Goal: Task Accomplishment & Management: Use online tool/utility

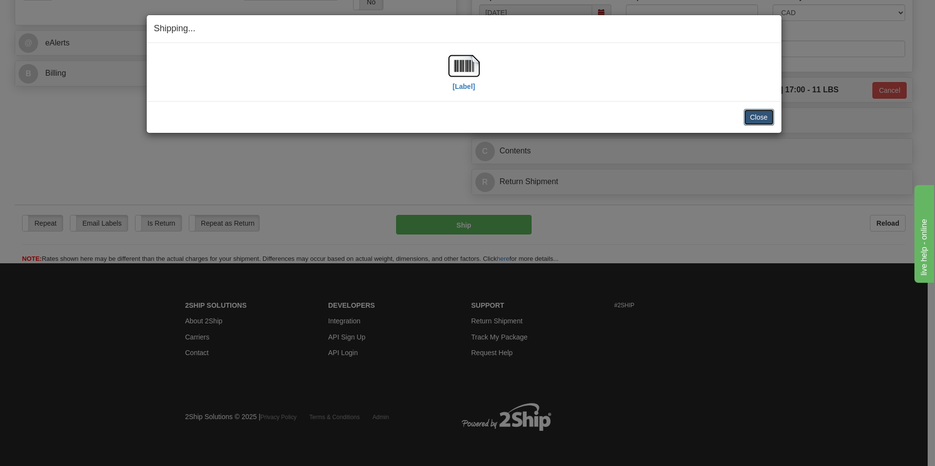
click at [763, 110] on button "Close" at bounding box center [759, 117] width 30 height 17
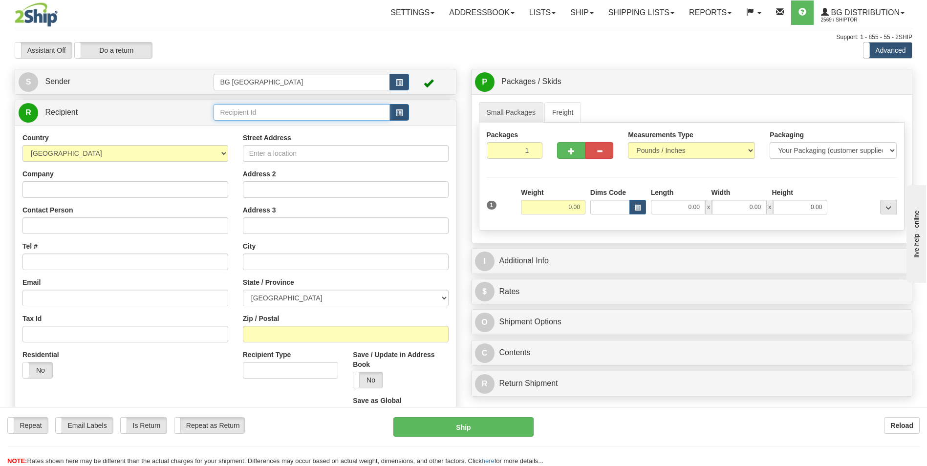
click at [283, 113] on input "text" at bounding box center [302, 112] width 176 height 17
click at [264, 122] on div "60117" at bounding box center [300, 127] width 167 height 11
type input "60117"
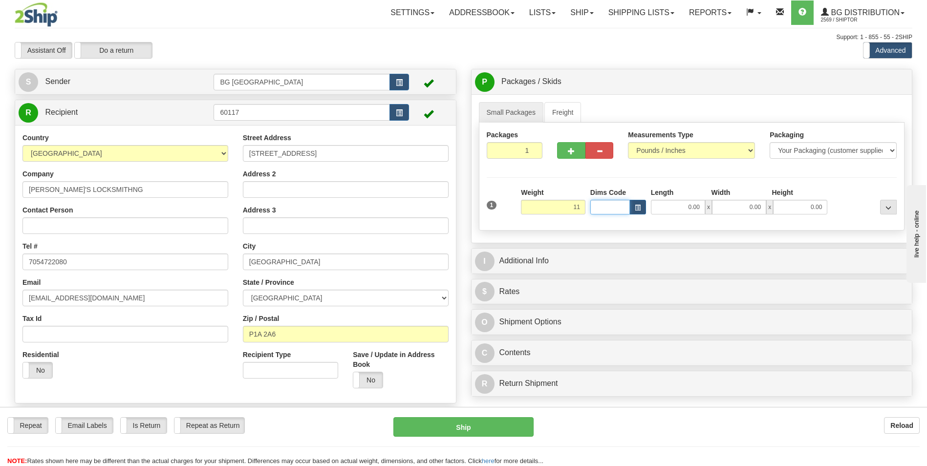
type input "11.00"
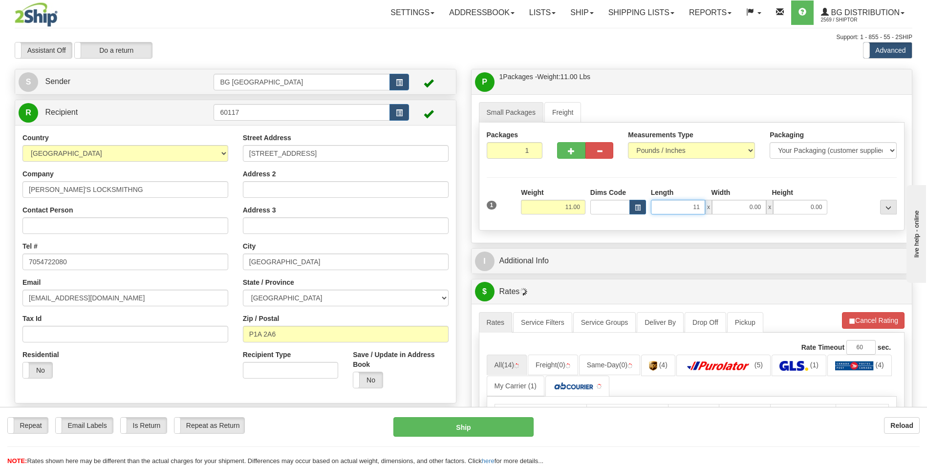
type input "11.00"
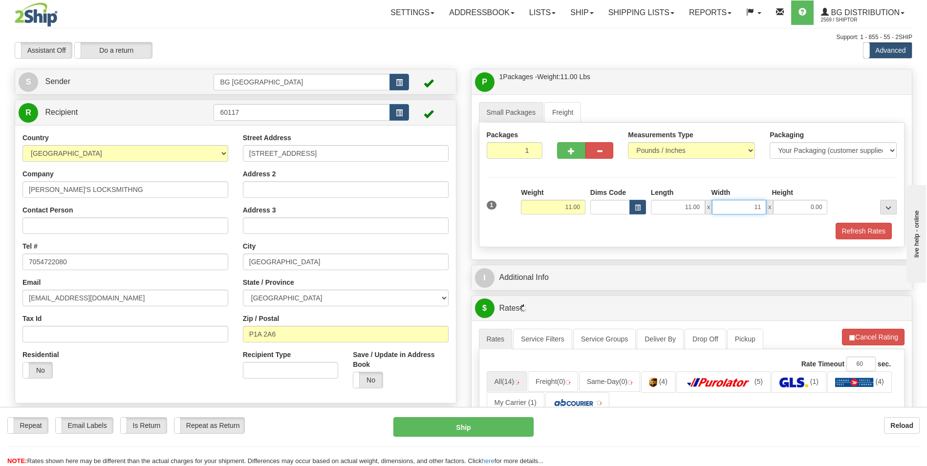
type input "11.00"
click at [569, 146] on button "button" at bounding box center [571, 150] width 28 height 17
type input "2"
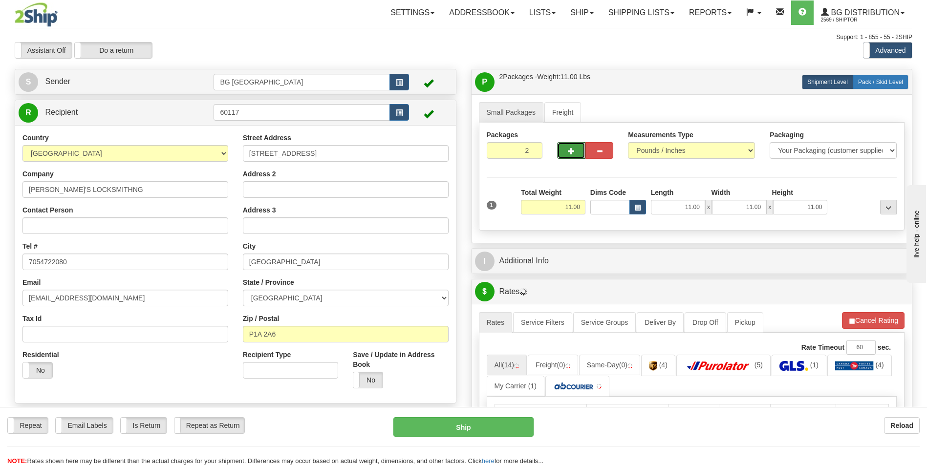
click at [868, 86] on label "Pack / Skid Level Pack.." at bounding box center [881, 82] width 56 height 15
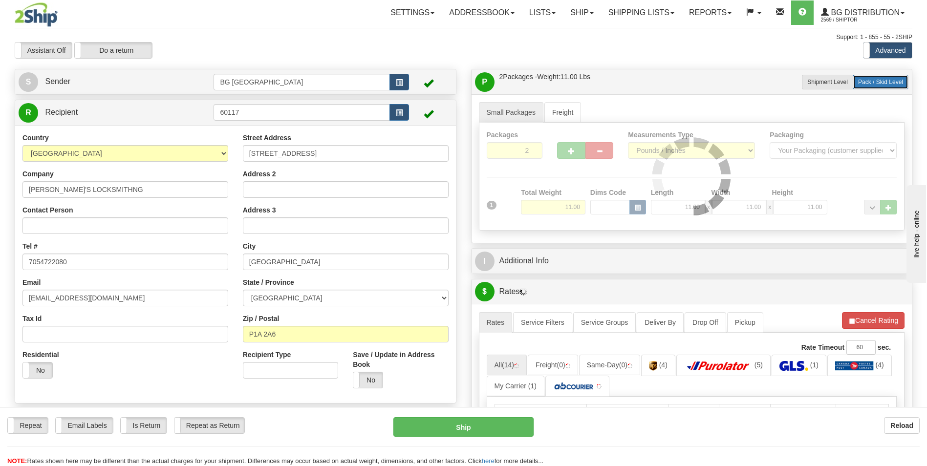
radio input "true"
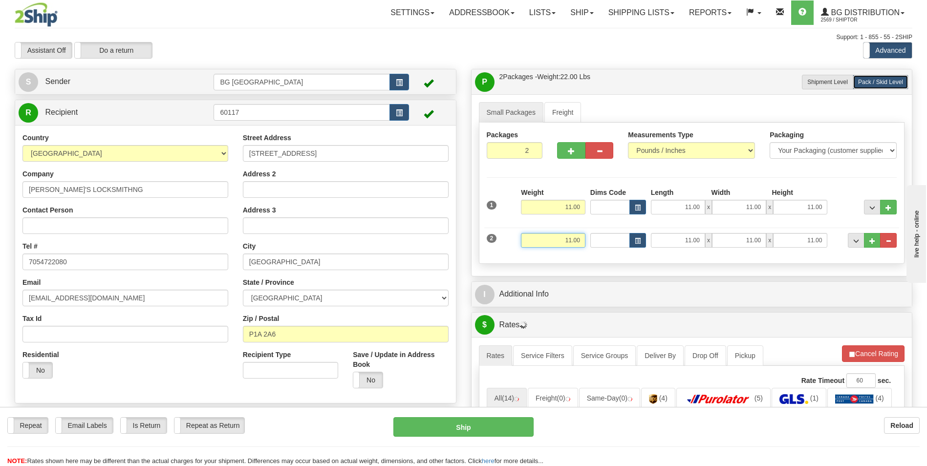
click at [576, 235] on input "11.00" at bounding box center [553, 240] width 65 height 15
type input "12.00"
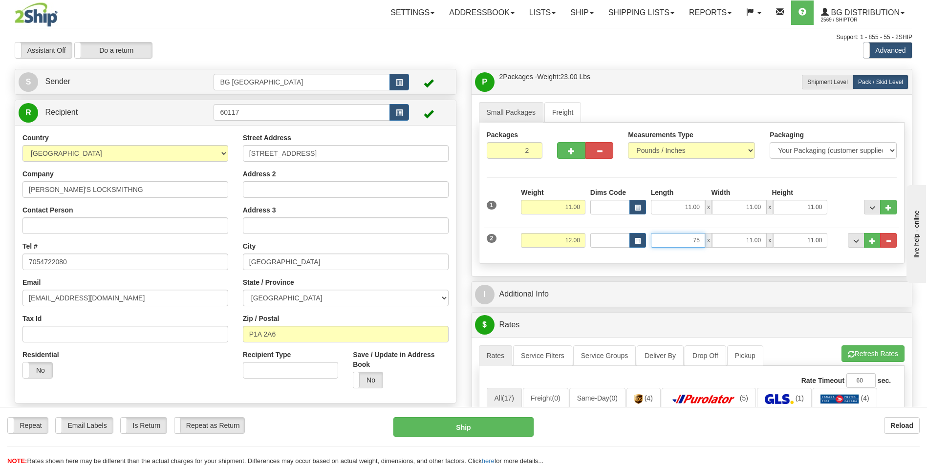
type input "75.00"
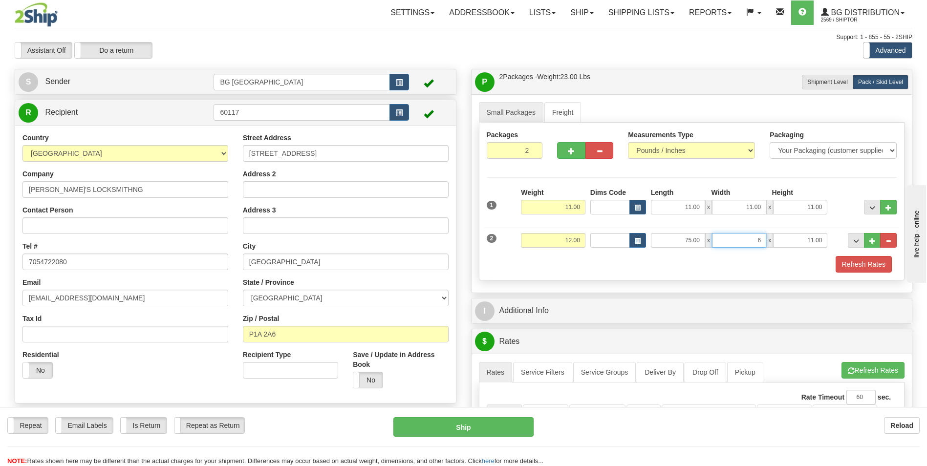
type input "6.00"
type input "3.00"
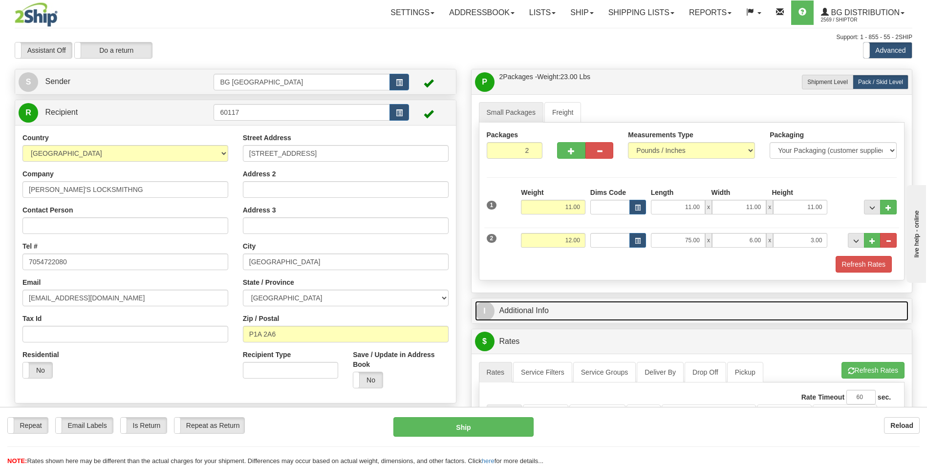
click at [568, 307] on link "I Additional Info" at bounding box center [692, 311] width 434 height 20
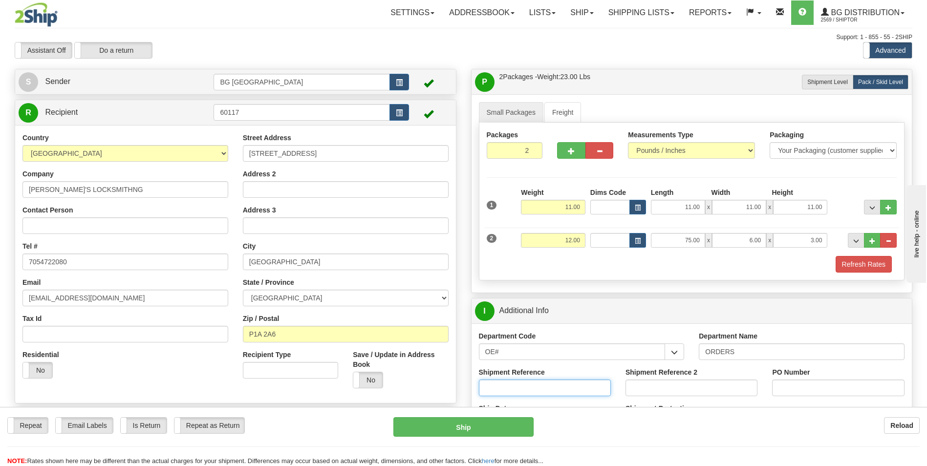
click at [526, 388] on input "Shipment Reference" at bounding box center [545, 388] width 132 height 17
type input "70182463-00"
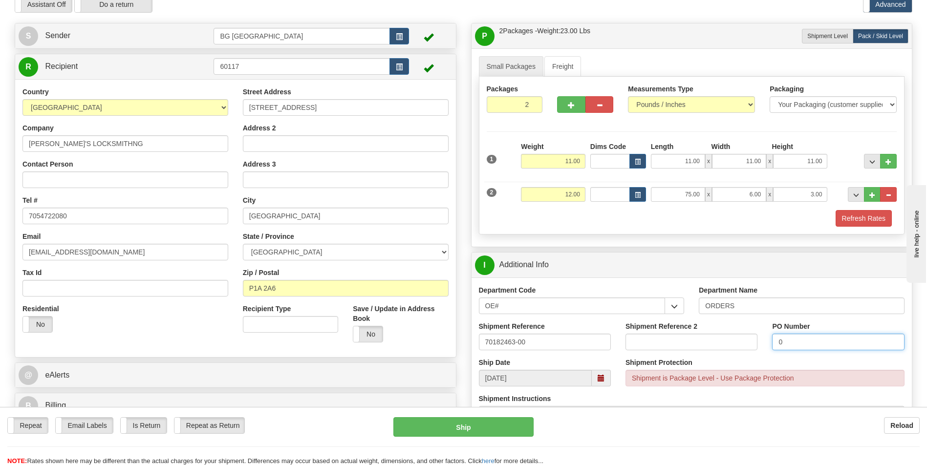
scroll to position [196, 0]
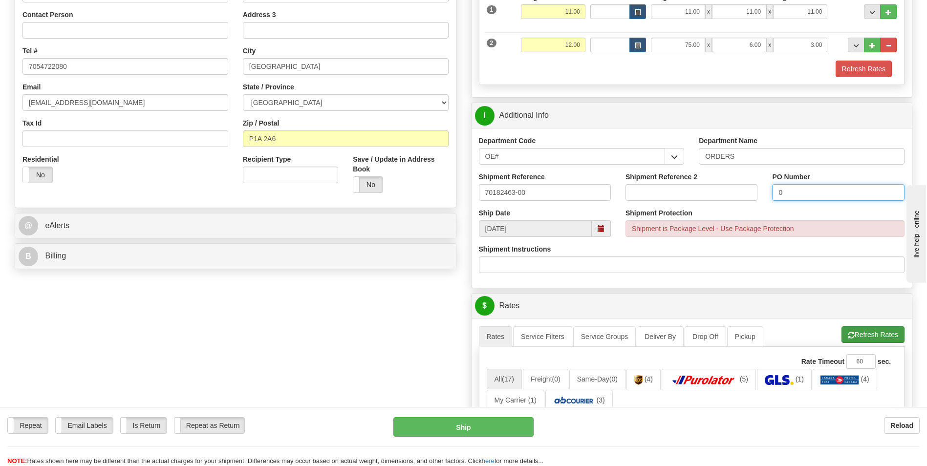
type input "0"
click at [853, 328] on button "Refresh Rates" at bounding box center [873, 335] width 63 height 17
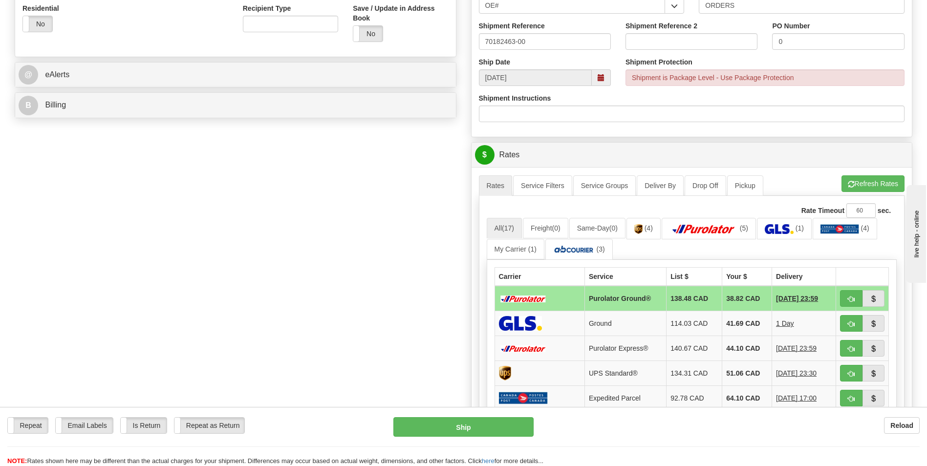
scroll to position [489, 0]
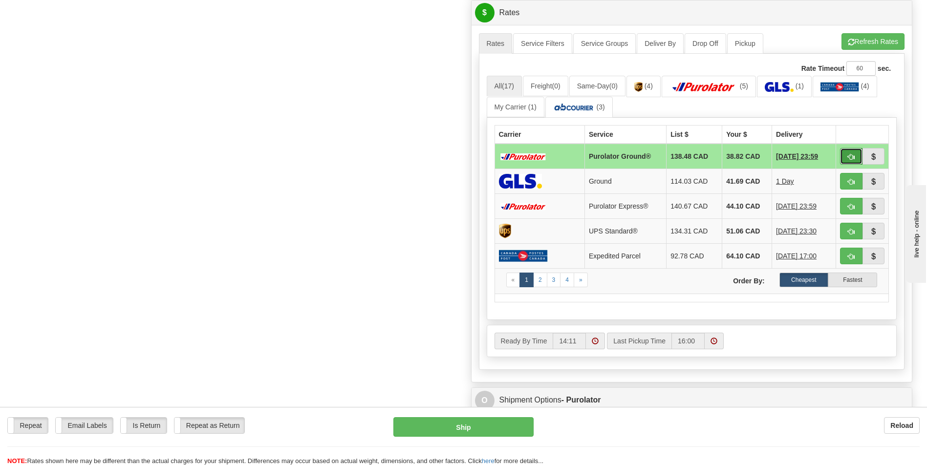
click at [849, 154] on span "button" at bounding box center [851, 157] width 7 height 6
type input "260"
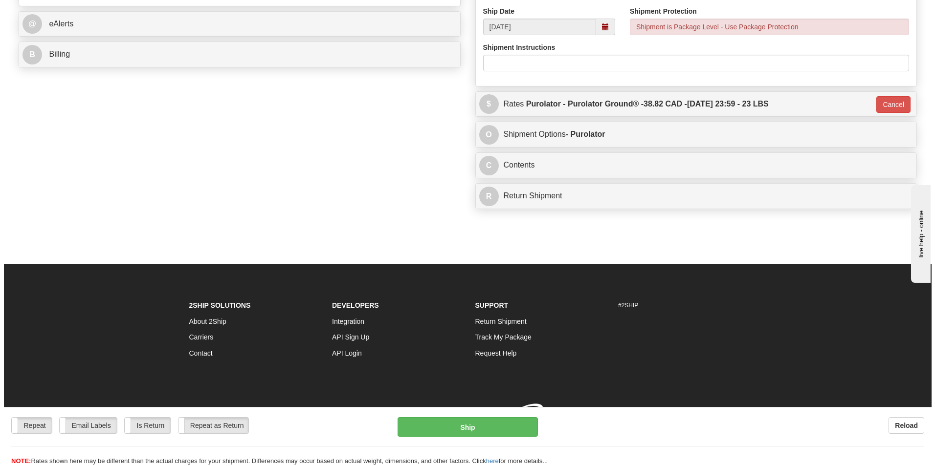
scroll to position [412, 0]
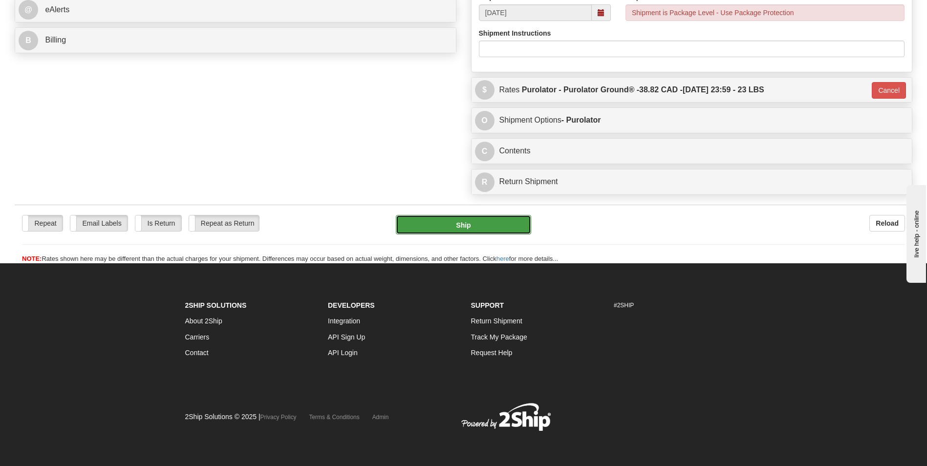
click at [493, 220] on button "Ship" at bounding box center [463, 225] width 135 height 20
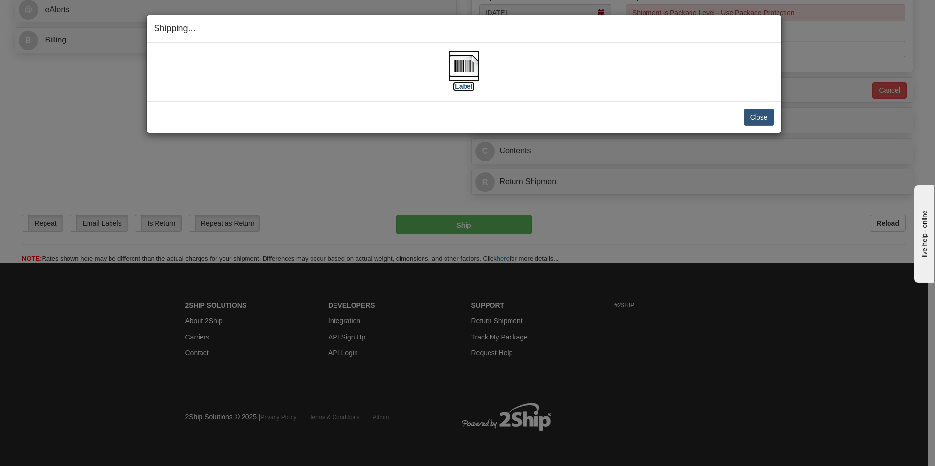
click at [460, 57] on img at bounding box center [463, 65] width 31 height 31
click at [761, 114] on button "Close" at bounding box center [759, 117] width 30 height 17
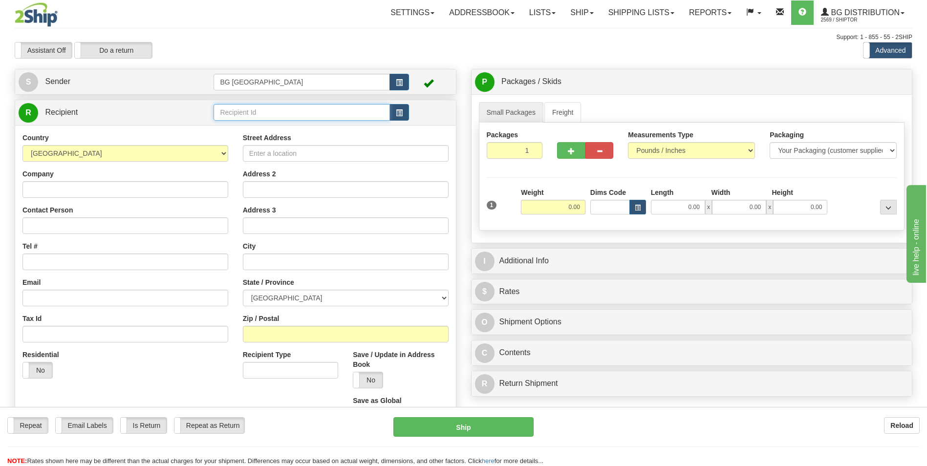
click at [237, 118] on input "text" at bounding box center [302, 112] width 176 height 17
click at [237, 122] on div "52000" at bounding box center [300, 127] width 167 height 11
type input "52000"
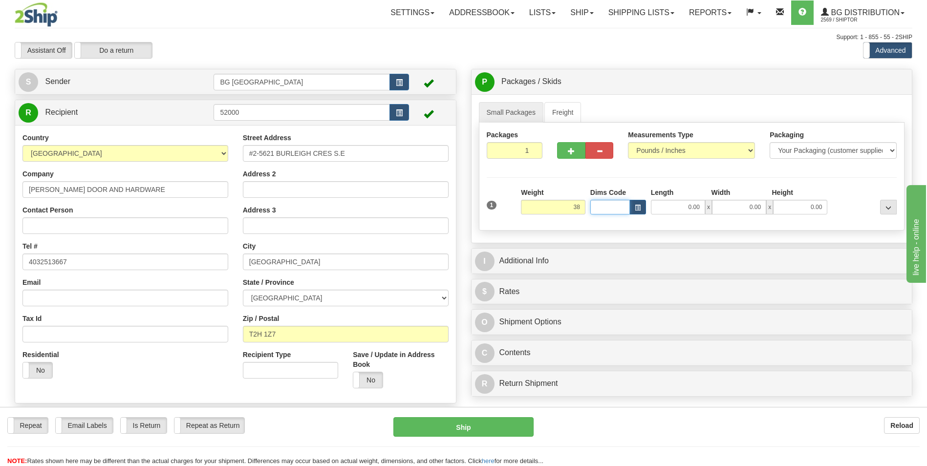
type input "38.00"
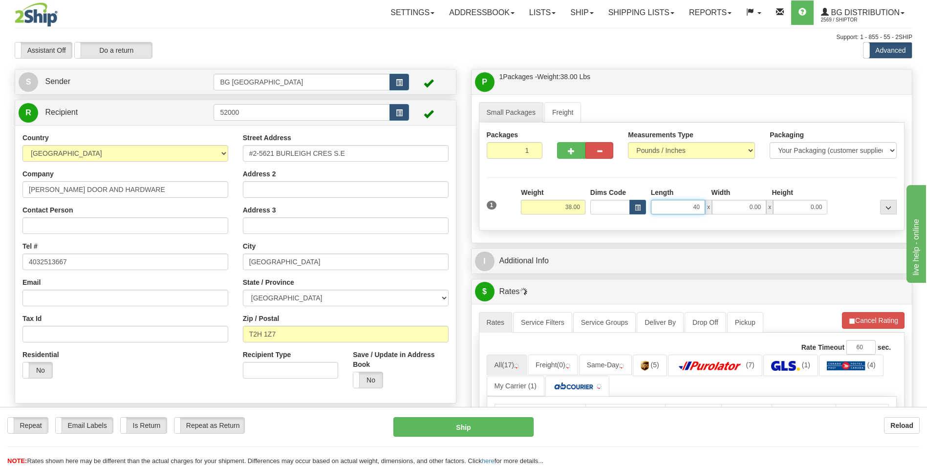
type input "40.00"
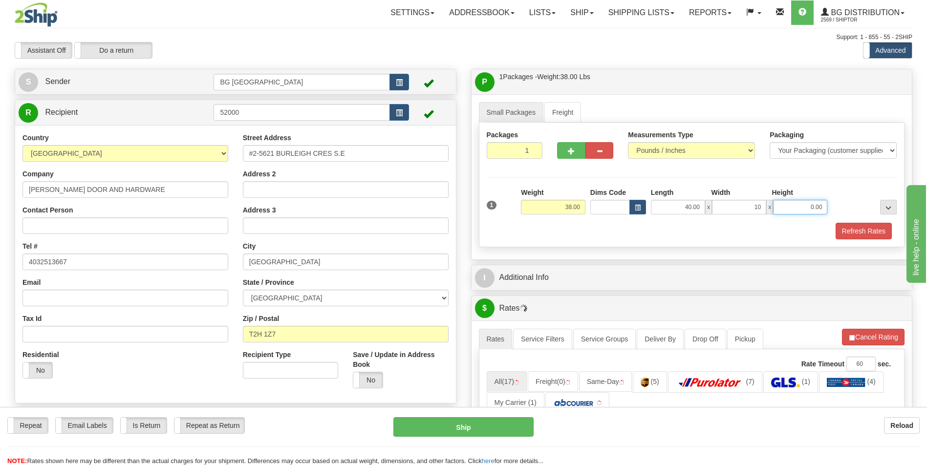
type input "10.00"
type input "5.00"
click at [514, 264] on div "P Packages / Skids 1 Packages - Weight: 38.00 Lbs 1 Skids - Weight: NaN Lbs Shi…" at bounding box center [692, 422] width 457 height 706
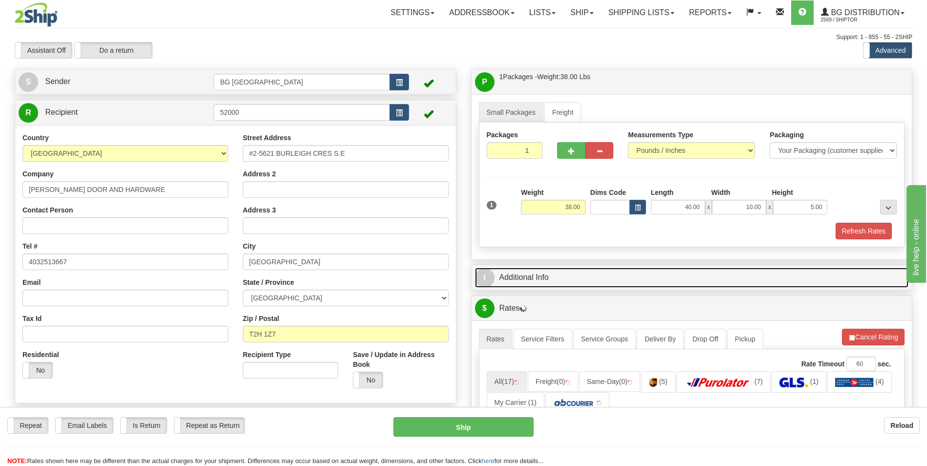
click at [514, 272] on link "I Additional Info" at bounding box center [692, 278] width 434 height 20
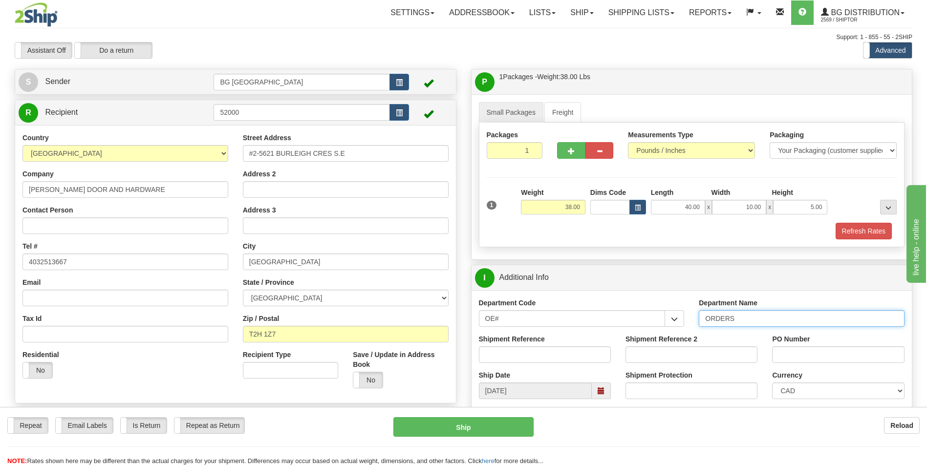
click at [767, 321] on input "ORDERS" at bounding box center [802, 318] width 206 height 17
type input "70182809-00"
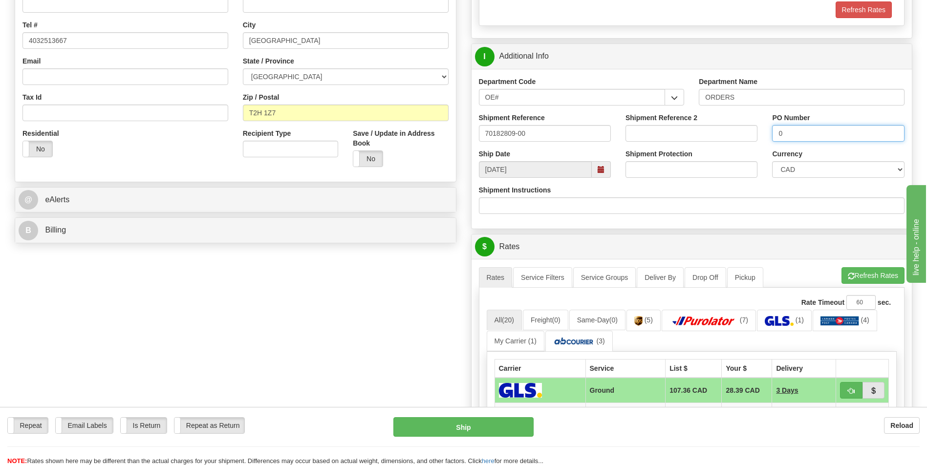
scroll to position [244, 0]
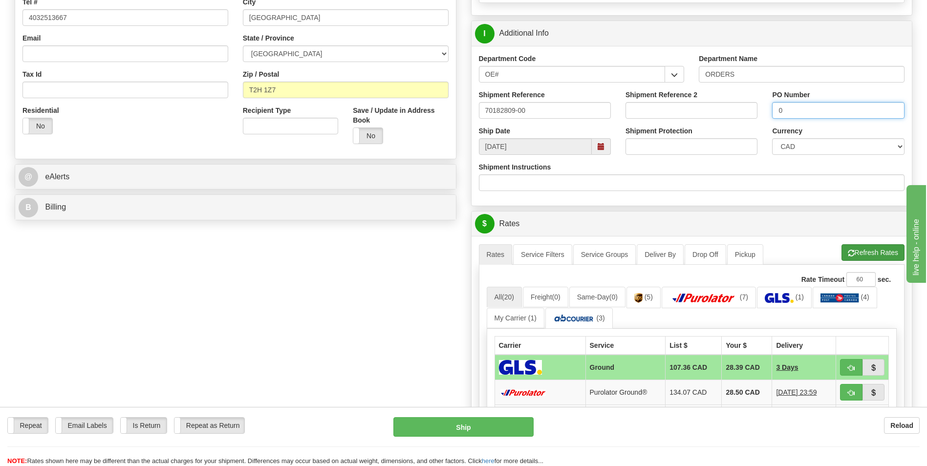
type input "0"
click at [860, 247] on button "Refresh Rates" at bounding box center [873, 252] width 63 height 17
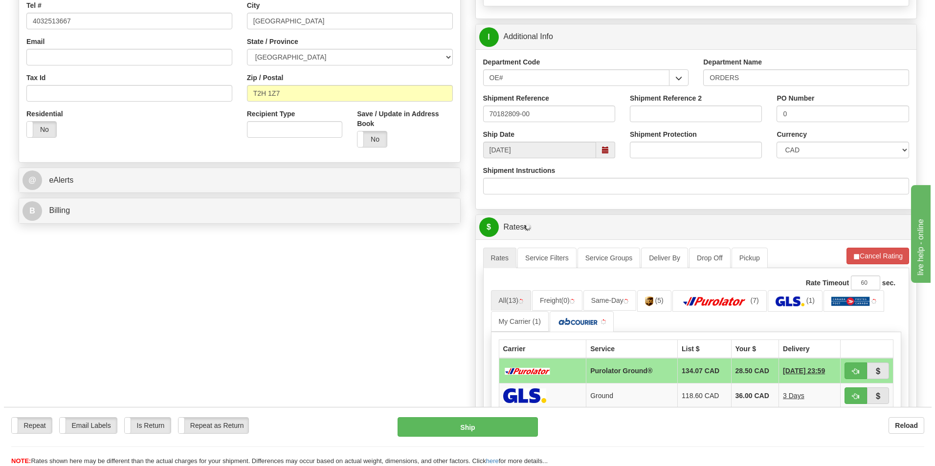
scroll to position [293, 0]
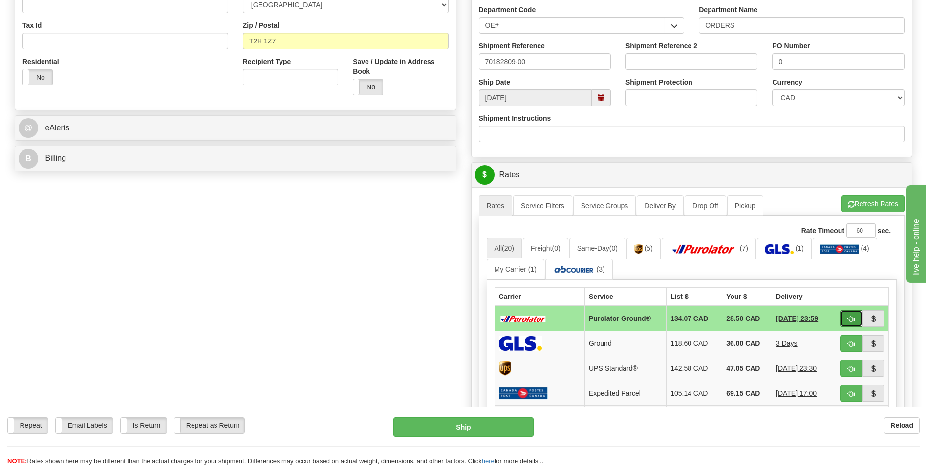
click at [845, 318] on button "button" at bounding box center [851, 318] width 22 height 17
type input "260"
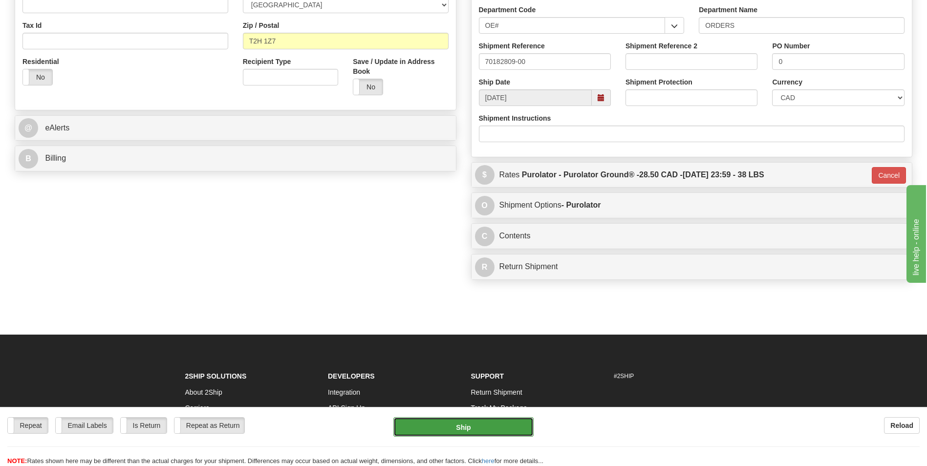
click at [511, 423] on button "Ship" at bounding box center [464, 427] width 140 height 20
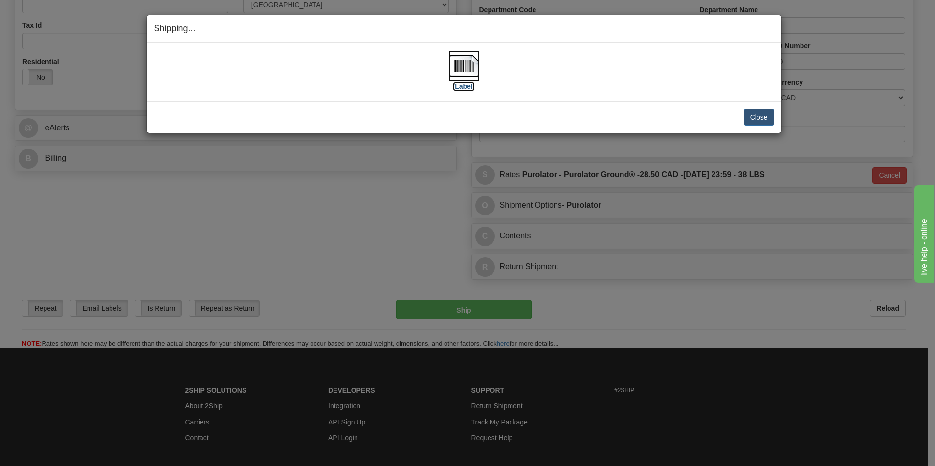
click at [460, 66] on img at bounding box center [463, 65] width 31 height 31
click at [762, 116] on button "Close" at bounding box center [759, 117] width 30 height 17
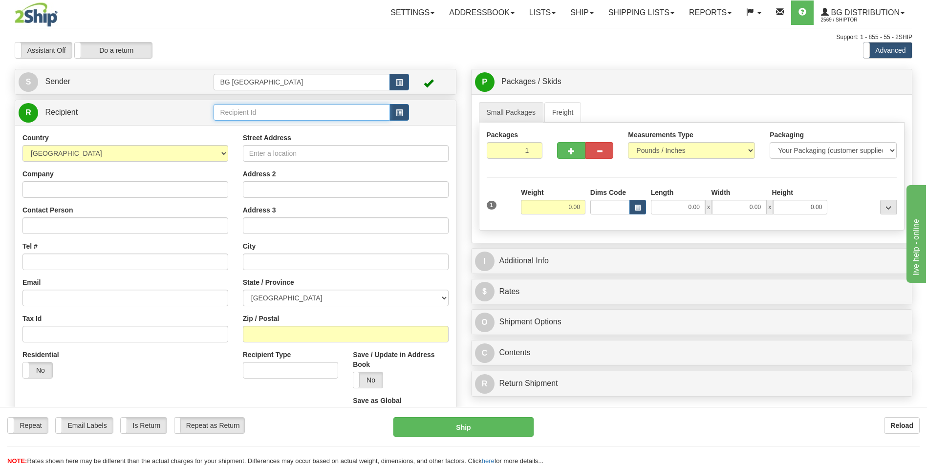
click at [245, 114] on input "text" at bounding box center [302, 112] width 176 height 17
click at [237, 128] on div "60003" at bounding box center [300, 127] width 167 height 11
type input "60003"
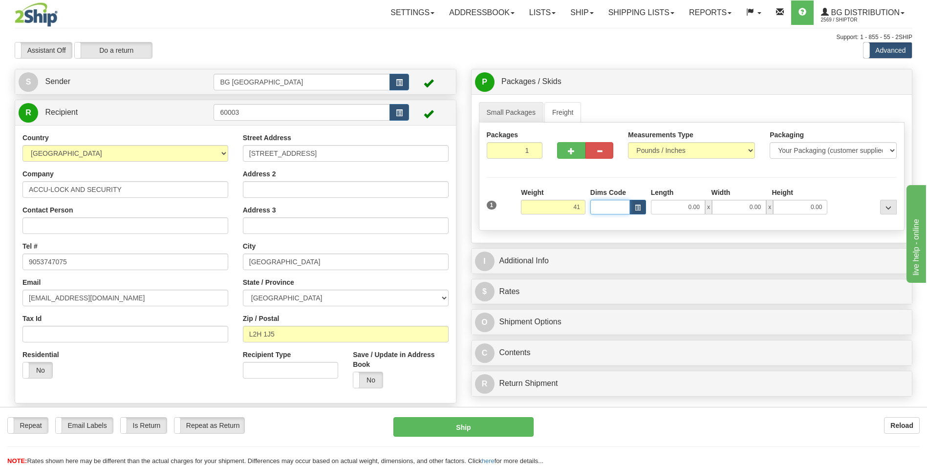
type input "41.00"
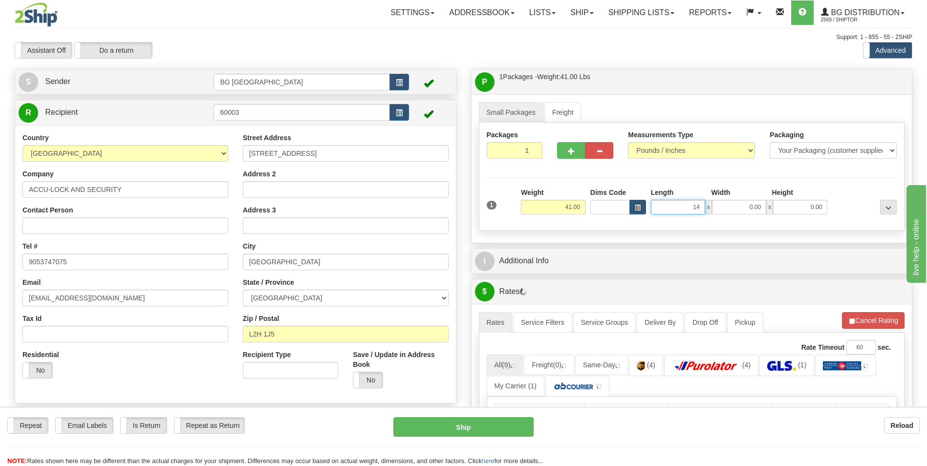
type input "14.00"
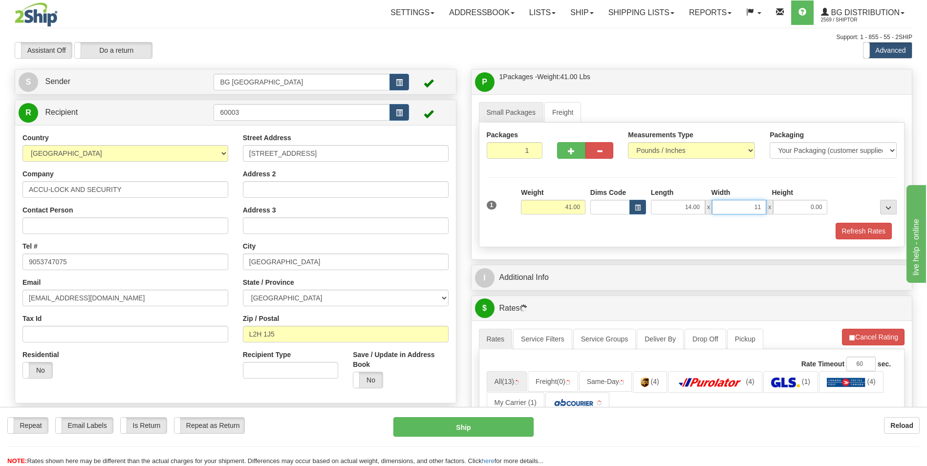
type input "11.00"
type input "111.00"
click at [803, 200] on input "111.00" at bounding box center [800, 207] width 54 height 15
type input "11.00"
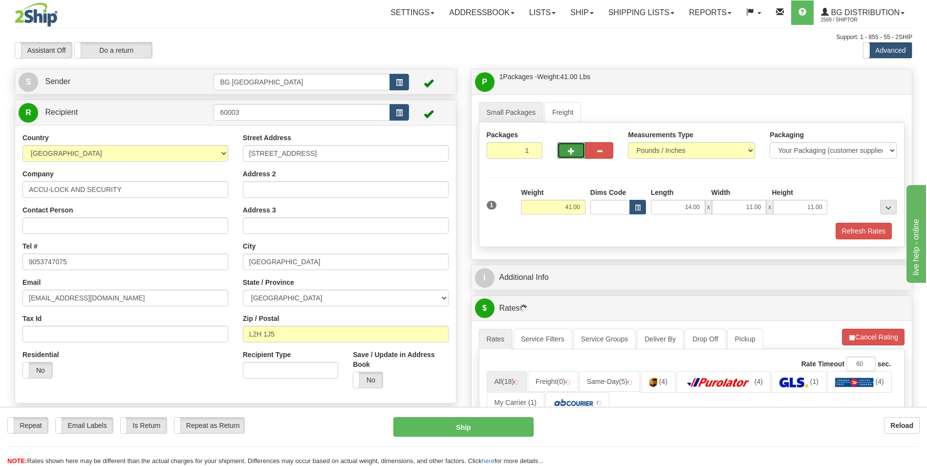
click at [569, 155] on button "button" at bounding box center [571, 150] width 28 height 17
type input "2"
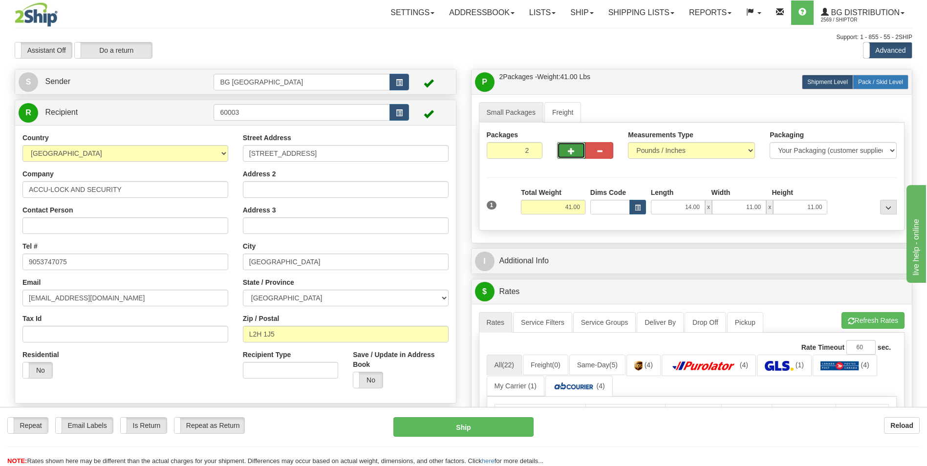
click at [902, 81] on span "Pack / Skid Level" at bounding box center [880, 82] width 45 height 7
radio input "true"
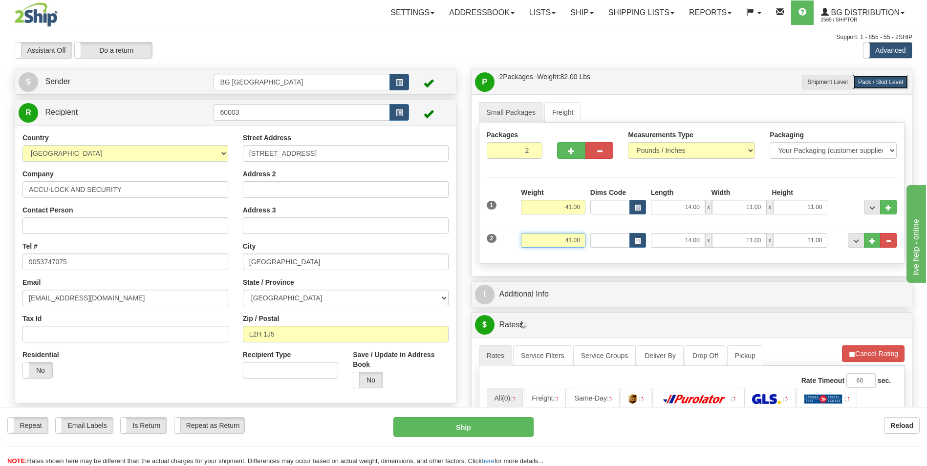
click at [575, 234] on input "41.00" at bounding box center [553, 240] width 65 height 15
type input "12.00"
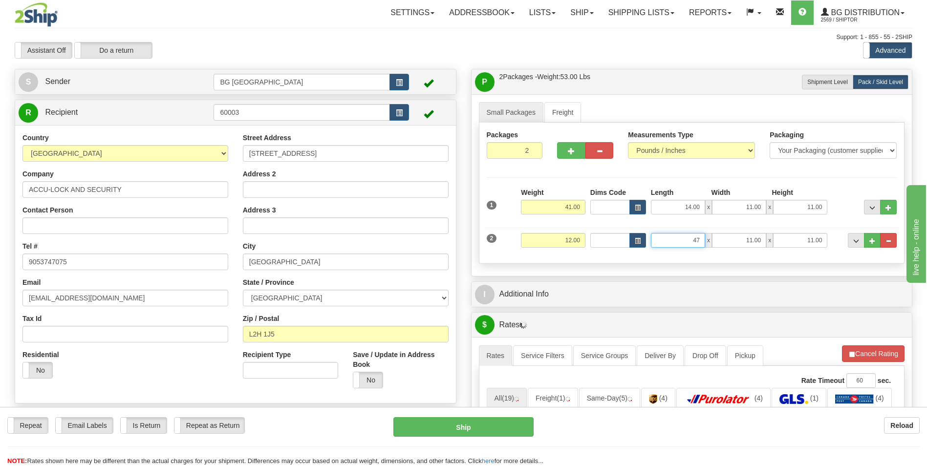
type input "47.00"
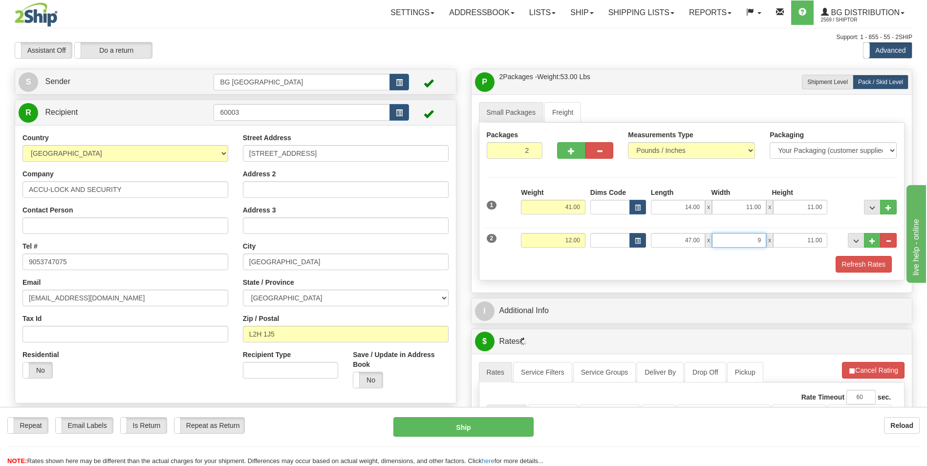
type input "9.00"
type input "5.00"
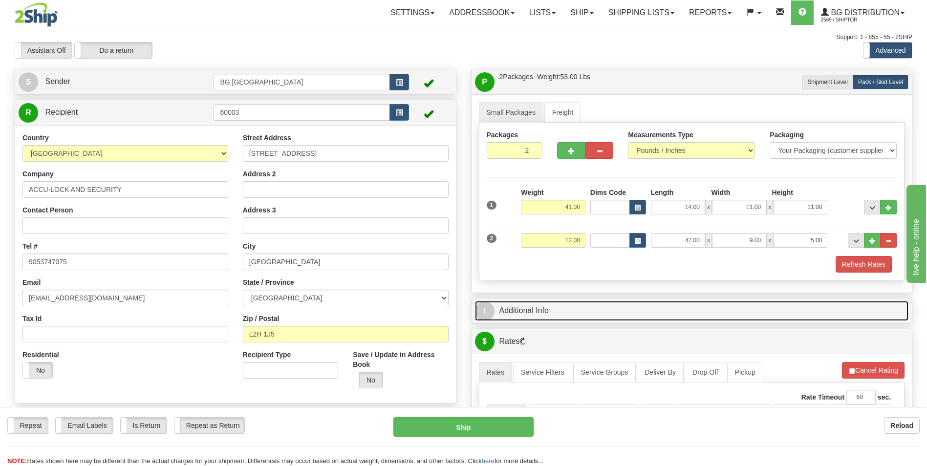
click at [577, 309] on link "I Additional Info" at bounding box center [692, 311] width 434 height 20
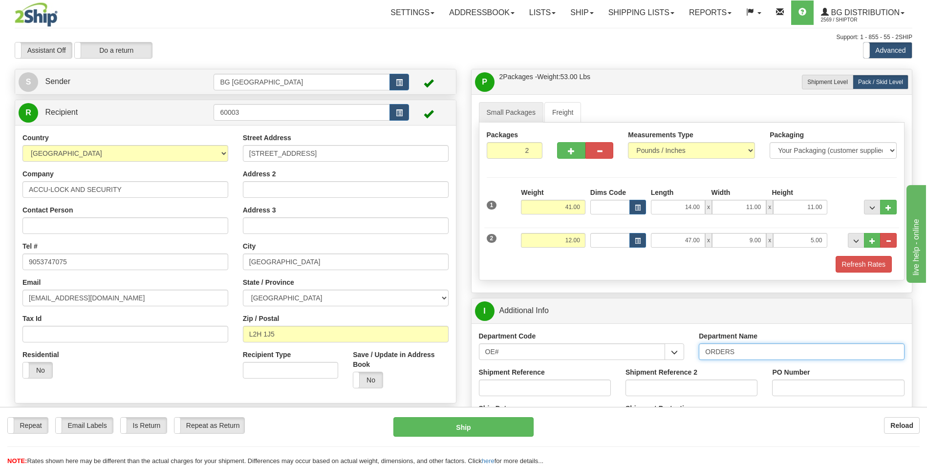
click at [737, 353] on input "ORDERS" at bounding box center [802, 352] width 206 height 17
type input "70183240-00"
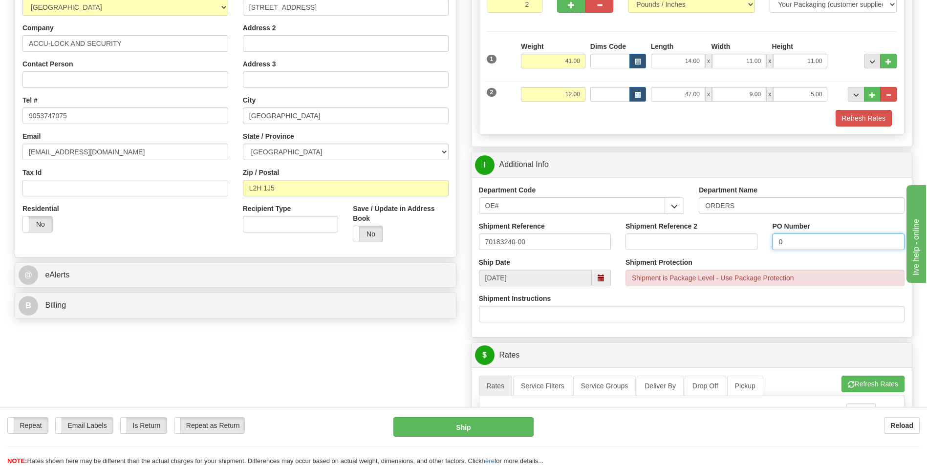
scroll to position [147, 0]
type input "0"
click at [863, 382] on button "Refresh Rates" at bounding box center [873, 383] width 63 height 17
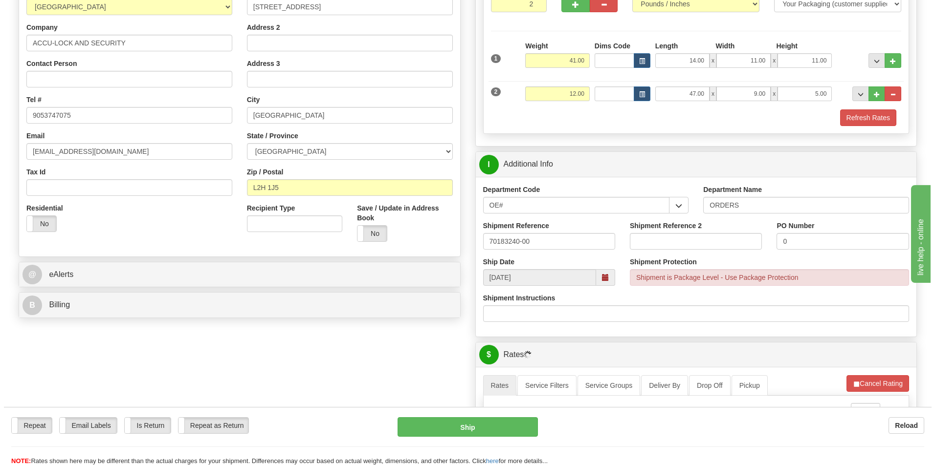
scroll to position [342, 0]
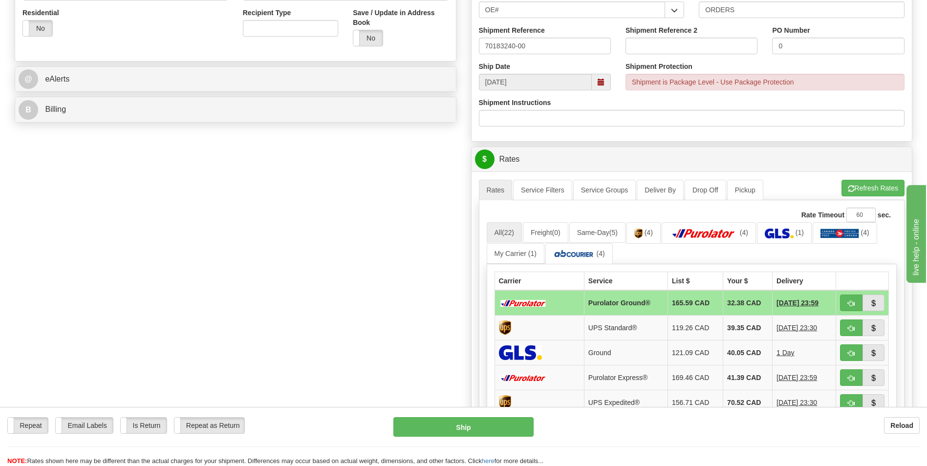
click at [740, 295] on td "32.38 CAD" at bounding box center [747, 302] width 49 height 25
click at [854, 305] on span "button" at bounding box center [851, 304] width 7 height 6
type input "260"
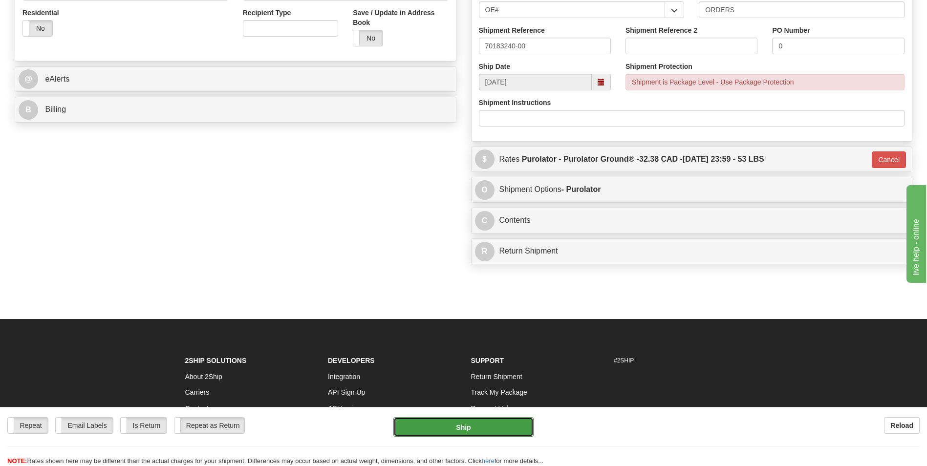
click at [491, 419] on button "Ship" at bounding box center [464, 427] width 140 height 20
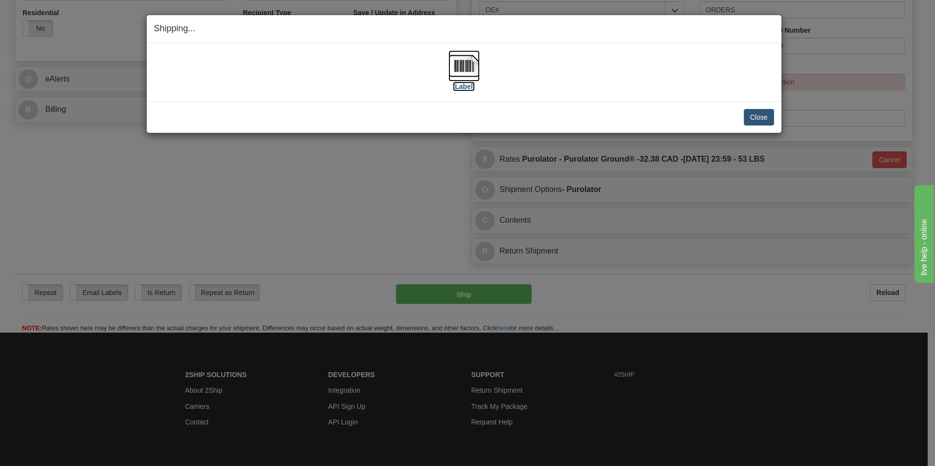
click at [454, 67] on img at bounding box center [463, 65] width 31 height 31
click at [753, 114] on button "Close" at bounding box center [759, 117] width 30 height 17
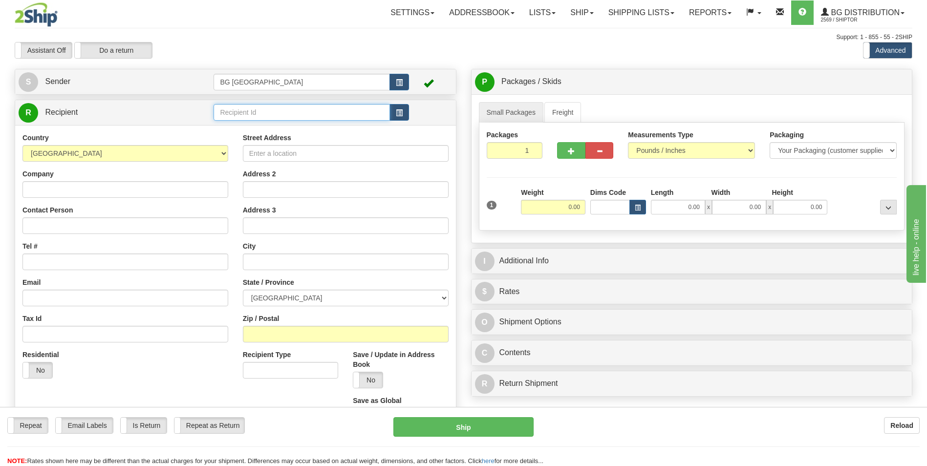
click at [343, 110] on input "text" at bounding box center [302, 112] width 176 height 17
click at [296, 123] on div "60160" at bounding box center [300, 127] width 167 height 11
type input "60160"
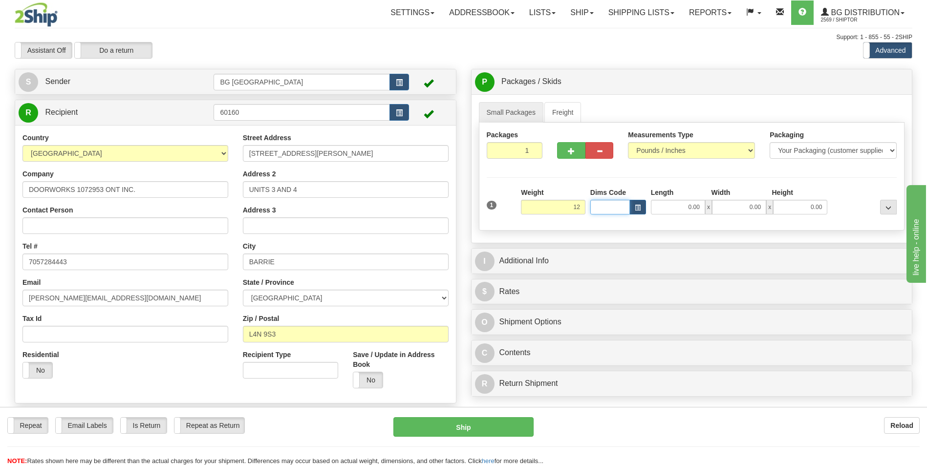
type input "12.00"
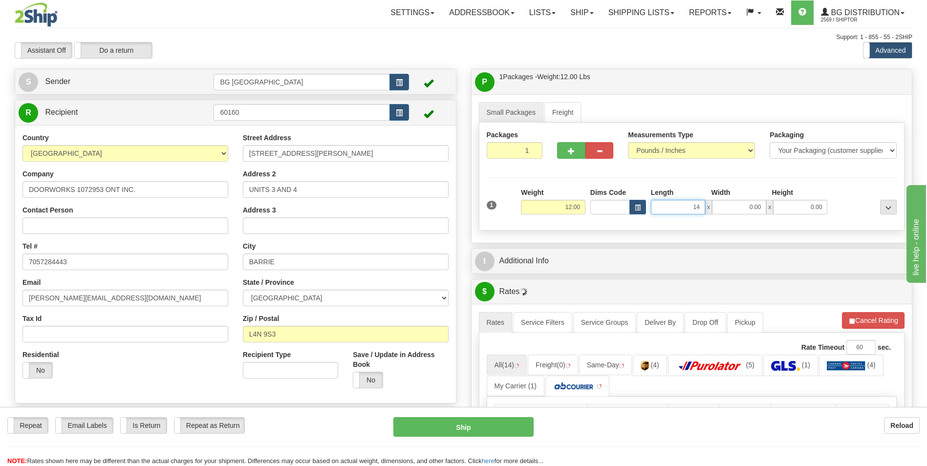
type input "14.00"
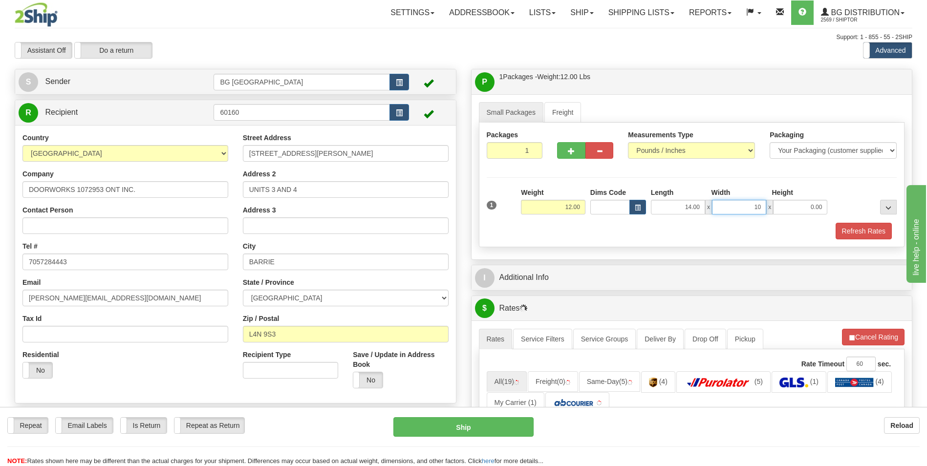
type input "10.00"
type input "8.00"
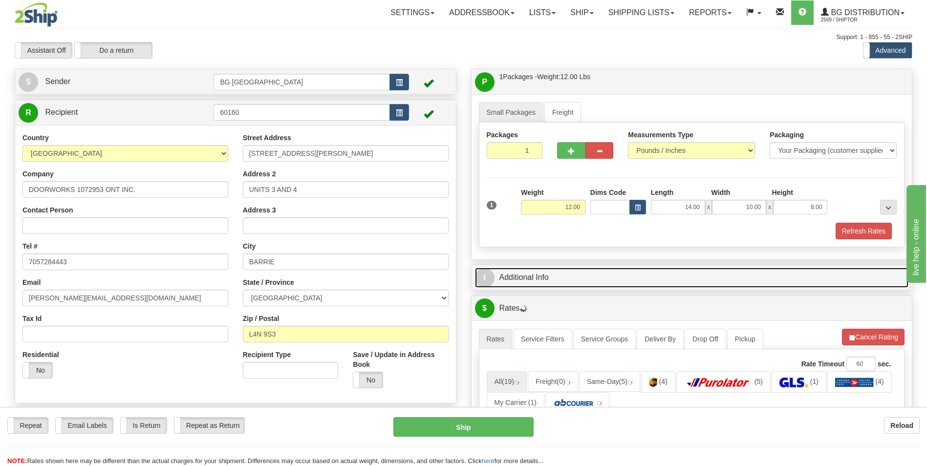
click at [549, 272] on link "I Additional Info" at bounding box center [692, 278] width 434 height 20
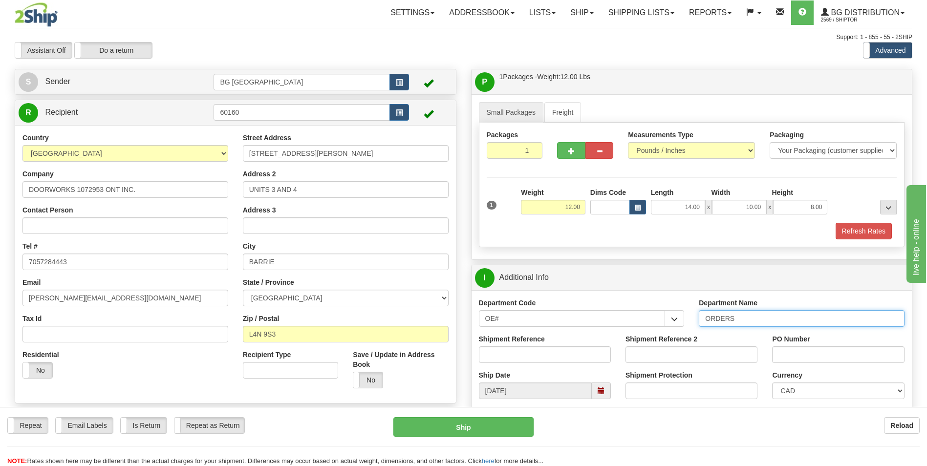
click at [775, 323] on input "ORDERS" at bounding box center [802, 318] width 206 height 17
type input "70176809-01"
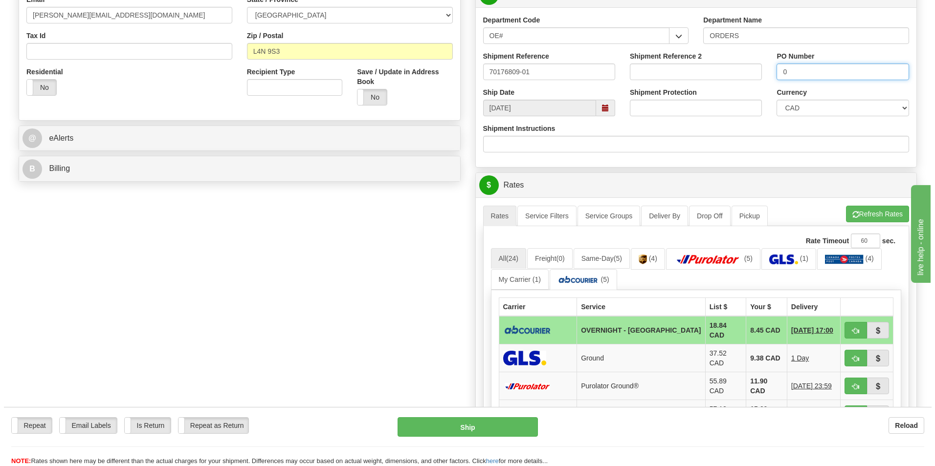
scroll to position [293, 0]
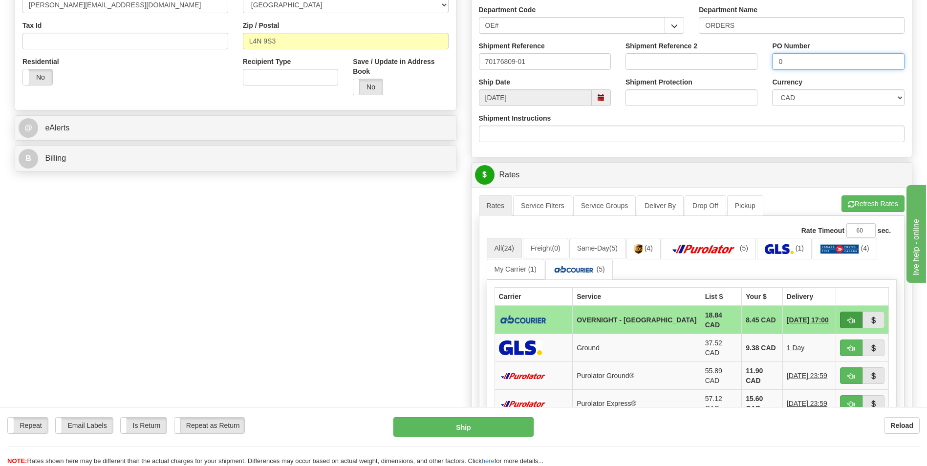
type input "0"
click at [845, 317] on button "button" at bounding box center [851, 320] width 22 height 17
type input "4"
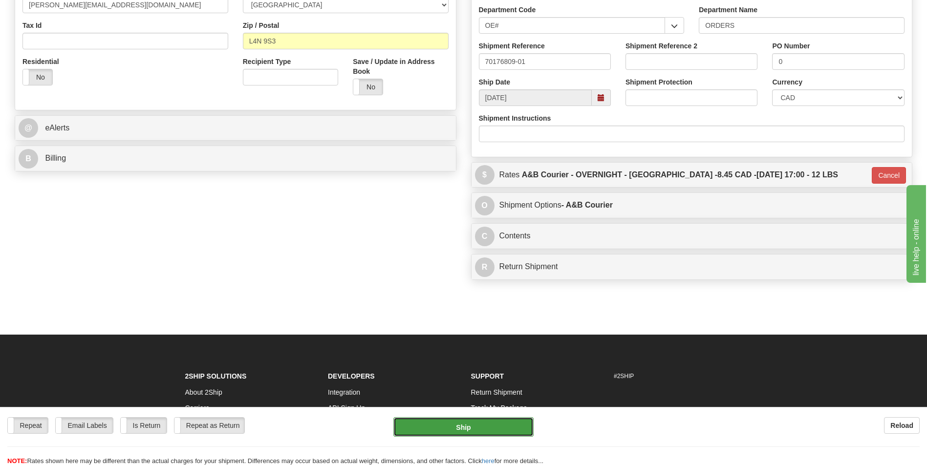
click at [481, 417] on button "Ship" at bounding box center [464, 427] width 140 height 20
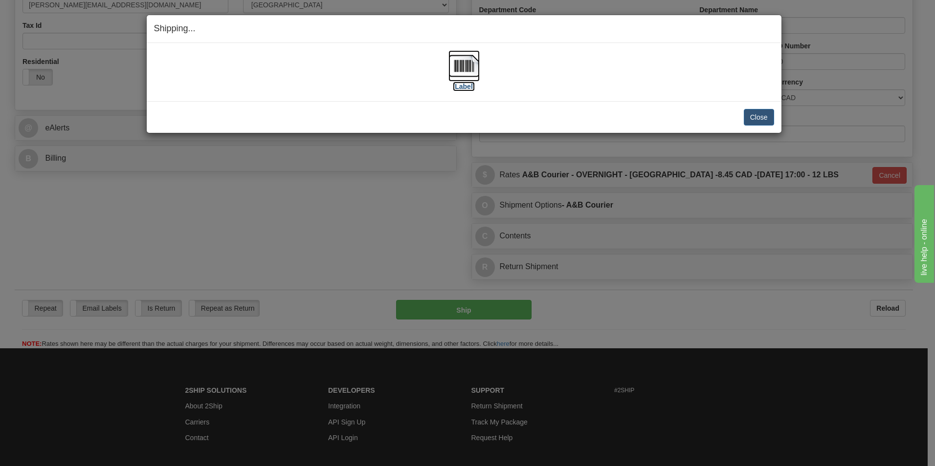
click at [469, 65] on img at bounding box center [463, 65] width 31 height 31
click at [744, 122] on button "Close" at bounding box center [759, 117] width 30 height 17
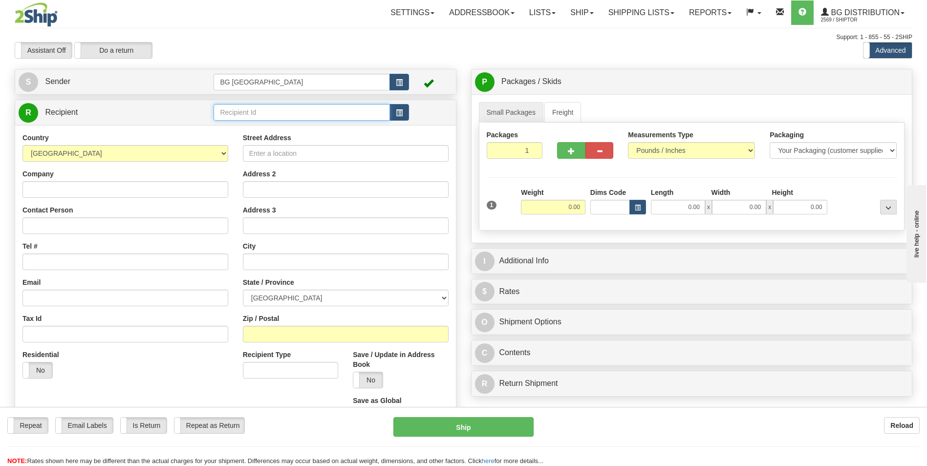
click at [285, 111] on input "text" at bounding box center [302, 112] width 176 height 17
click at [278, 130] on div "60628" at bounding box center [300, 127] width 167 height 11
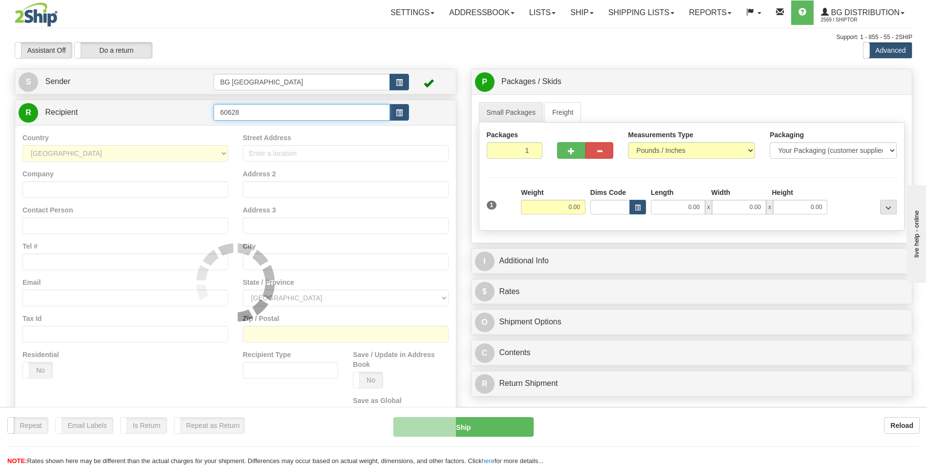
type input "60628"
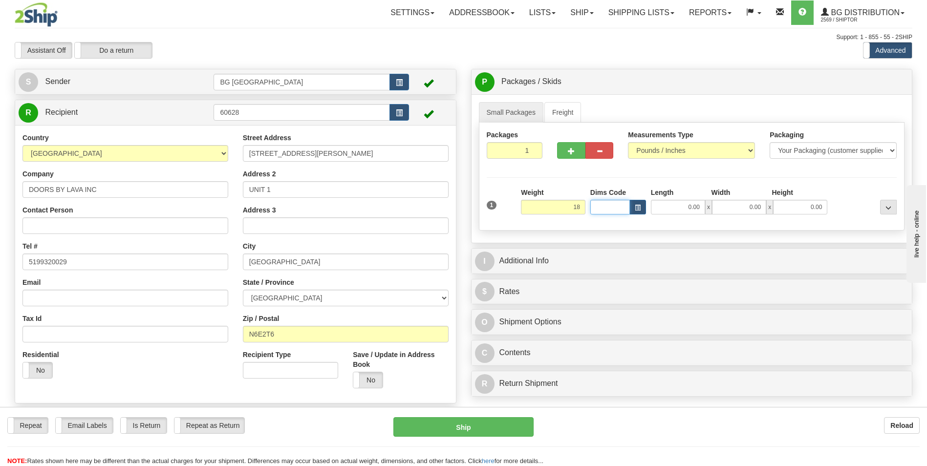
type input "18.00"
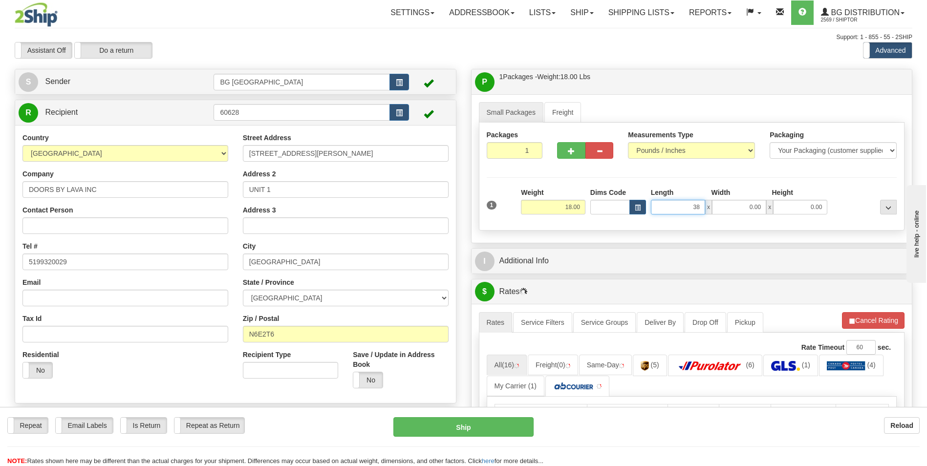
type input "38.00"
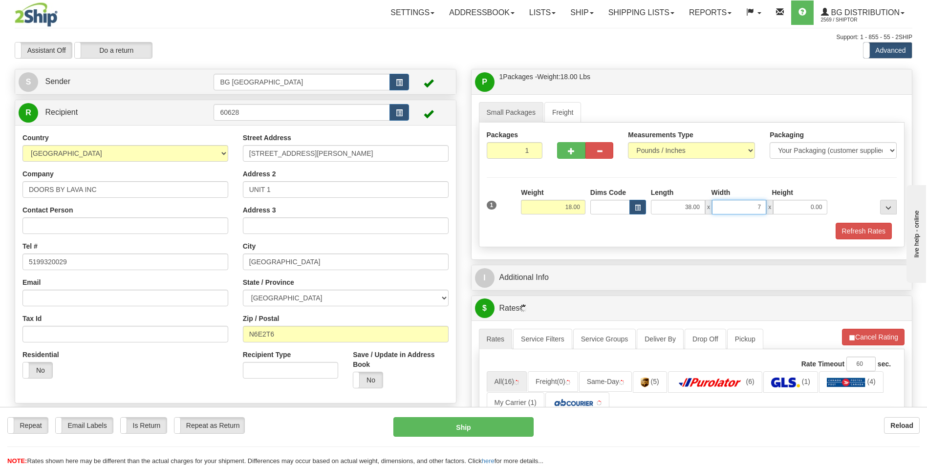
type input "7.00"
type input "2.00"
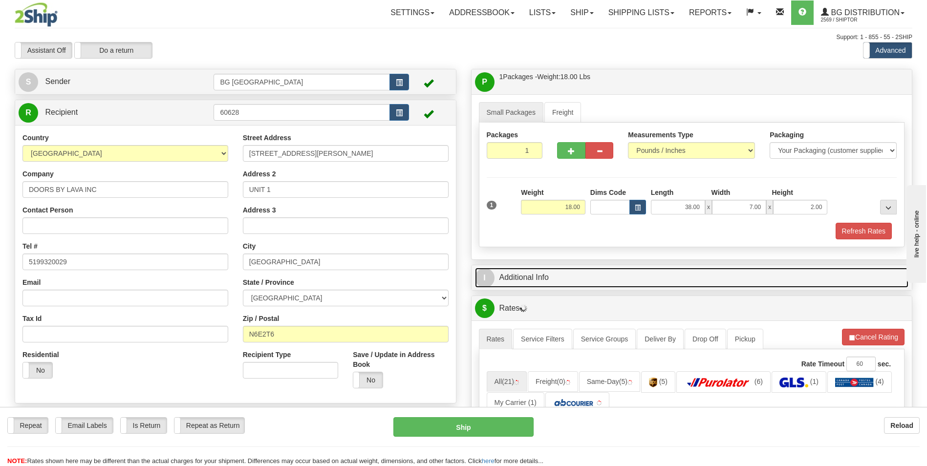
click at [553, 280] on link "I Additional Info" at bounding box center [692, 278] width 434 height 20
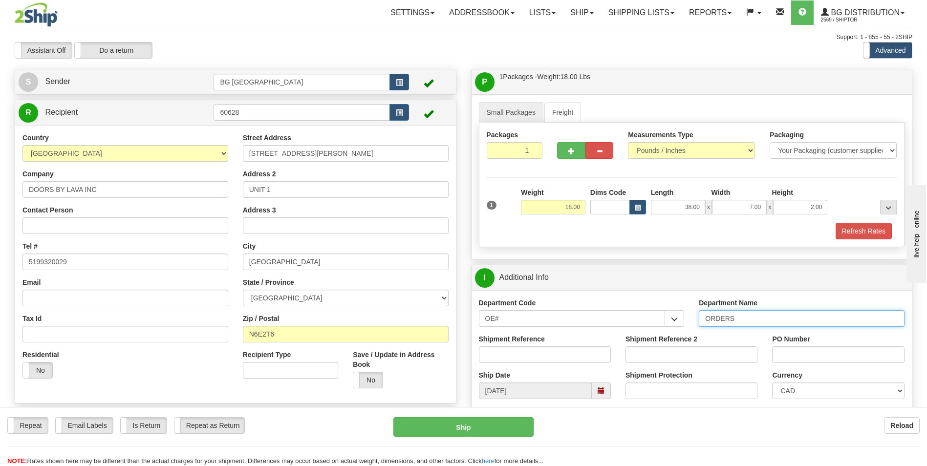
click at [748, 321] on input "ORDERS" at bounding box center [802, 318] width 206 height 17
type input "70181723-02"
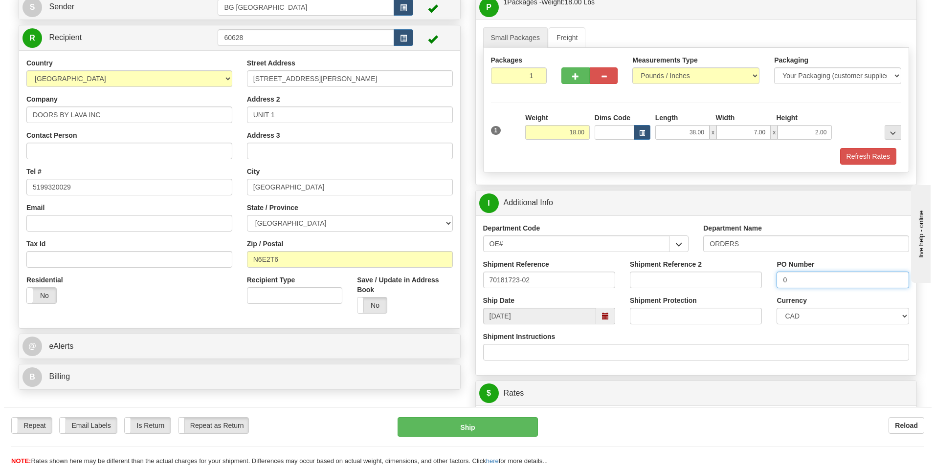
scroll to position [244, 0]
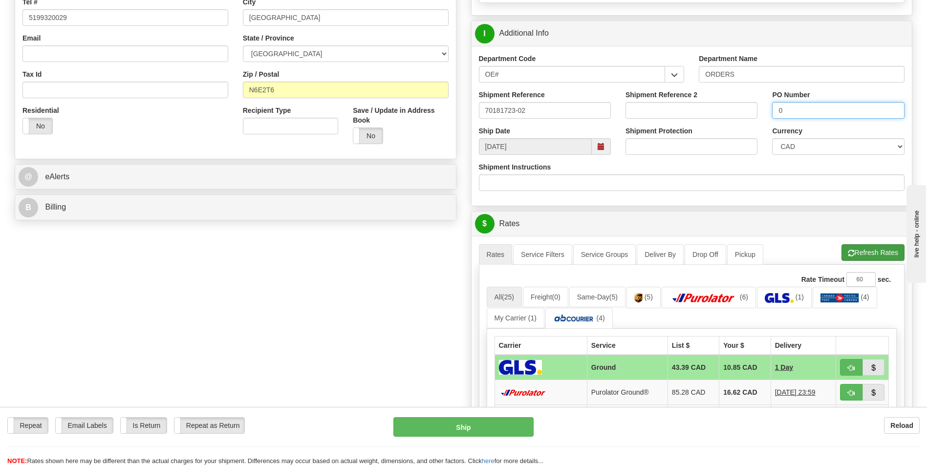
type input "0"
click at [879, 252] on button "Refresh Rates" at bounding box center [873, 252] width 63 height 17
click at [721, 389] on td "19.41 CAD" at bounding box center [746, 392] width 51 height 25
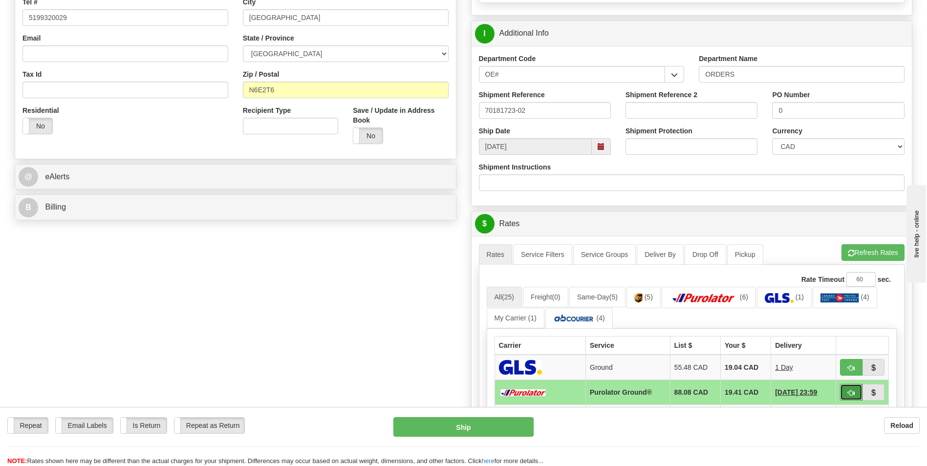
click at [846, 392] on button "button" at bounding box center [851, 392] width 22 height 17
type input "260"
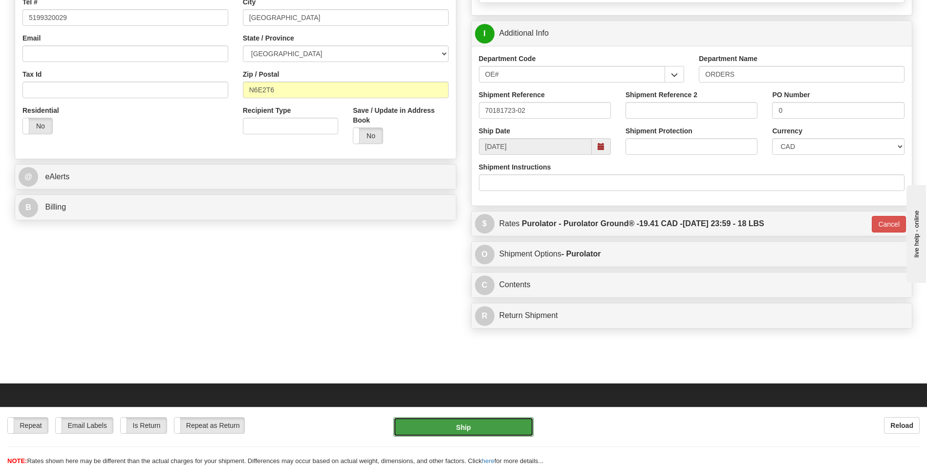
click at [450, 428] on button "Ship" at bounding box center [464, 427] width 140 height 20
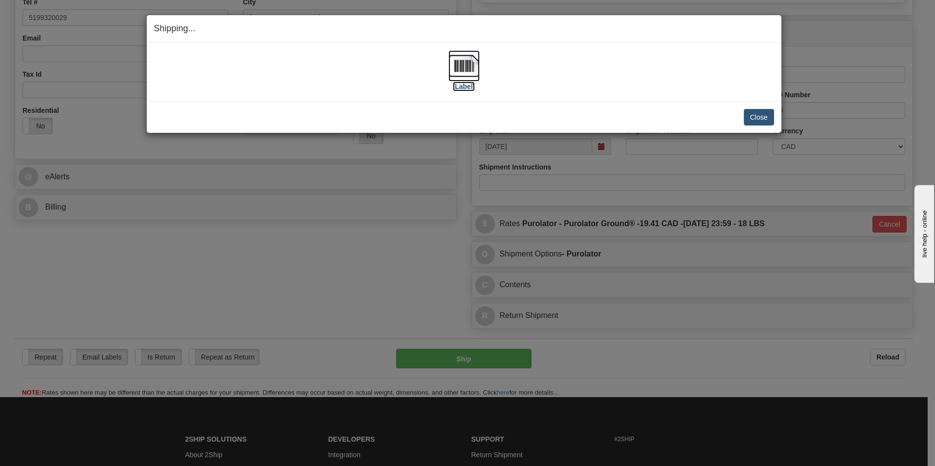
click at [468, 69] on img at bounding box center [463, 65] width 31 height 31
click at [757, 122] on button "Close" at bounding box center [759, 117] width 30 height 17
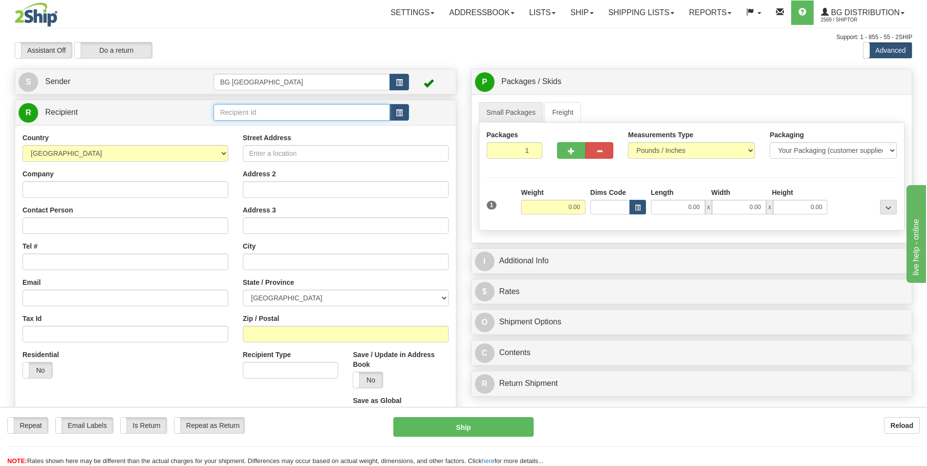
click at [252, 111] on input "text" at bounding box center [302, 112] width 176 height 17
click at [236, 125] on div "60090" at bounding box center [300, 127] width 167 height 11
type input "60090"
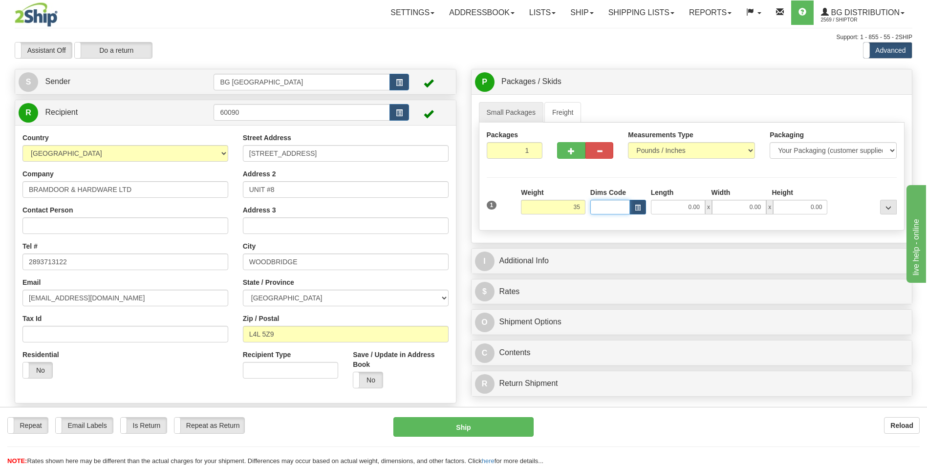
type input "35.00"
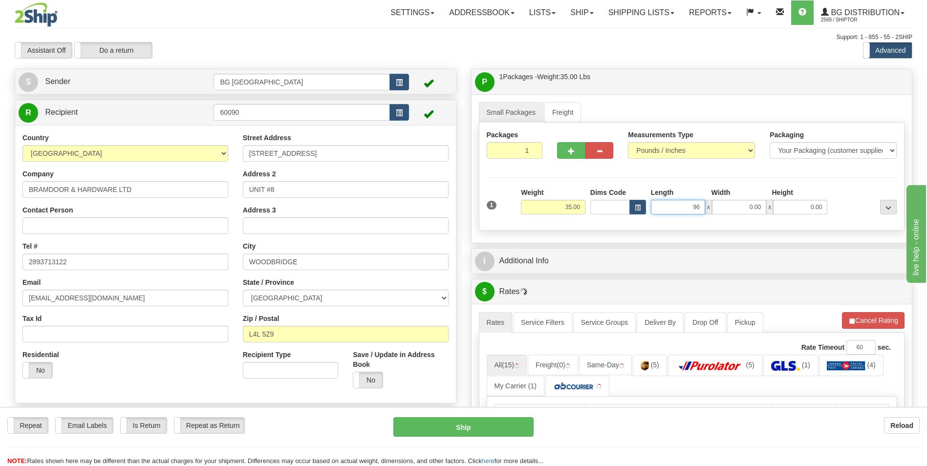
type input "96.00"
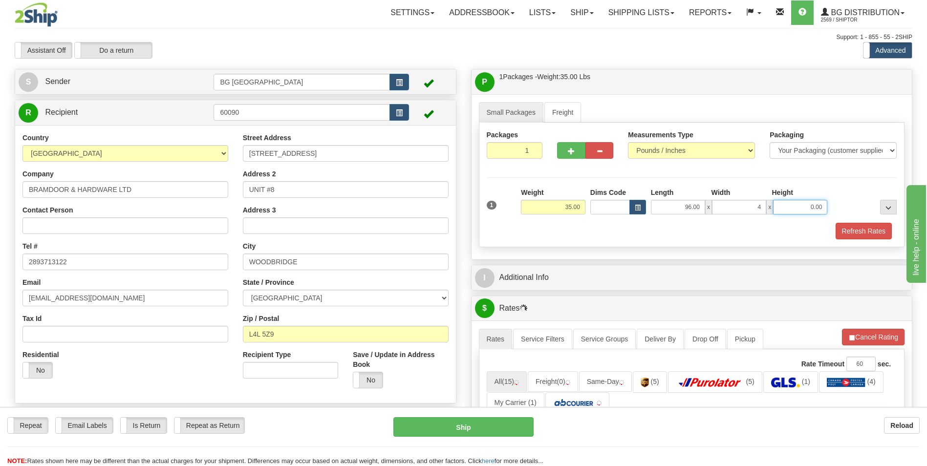
type input "4.00"
click at [580, 142] on button "button" at bounding box center [571, 150] width 28 height 17
type input "2"
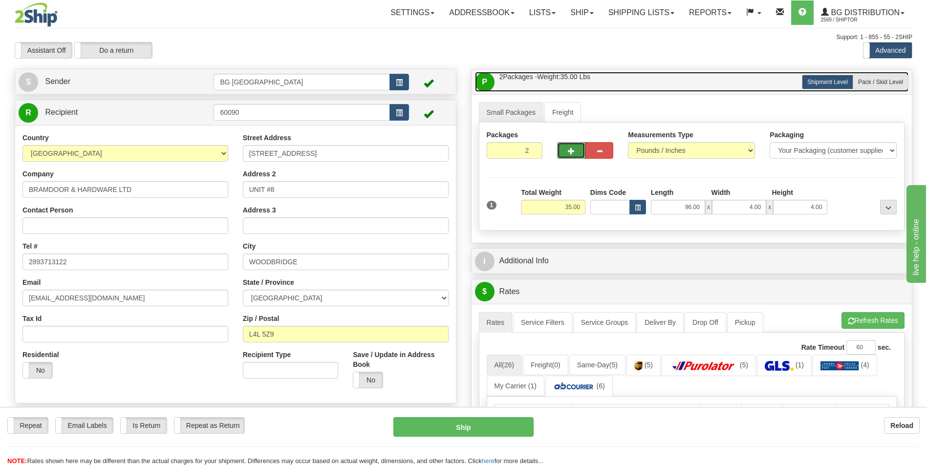
click at [871, 90] on link "P Packages / Skids 2 Packages - Weight: 35.00 Lbs 1 Skids - Weight: NaN Lbs" at bounding box center [692, 82] width 434 height 20
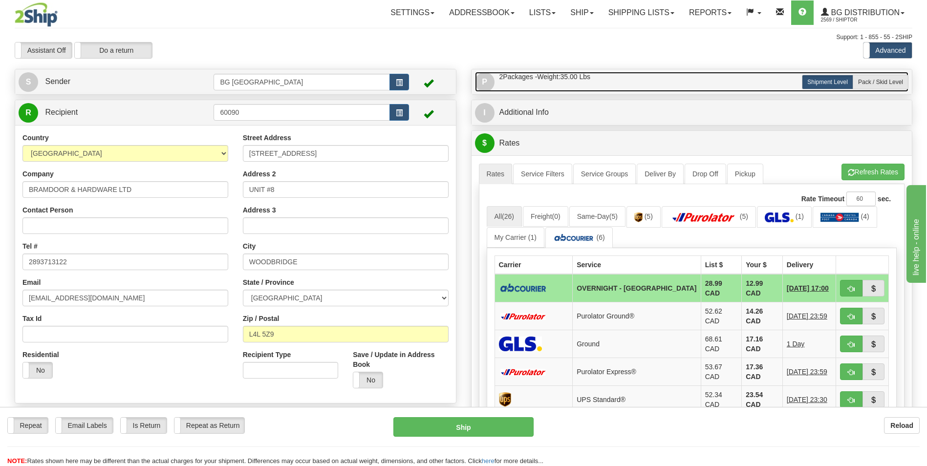
click at [713, 86] on link "P Packages / Skids 2 Packages - Weight: 35.00 Lbs 1 Skids - Weight: NaN Lbs" at bounding box center [692, 82] width 434 height 20
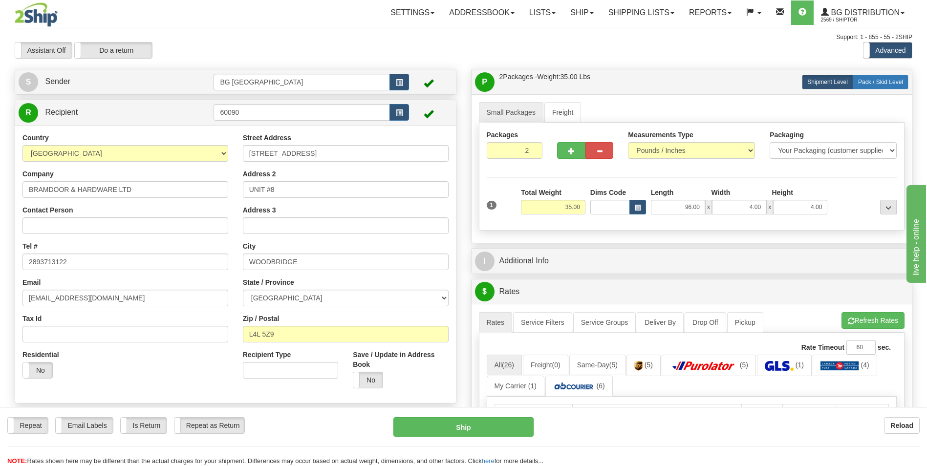
click at [879, 80] on span "Pack / Skid Level" at bounding box center [880, 82] width 45 height 7
radio input "true"
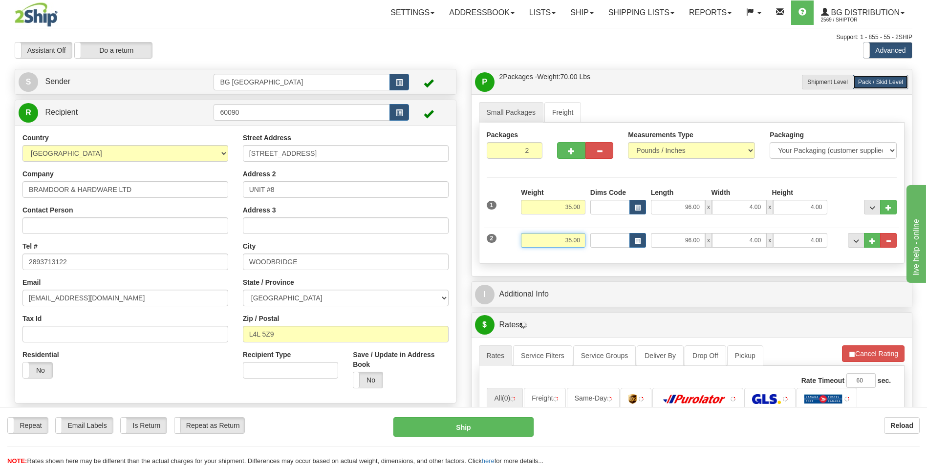
click at [566, 241] on input "35.00" at bounding box center [553, 240] width 65 height 15
type input "5.00"
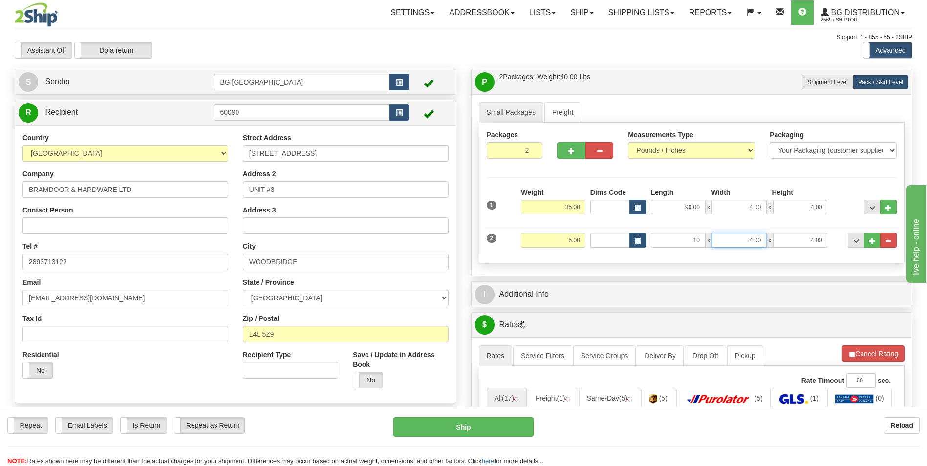
type input "10.00"
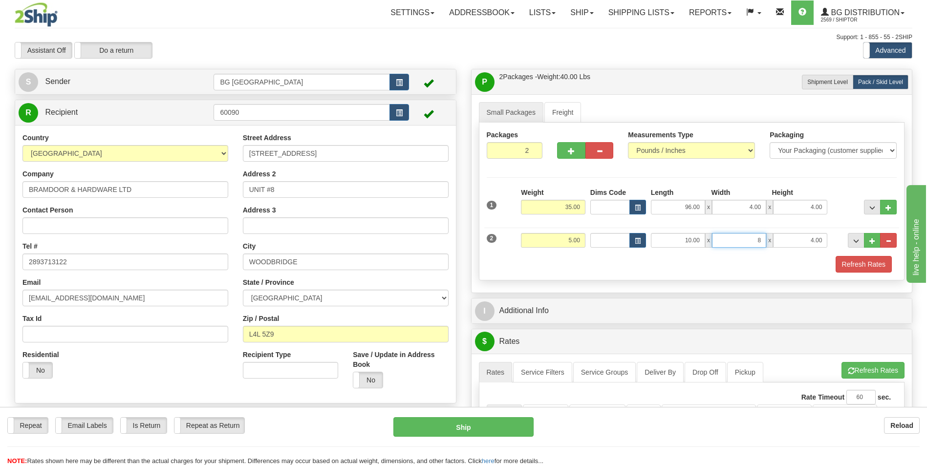
type input "8.00"
type input "6.00"
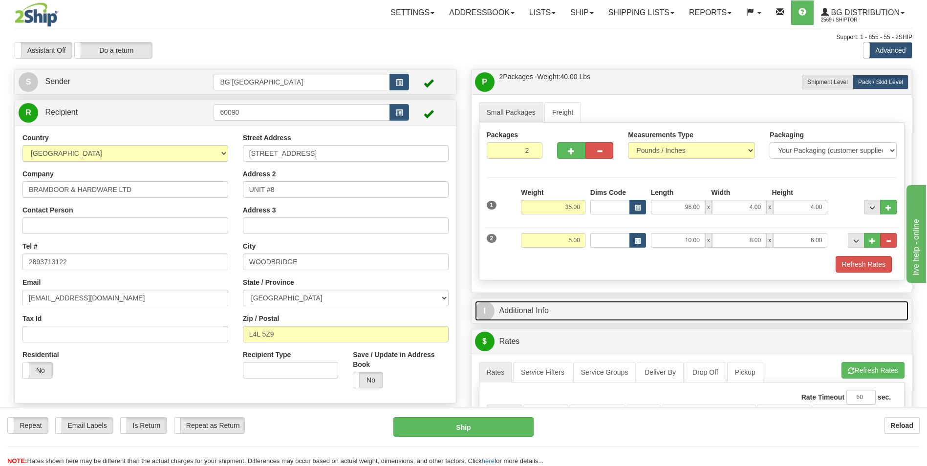
click at [557, 309] on link "I Additional Info" at bounding box center [692, 311] width 434 height 20
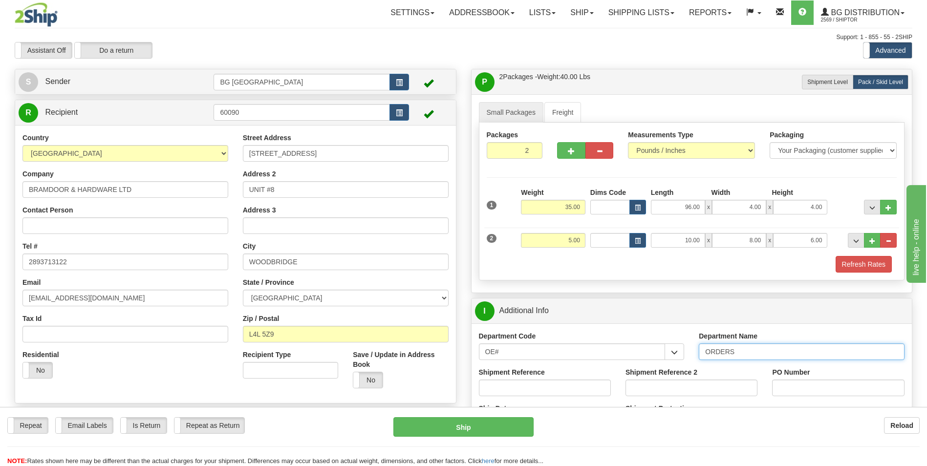
click at [745, 353] on input "ORDERS" at bounding box center [802, 352] width 206 height 17
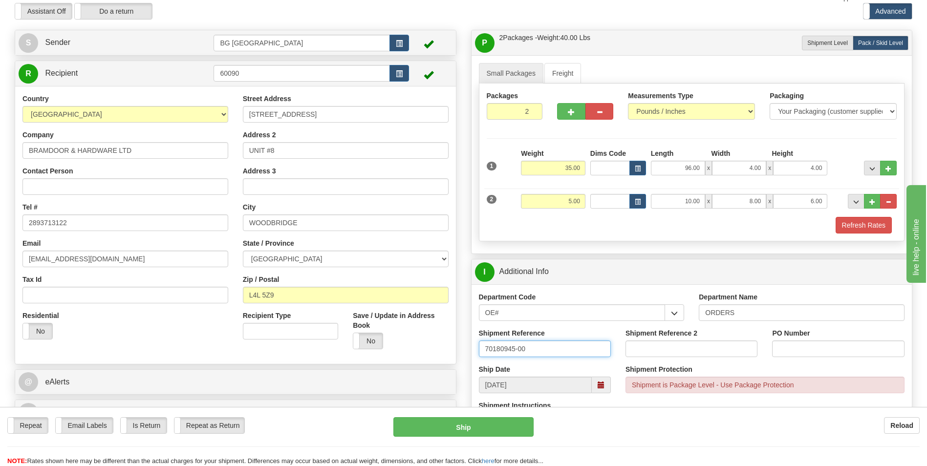
scroll to position [98, 0]
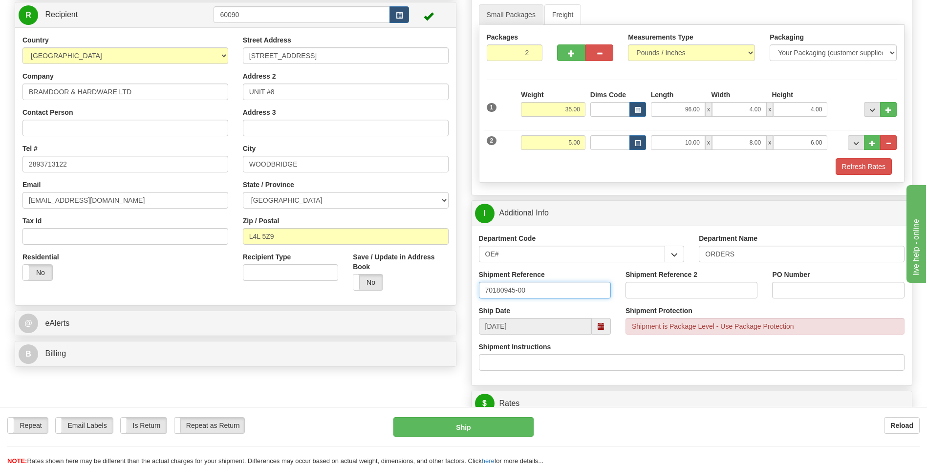
type input "70180945-00"
click at [785, 285] on input "PO Number" at bounding box center [838, 290] width 132 height 17
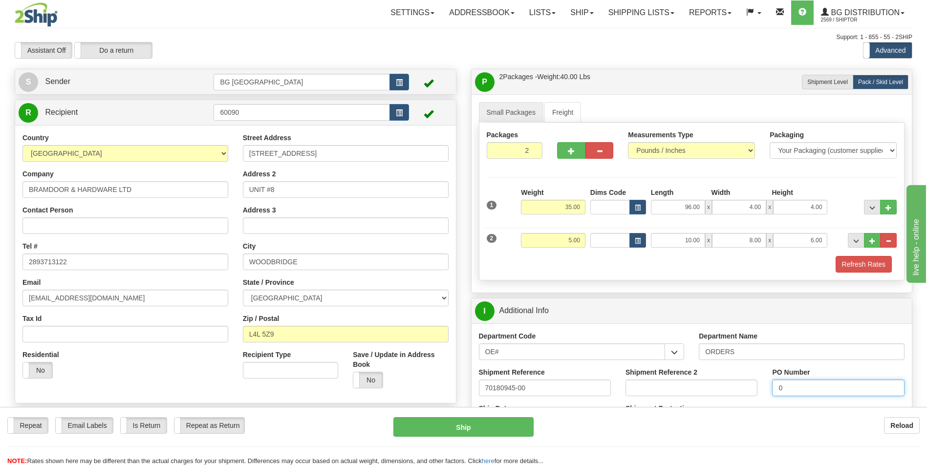
scroll to position [293, 0]
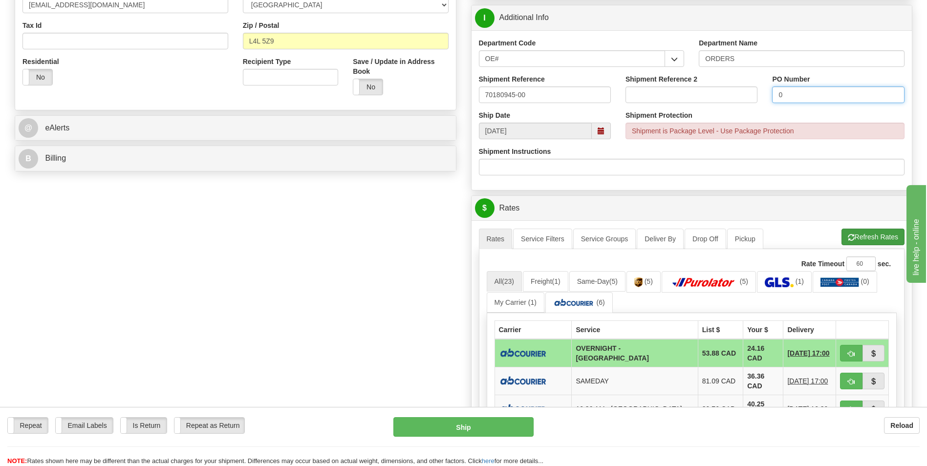
type input "0"
click at [867, 244] on button "Refresh Rates" at bounding box center [873, 237] width 63 height 17
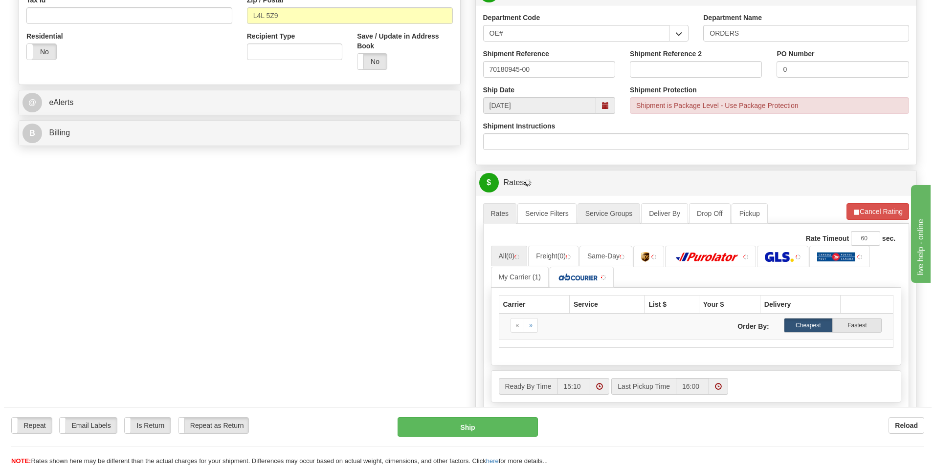
scroll to position [342, 0]
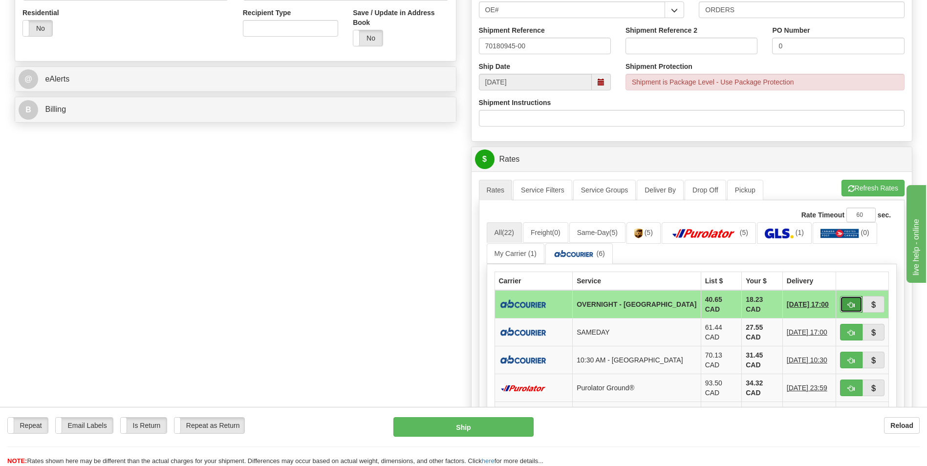
click at [846, 301] on button "button" at bounding box center [851, 304] width 22 height 17
type input "4"
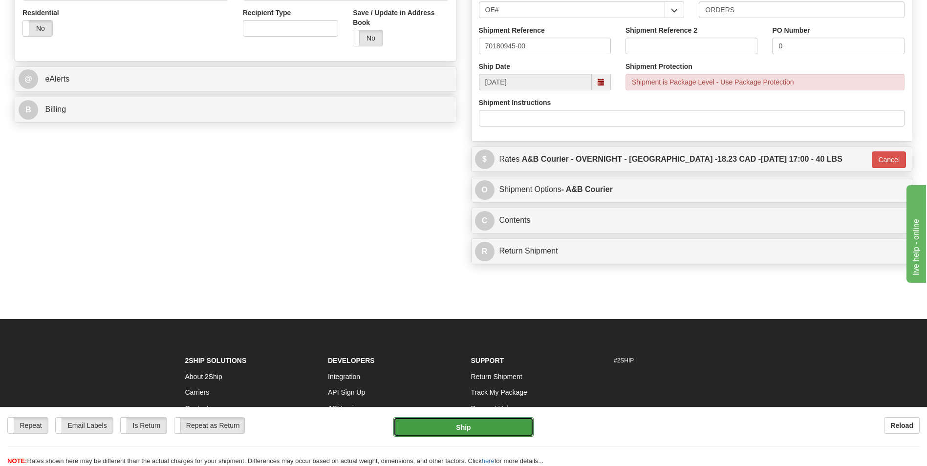
click at [456, 427] on button "Ship" at bounding box center [464, 427] width 140 height 20
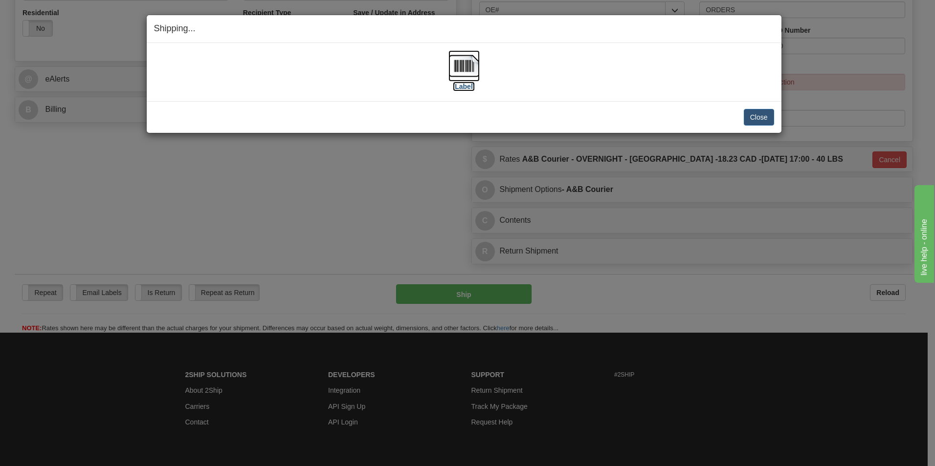
click at [472, 66] on img at bounding box center [463, 65] width 31 height 31
click at [754, 114] on button "Close" at bounding box center [759, 117] width 30 height 17
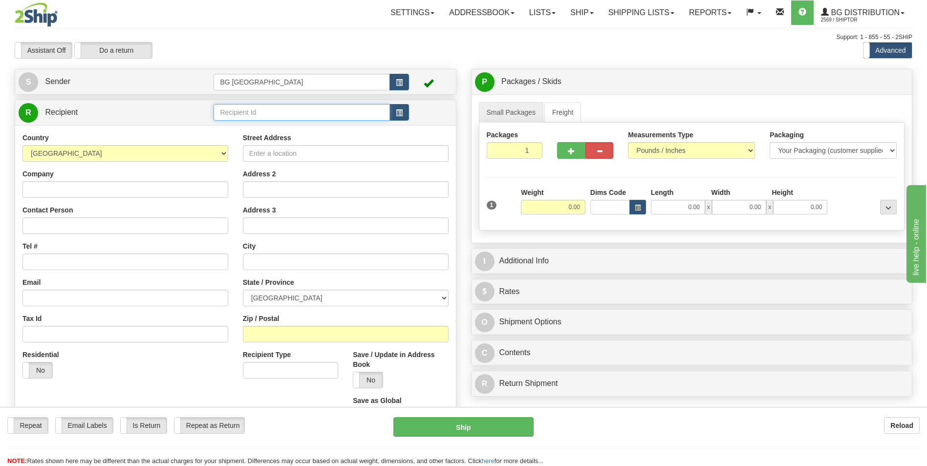
click at [238, 116] on input "text" at bounding box center [302, 112] width 176 height 17
click at [232, 128] on div "60853" at bounding box center [300, 127] width 167 height 11
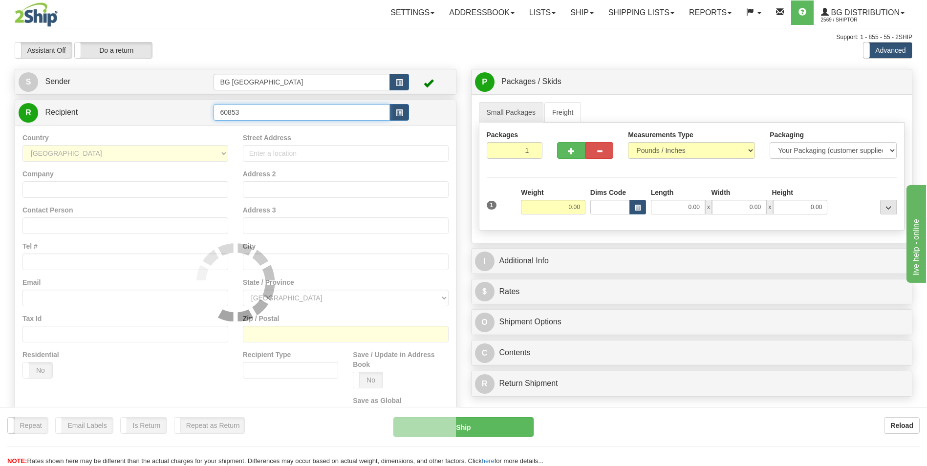
type input "60853"
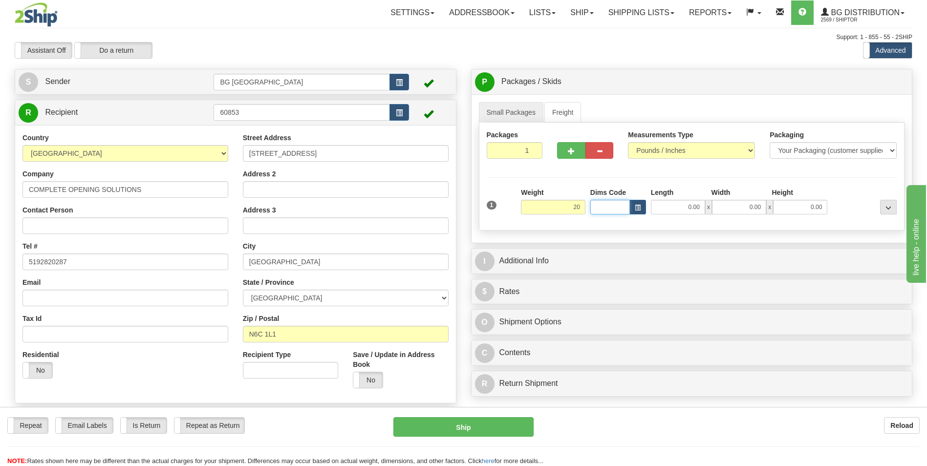
type input "20.00"
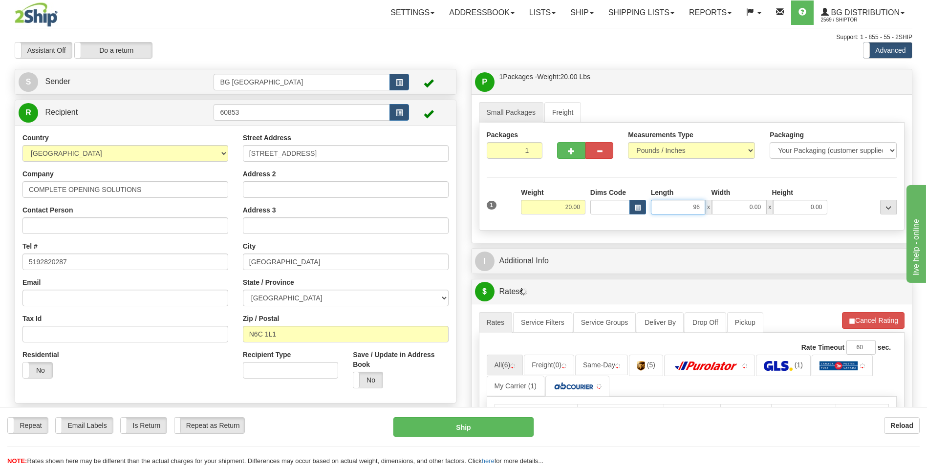
type input "96.00"
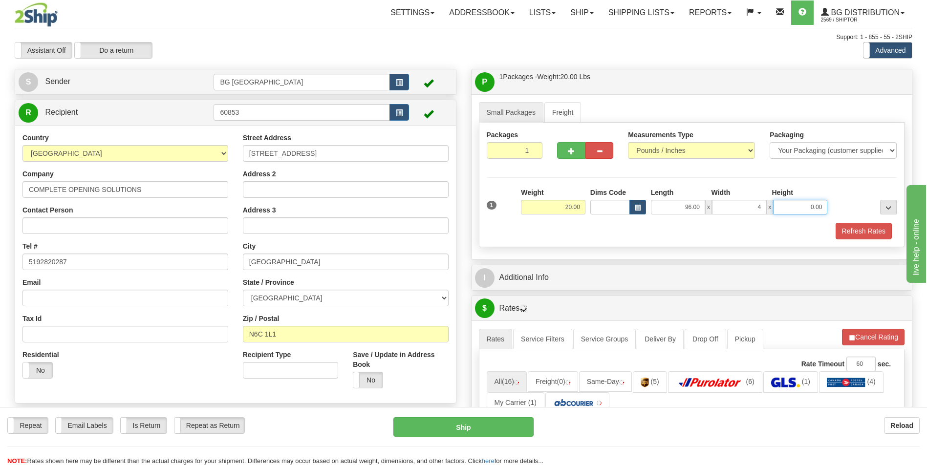
type input "4.00"
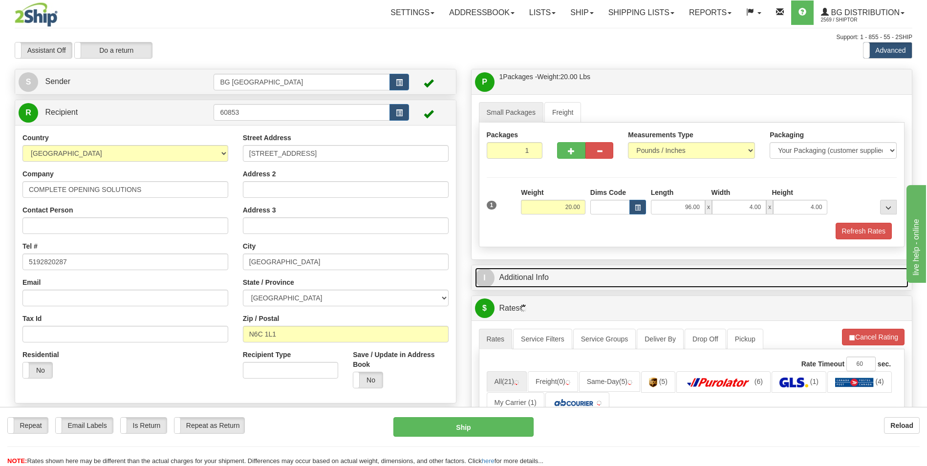
click at [549, 279] on link "I Additional Info" at bounding box center [692, 278] width 434 height 20
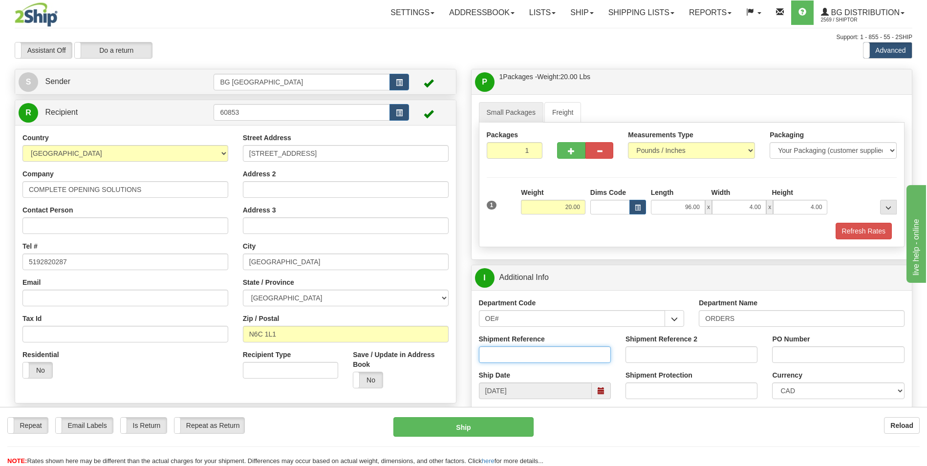
click at [490, 348] on input "Shipment Reference" at bounding box center [545, 355] width 132 height 17
type input "70182515-02"
click at [841, 354] on input "PO Number" at bounding box center [838, 355] width 132 height 17
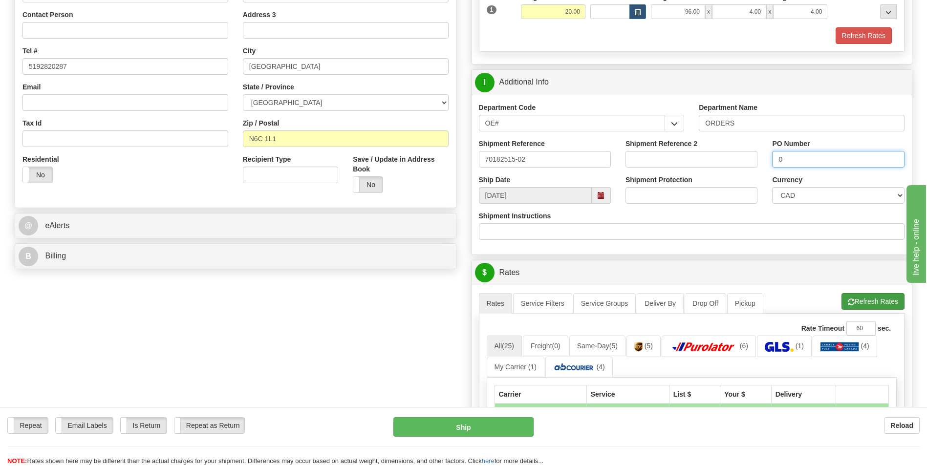
type input "0"
click at [862, 307] on button "Refresh Rates" at bounding box center [873, 301] width 63 height 17
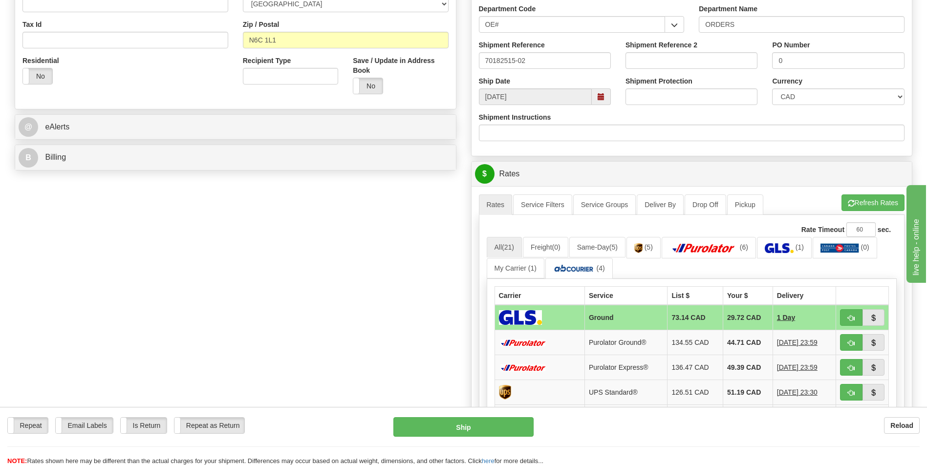
scroll to position [489, 0]
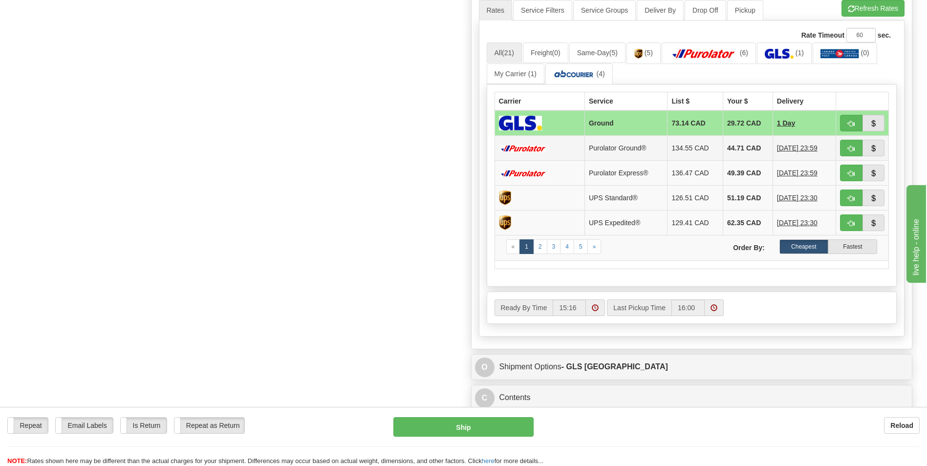
click at [729, 148] on td "44.71 CAD" at bounding box center [748, 148] width 50 height 25
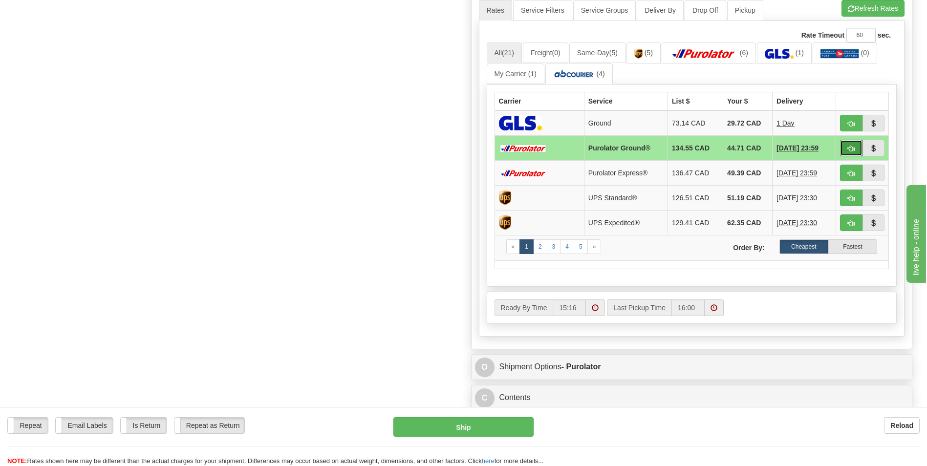
click at [847, 146] on button "button" at bounding box center [851, 148] width 22 height 17
type input "260"
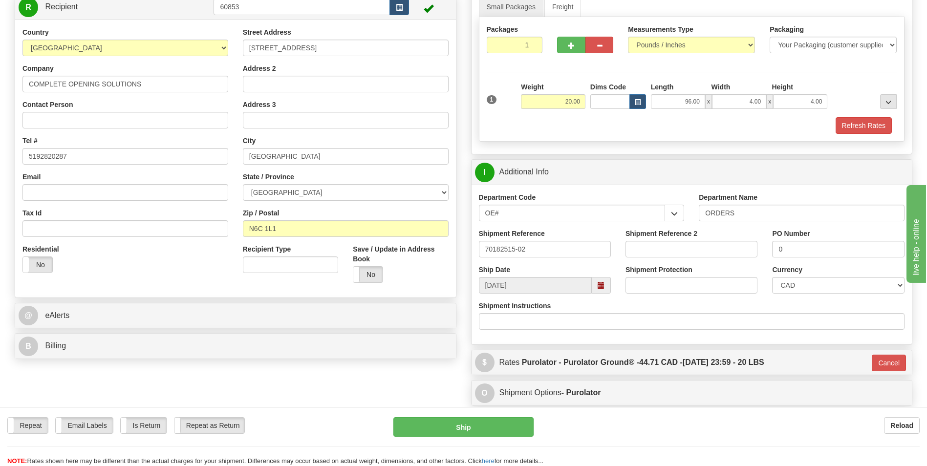
scroll to position [36, 0]
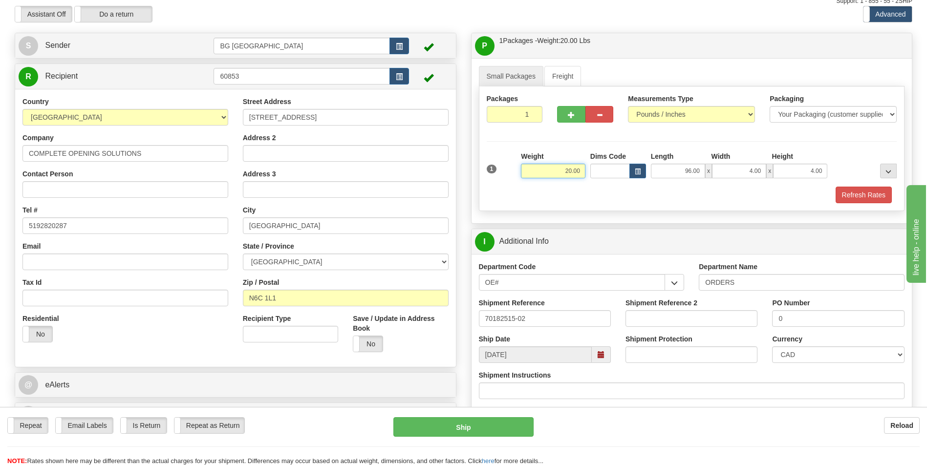
click at [550, 171] on input "20.00" at bounding box center [553, 171] width 65 height 15
type input "15.00"
click at [549, 203] on div "Packages 1 1 Measurements Type" at bounding box center [692, 149] width 426 height 125
click at [848, 187] on button "Refresh Rates" at bounding box center [864, 195] width 56 height 17
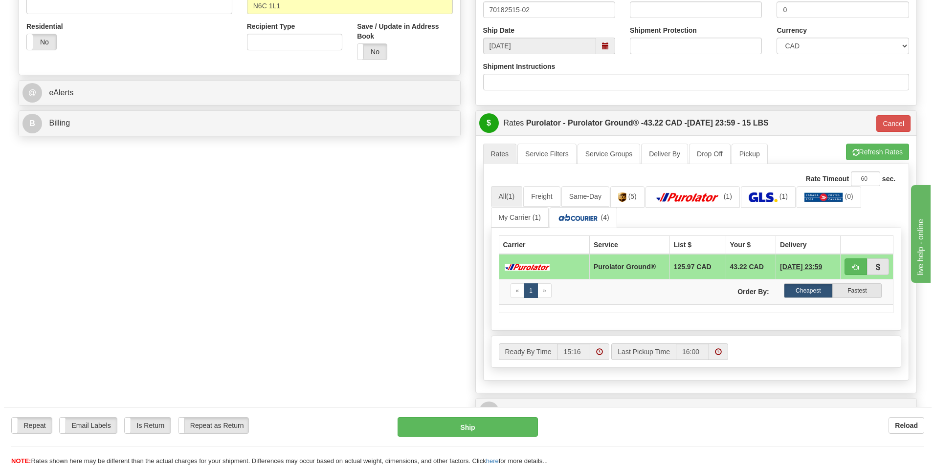
scroll to position [329, 0]
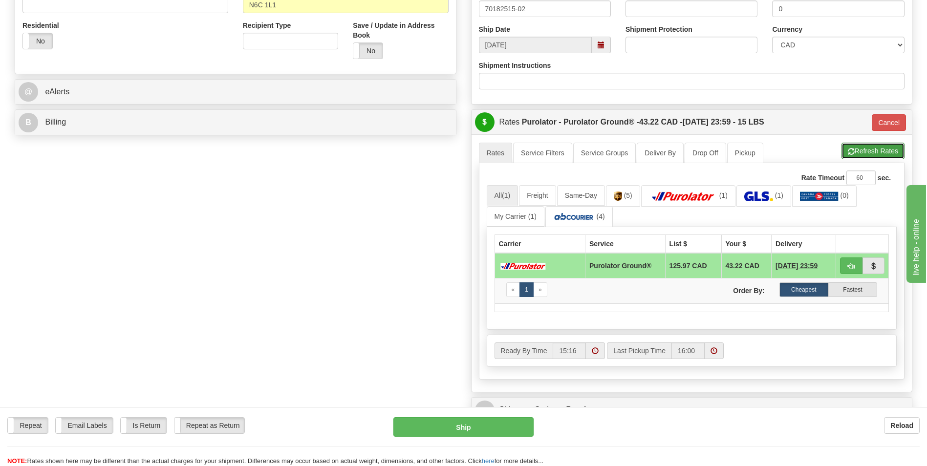
click at [848, 151] on span "button" at bounding box center [851, 152] width 7 height 6
type input "260"
click at [846, 261] on button "button" at bounding box center [851, 266] width 22 height 17
click at [472, 432] on button "Ship" at bounding box center [464, 427] width 140 height 20
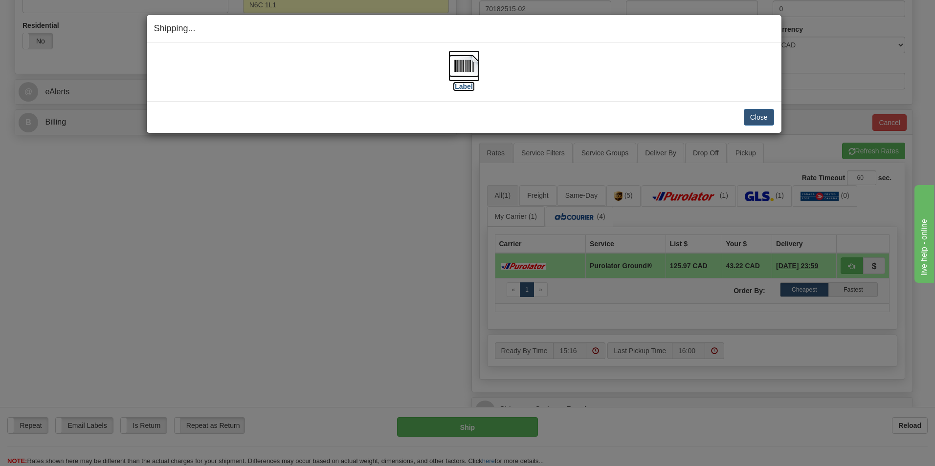
click at [471, 68] on img at bounding box center [463, 65] width 31 height 31
click at [753, 116] on button "Close" at bounding box center [759, 117] width 30 height 17
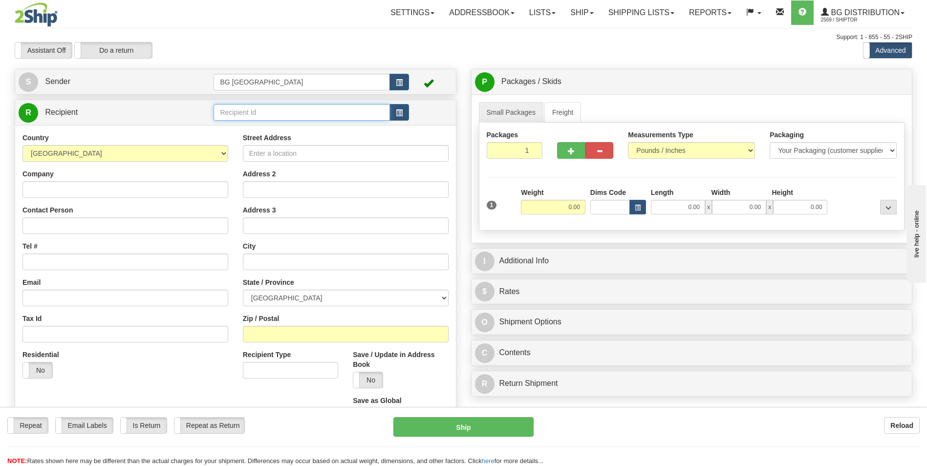
click at [271, 116] on input "text" at bounding box center [302, 112] width 176 height 17
click at [253, 127] on div "60553" at bounding box center [300, 127] width 167 height 11
type input "60553"
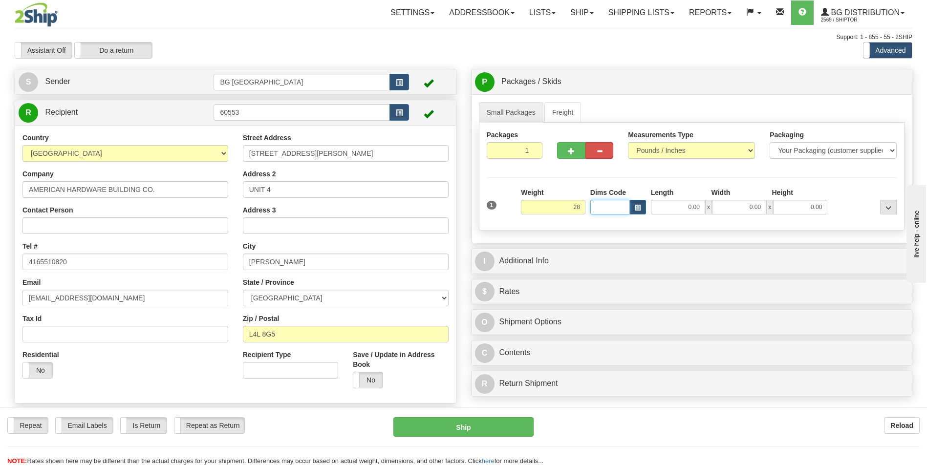
type input "28.00"
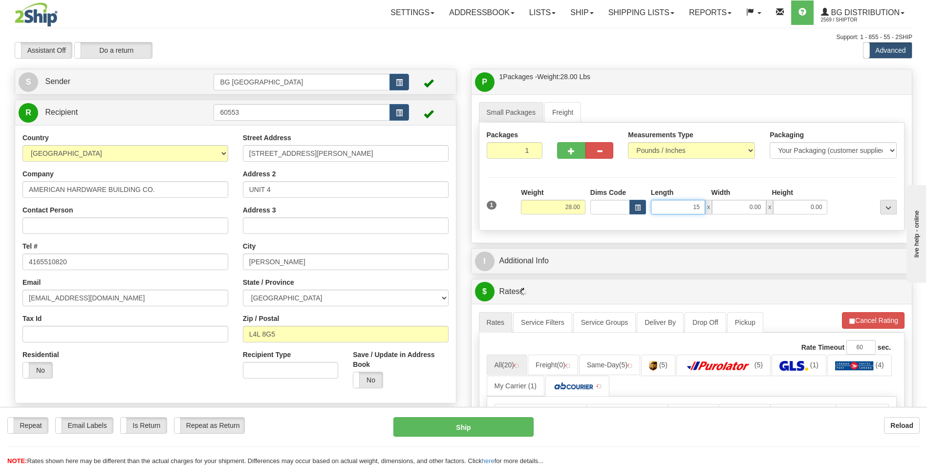
type input "15.00"
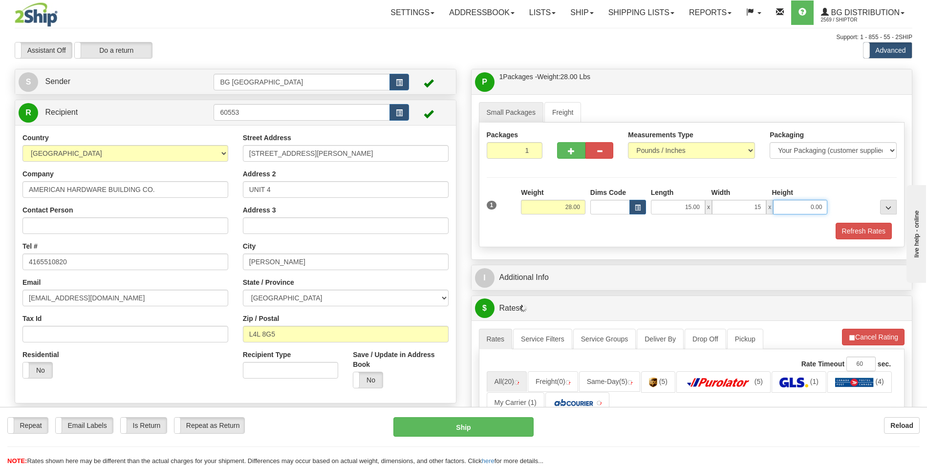
type input "15.00"
type input "9.00"
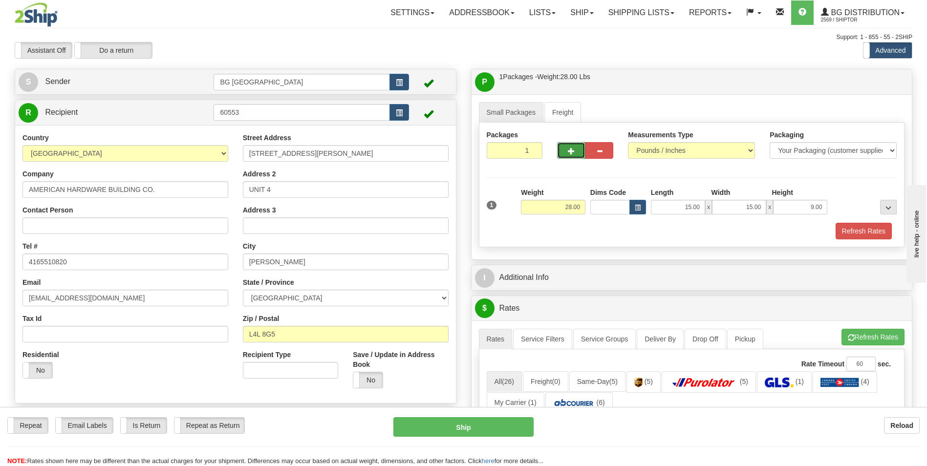
click at [569, 152] on span "button" at bounding box center [571, 151] width 7 height 6
type input "2"
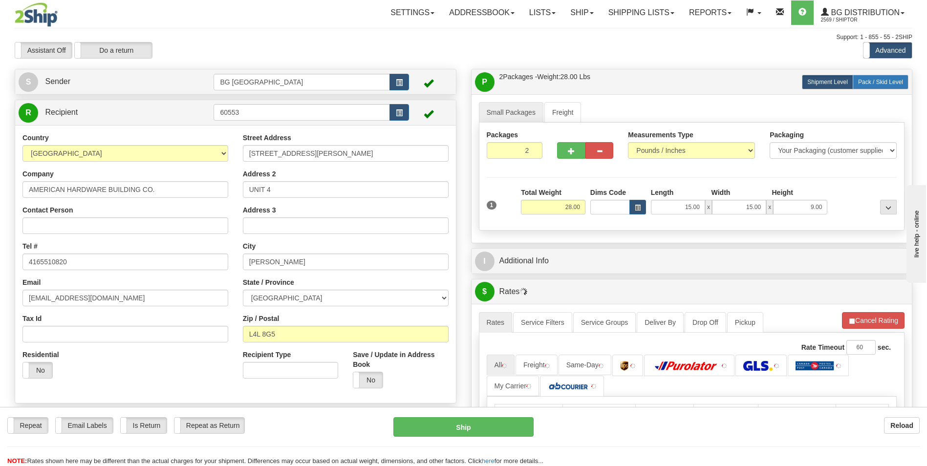
click at [879, 84] on span "Pack / Skid Level" at bounding box center [880, 82] width 45 height 7
radio input "true"
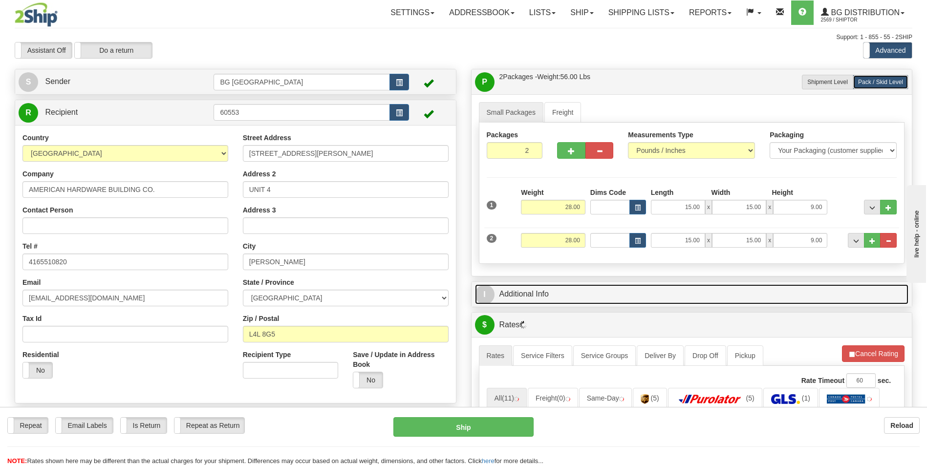
click at [563, 289] on link "I Additional Info" at bounding box center [692, 295] width 434 height 20
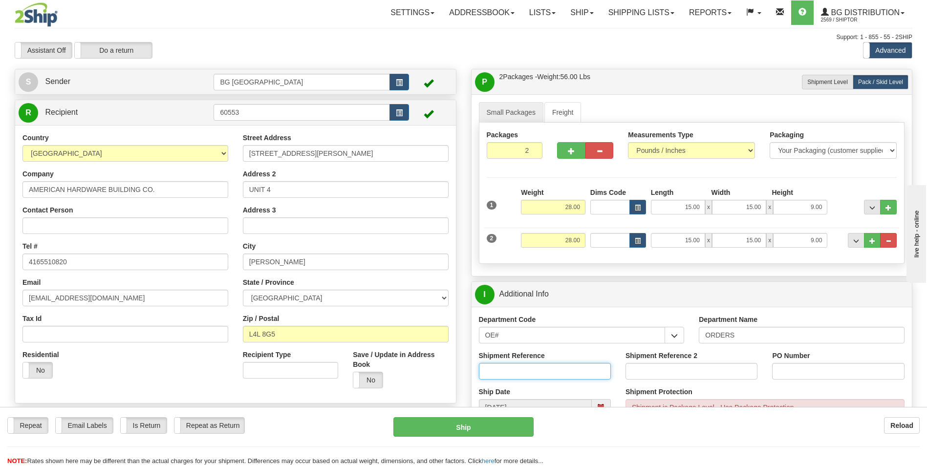
click at [534, 369] on input "Shipment Reference" at bounding box center [545, 371] width 132 height 17
type input "70183206-00"
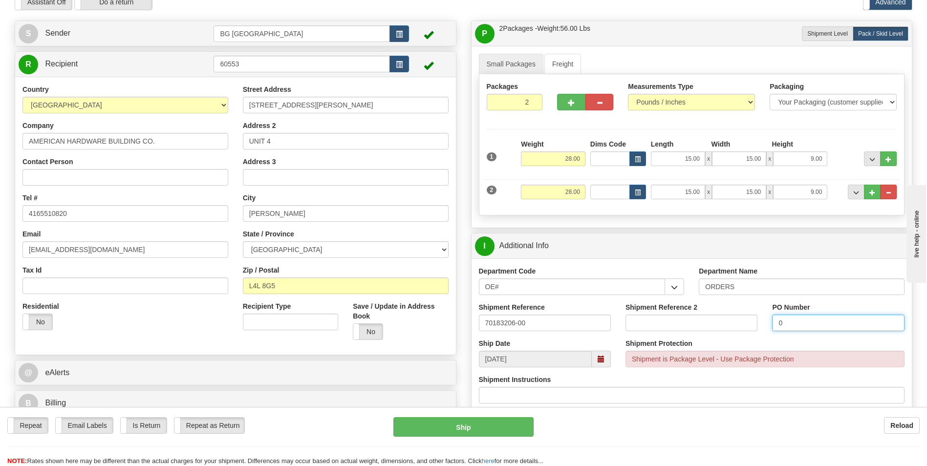
scroll to position [196, 0]
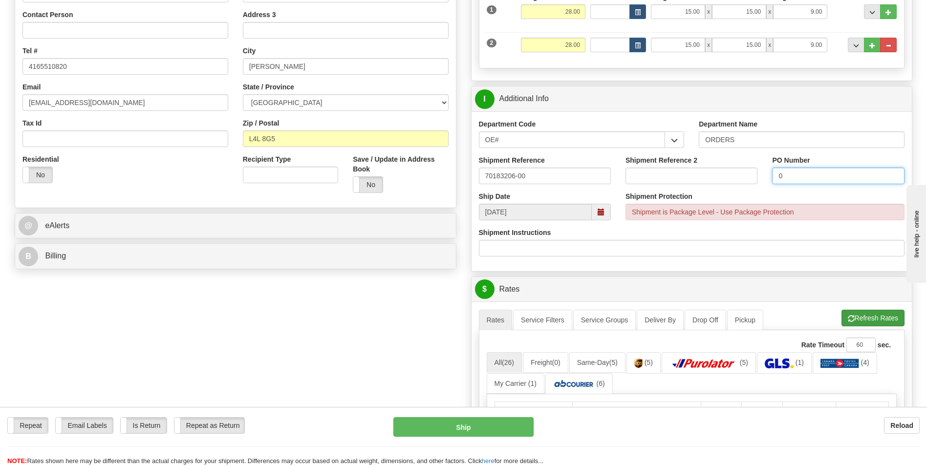
type input "0"
click at [855, 313] on button "Refresh Rates" at bounding box center [873, 318] width 63 height 17
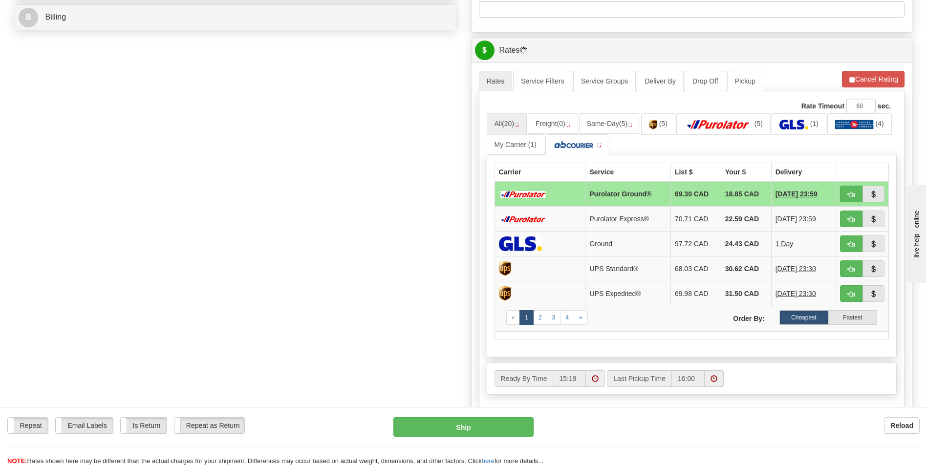
scroll to position [440, 0]
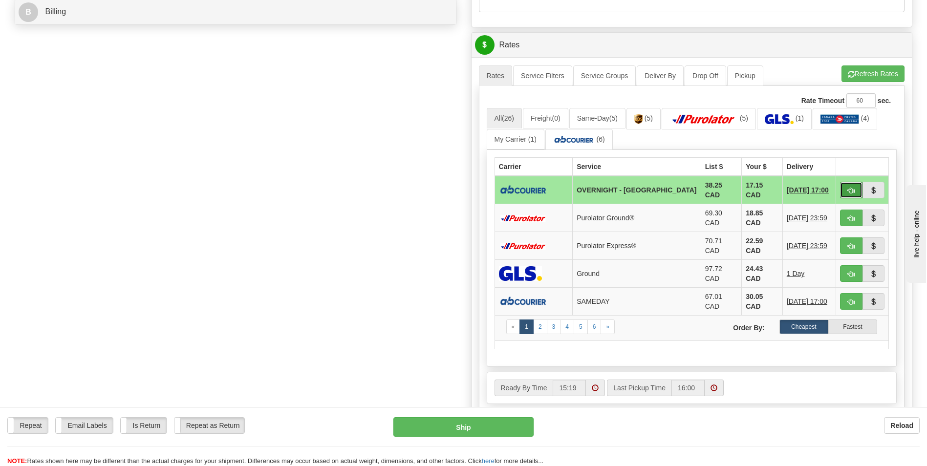
click at [851, 189] on span "button" at bounding box center [851, 191] width 7 height 6
type input "4"
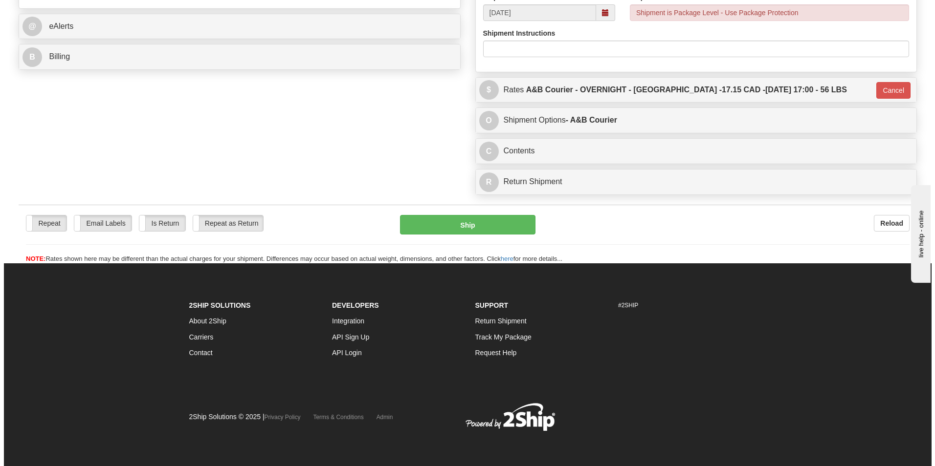
scroll to position [395, 0]
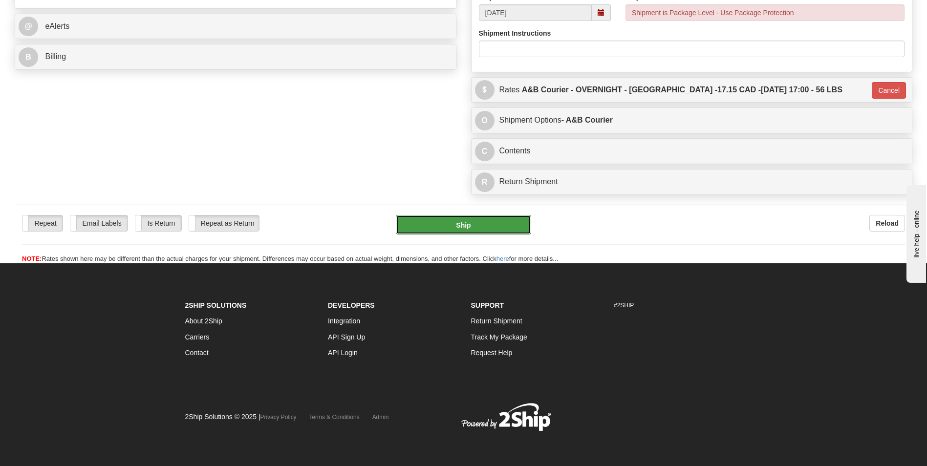
click at [508, 225] on button "Ship" at bounding box center [463, 225] width 135 height 20
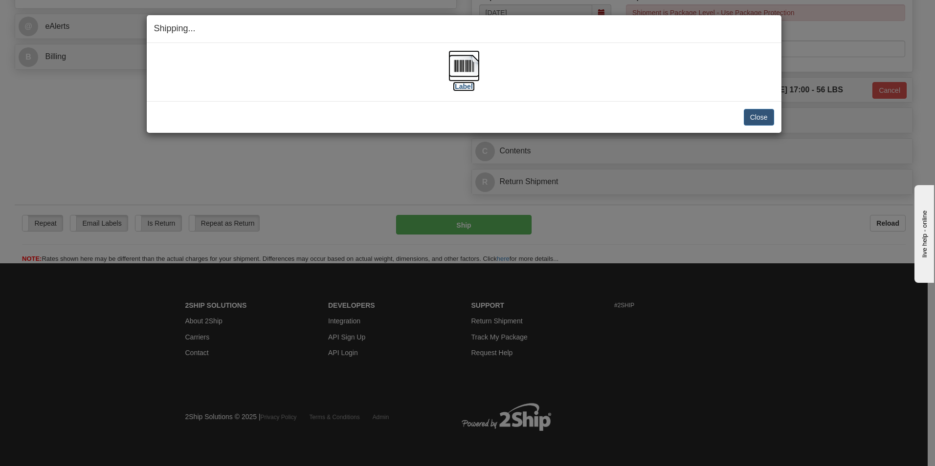
click at [462, 66] on img at bounding box center [463, 65] width 31 height 31
click at [749, 112] on button "Close" at bounding box center [759, 117] width 30 height 17
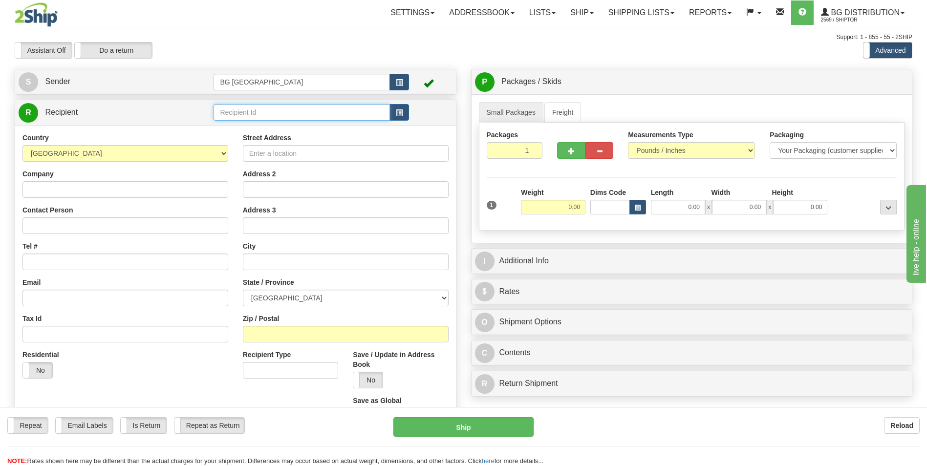
click at [259, 116] on input "text" at bounding box center [302, 112] width 176 height 17
click at [250, 125] on div "60453" at bounding box center [300, 127] width 167 height 11
type input "60453"
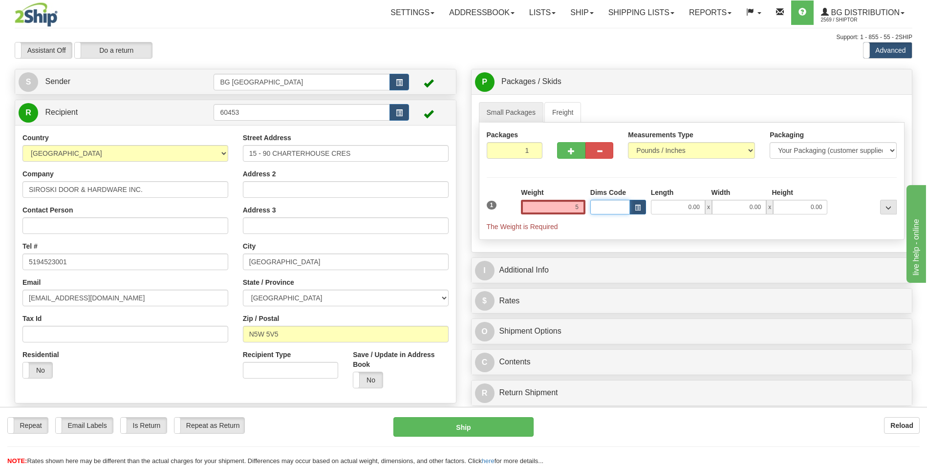
type input "5.00"
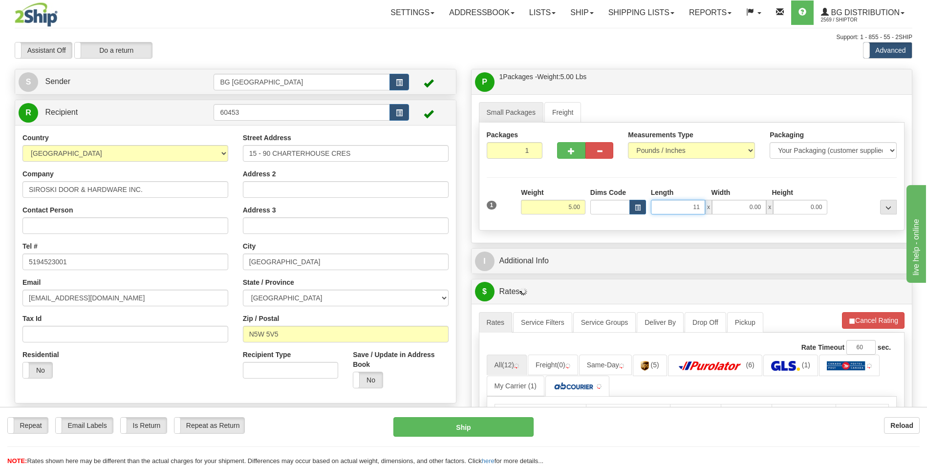
type input "11.00"
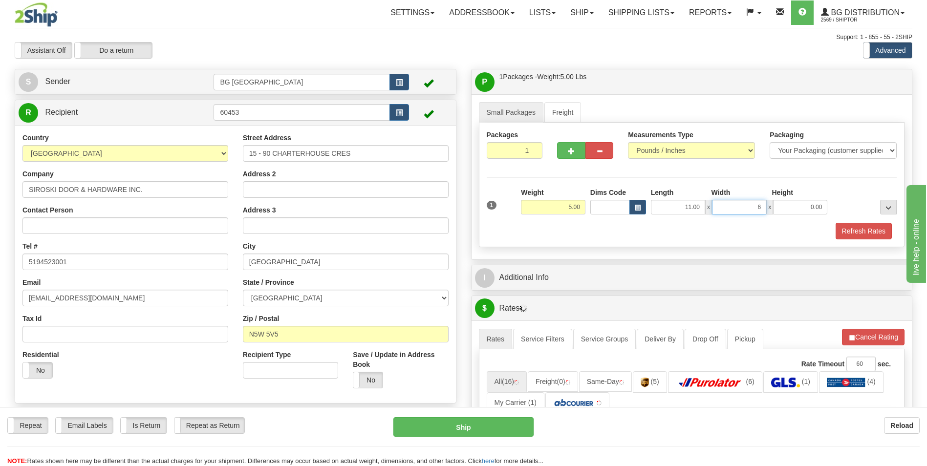
type input "6.00"
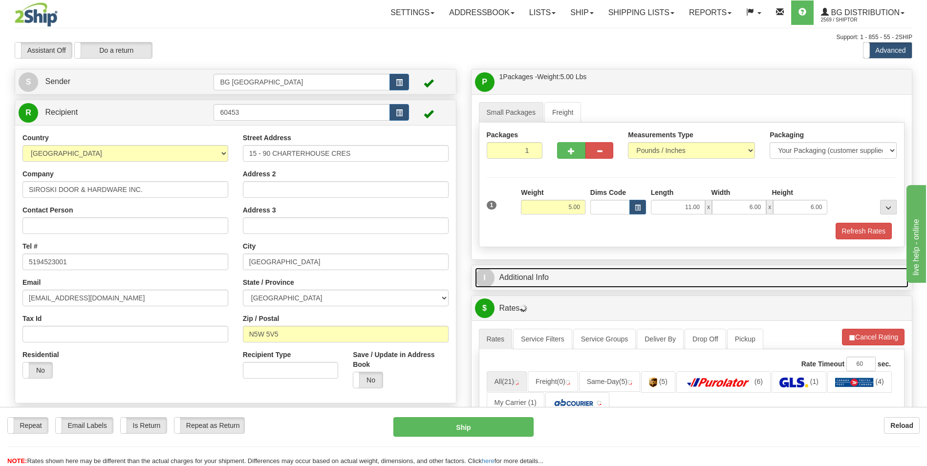
click at [549, 284] on link "I Additional Info" at bounding box center [692, 278] width 434 height 20
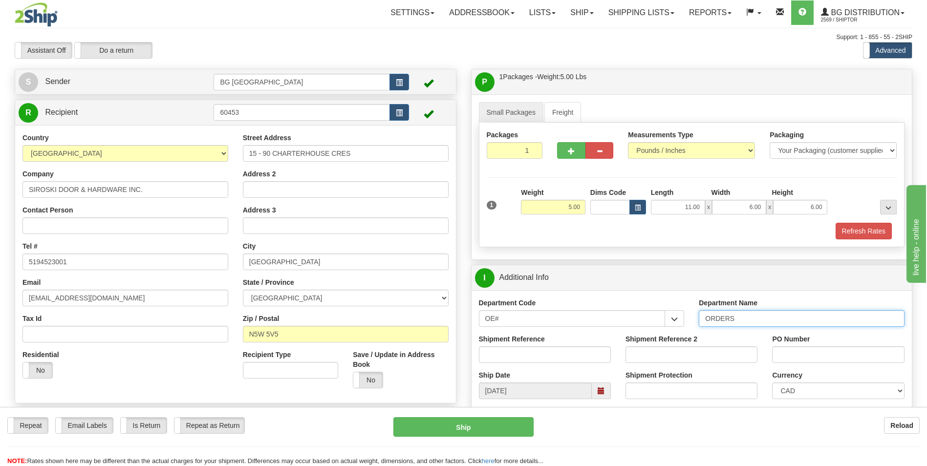
click at [748, 321] on input "ORDERS" at bounding box center [802, 318] width 206 height 17
type input "70183091-01"
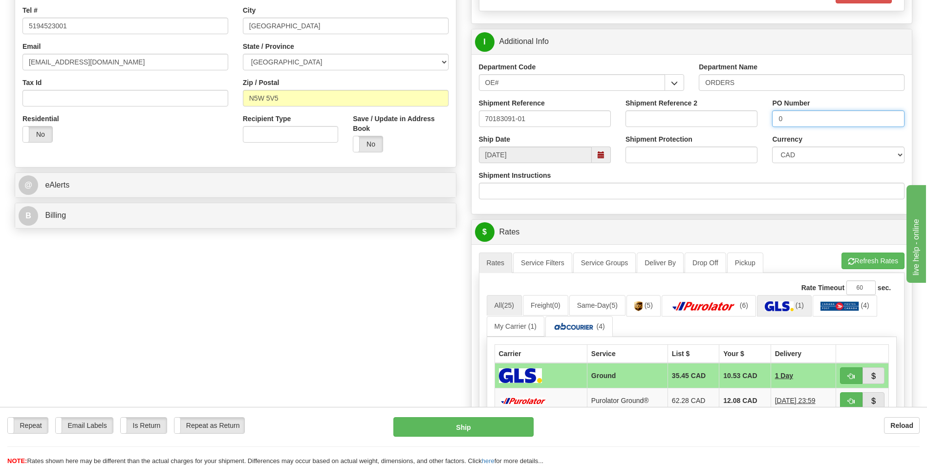
scroll to position [244, 0]
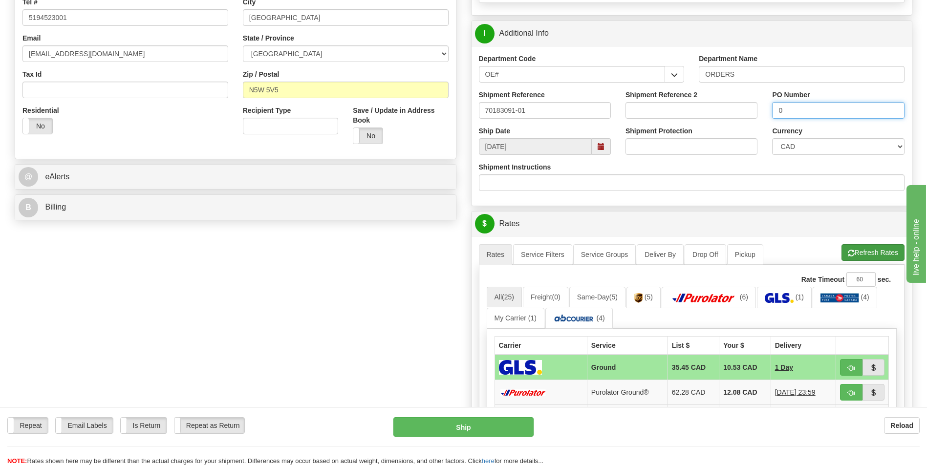
type input "0"
click at [879, 261] on button "Refresh Rates" at bounding box center [873, 252] width 63 height 17
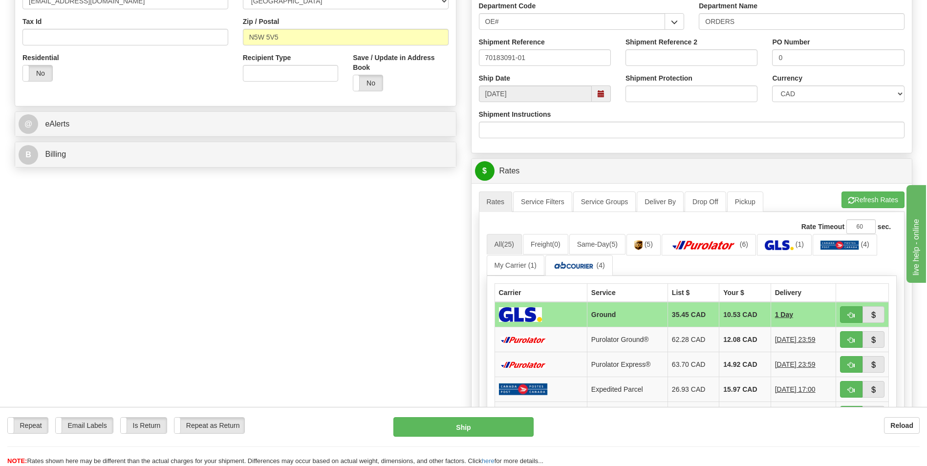
scroll to position [391, 0]
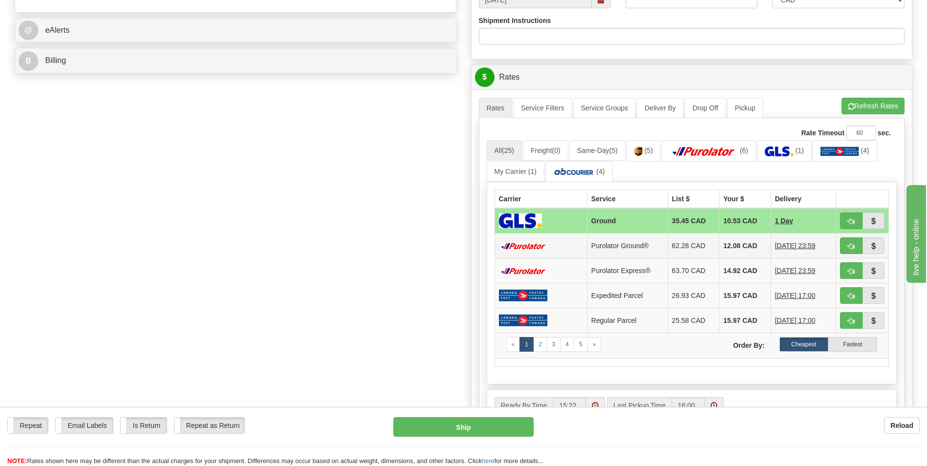
click at [727, 249] on td "12.08 CAD" at bounding box center [745, 246] width 51 height 25
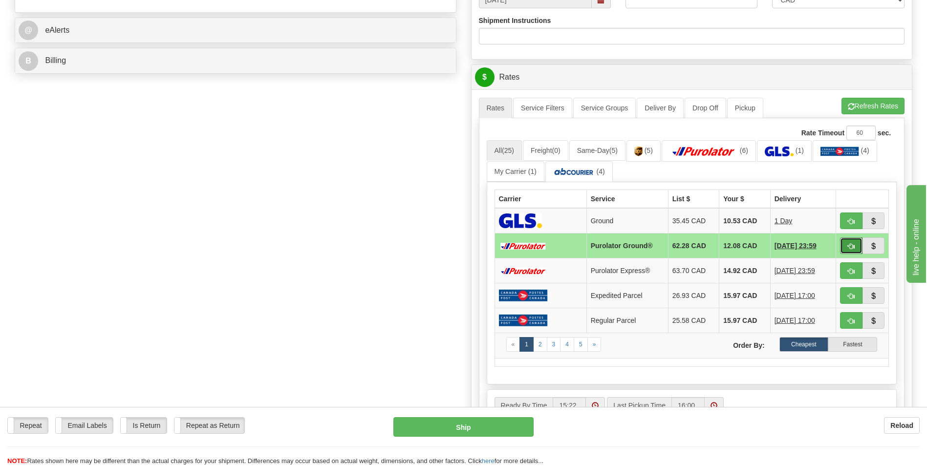
click at [854, 246] on span "button" at bounding box center [851, 246] width 7 height 6
type input "260"
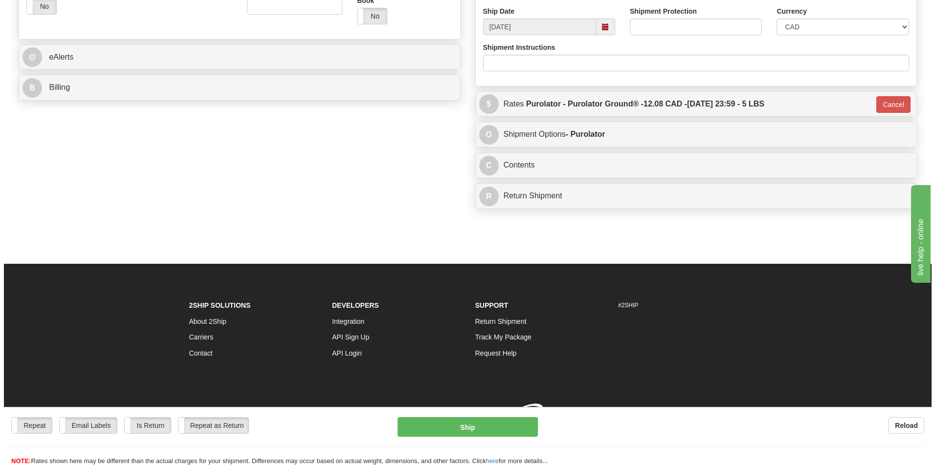
scroll to position [378, 0]
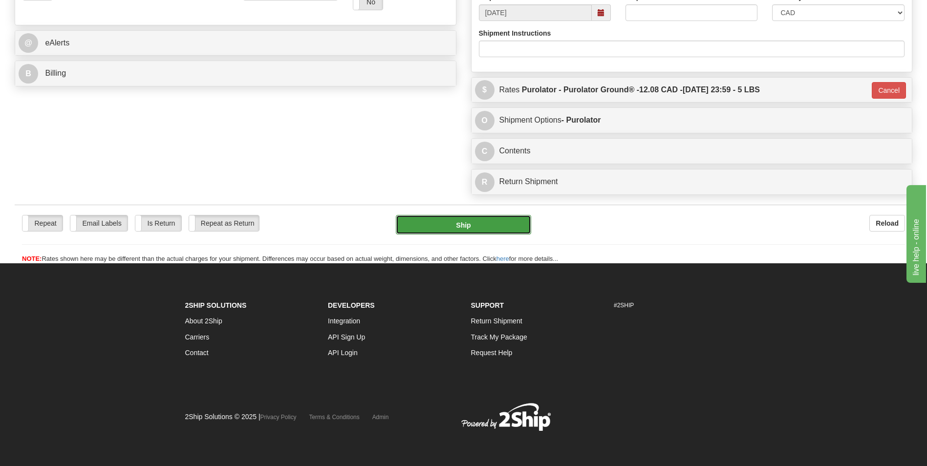
click at [525, 227] on button "Ship" at bounding box center [463, 225] width 135 height 20
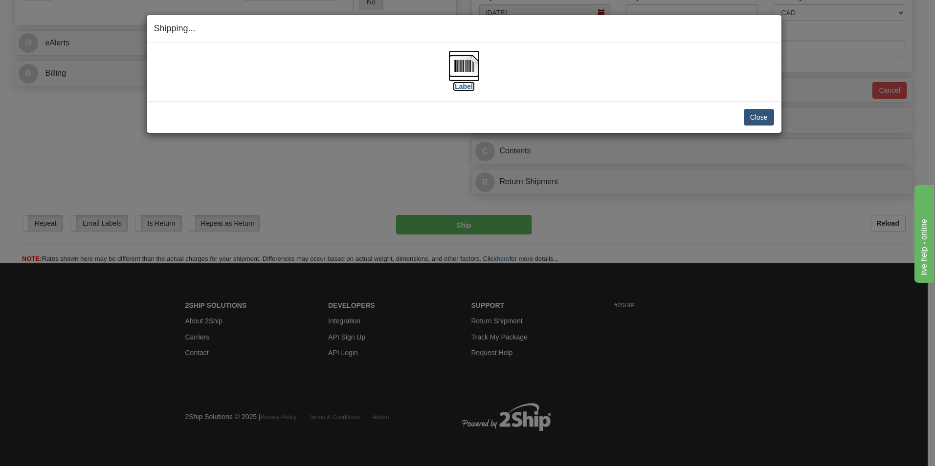
click at [465, 68] on img at bounding box center [463, 65] width 31 height 31
click at [770, 122] on button "Close" at bounding box center [759, 117] width 30 height 17
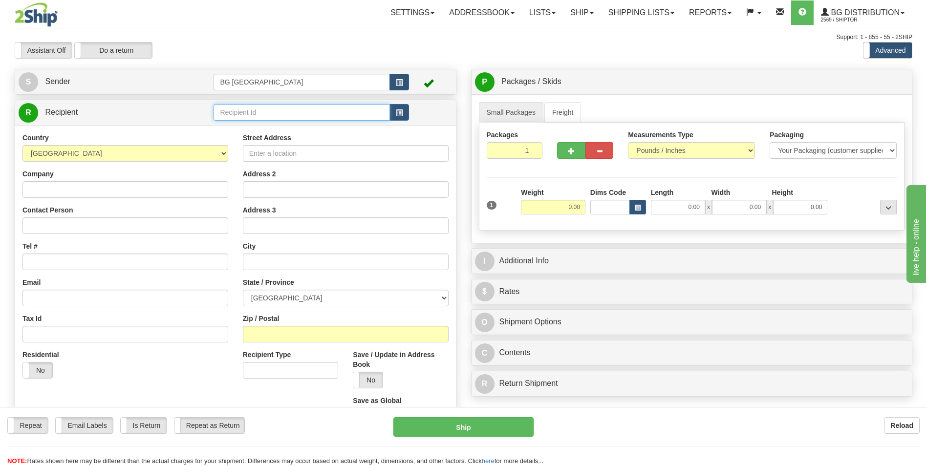
click at [246, 121] on input "text" at bounding box center [302, 112] width 176 height 17
click at [246, 108] on input "text" at bounding box center [302, 112] width 176 height 17
click at [244, 122] on div "60621" at bounding box center [300, 127] width 167 height 11
type input "60621"
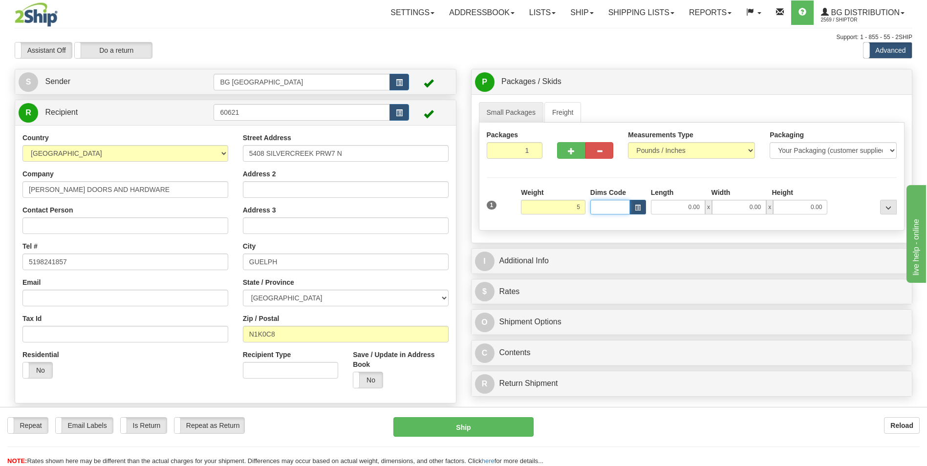
type input "5.00"
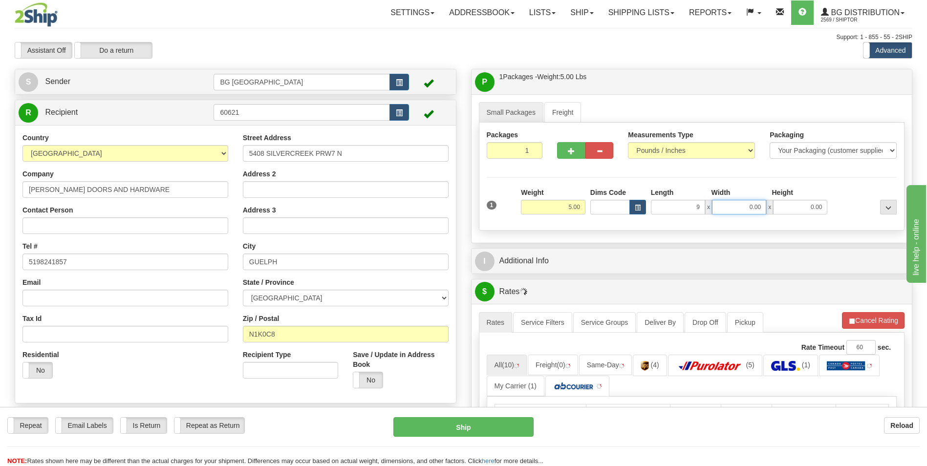
type input "9.00"
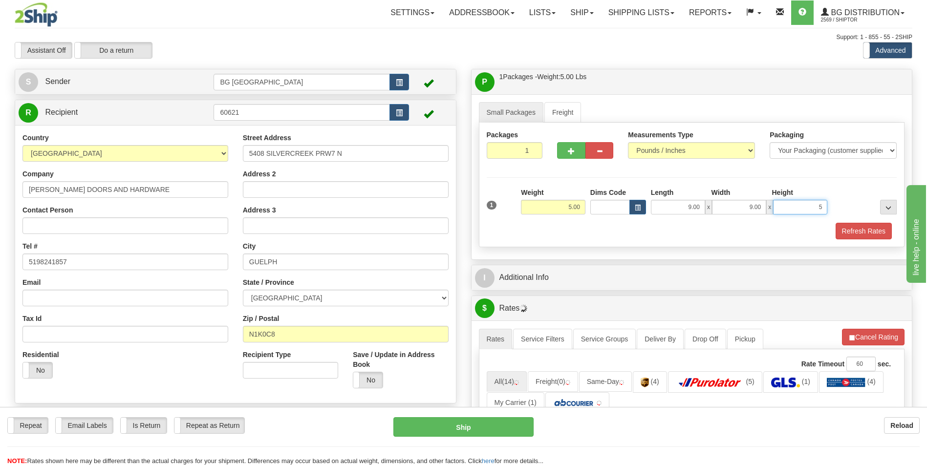
type input "5.00"
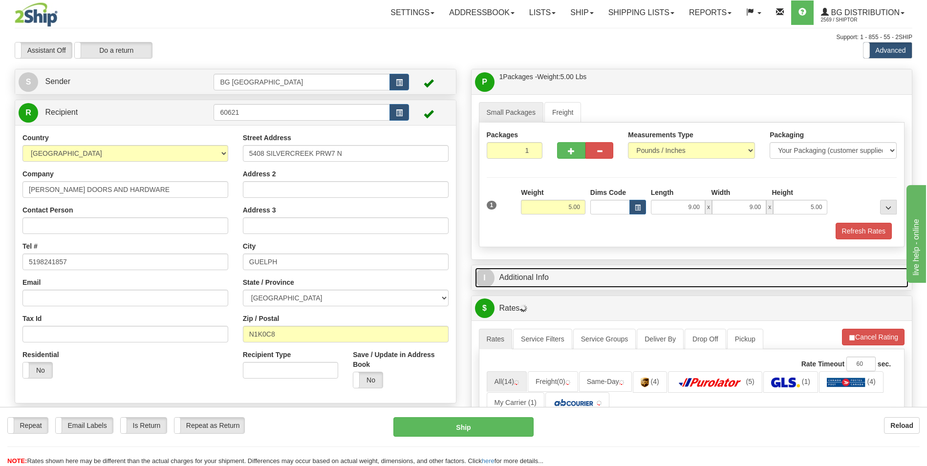
click at [560, 269] on link "I Additional Info" at bounding box center [692, 278] width 434 height 20
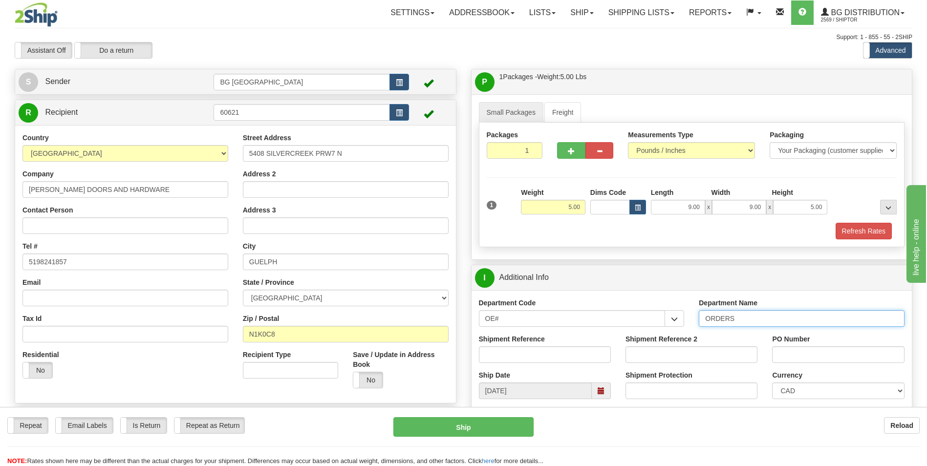
click at [764, 325] on input "ORDERS" at bounding box center [802, 318] width 206 height 17
type input "70182972-00"
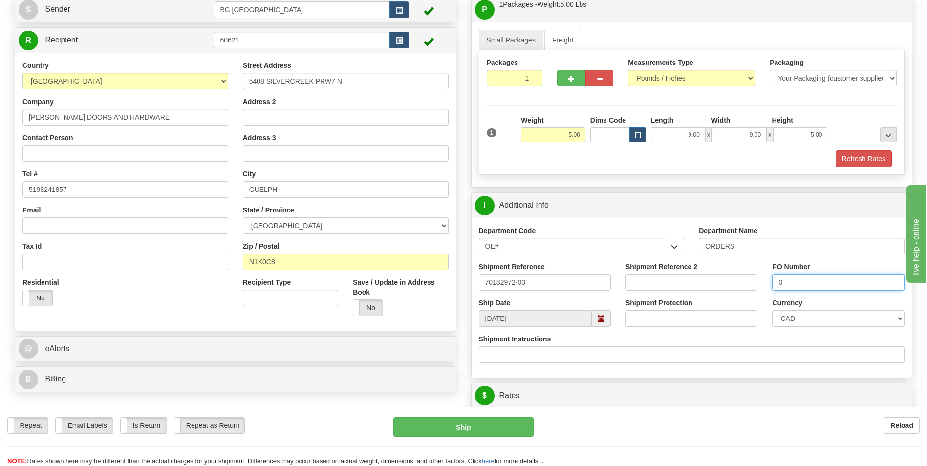
scroll to position [196, 0]
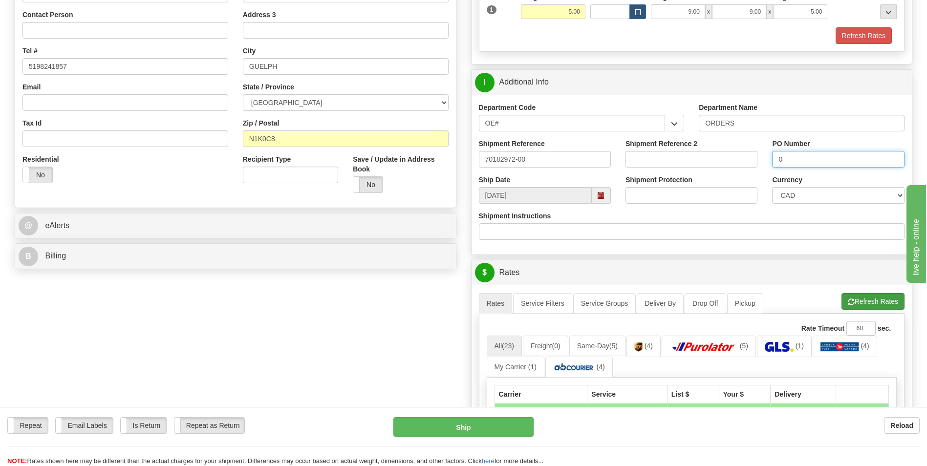
type input "0"
click at [842, 305] on button "Refresh Rates" at bounding box center [873, 301] width 63 height 17
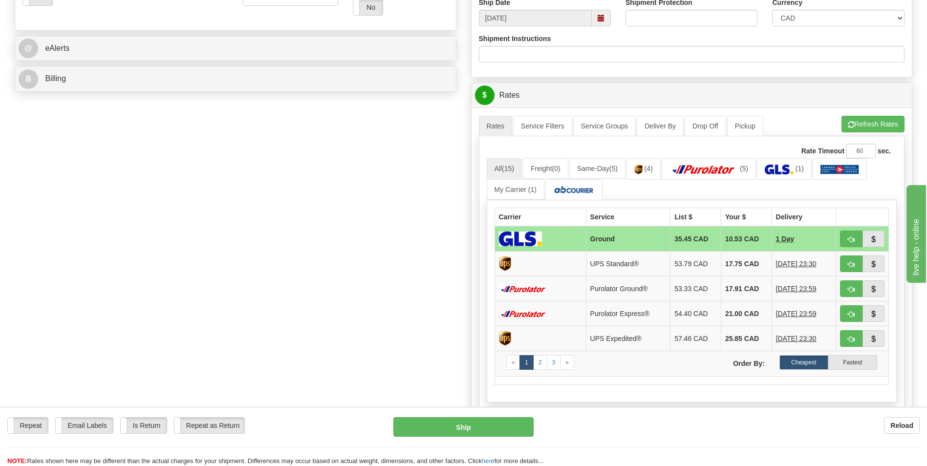
scroll to position [391, 0]
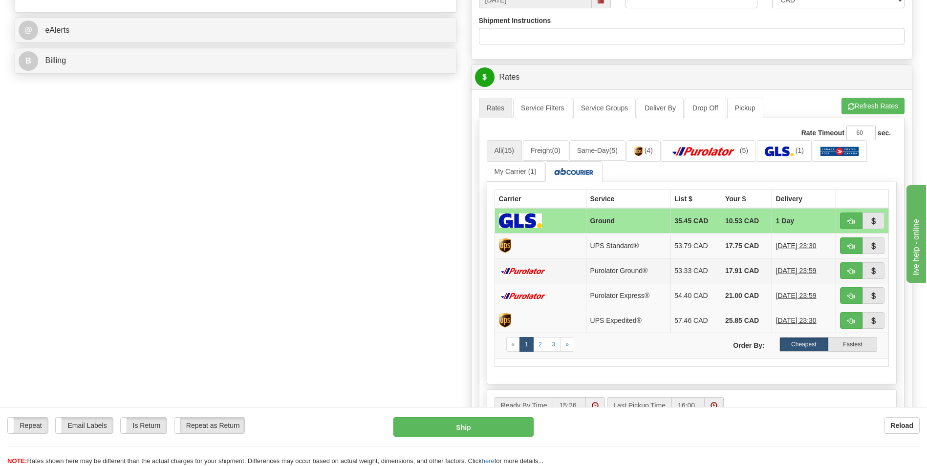
click at [755, 269] on td "17.91 CAD" at bounding box center [746, 271] width 51 height 25
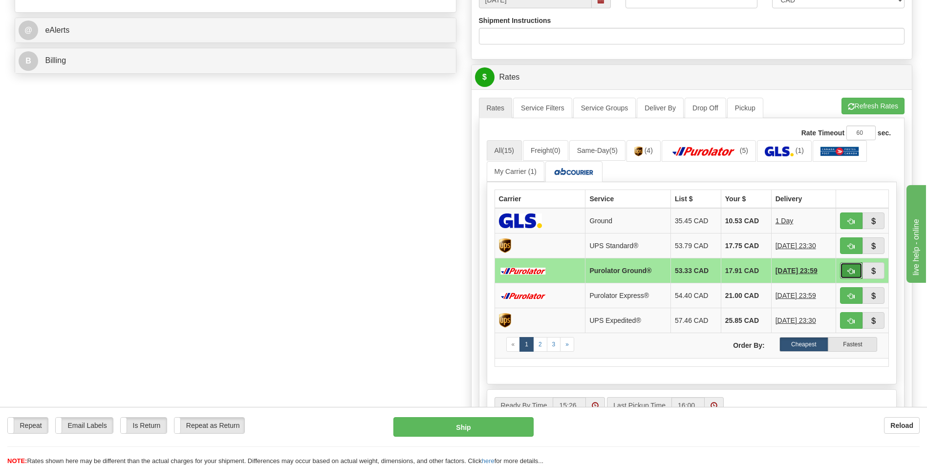
click at [850, 270] on span "button" at bounding box center [851, 271] width 7 height 6
type input "260"
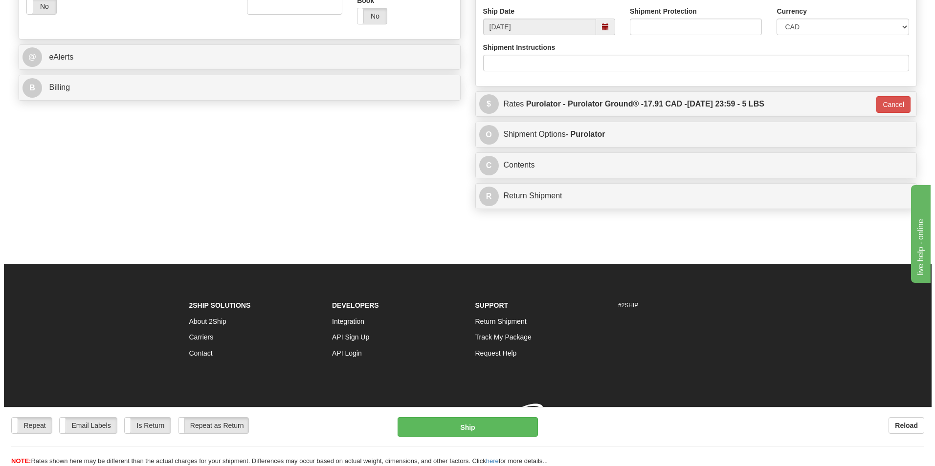
scroll to position [378, 0]
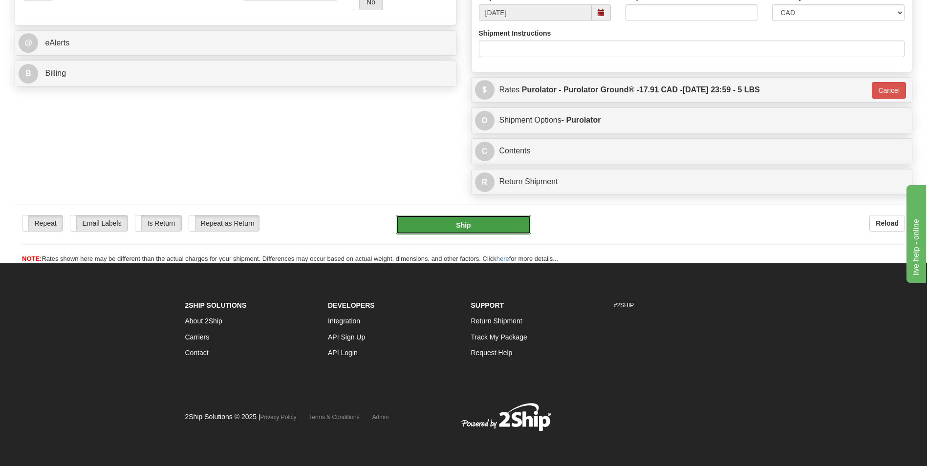
click at [438, 234] on button "Ship" at bounding box center [463, 225] width 135 height 20
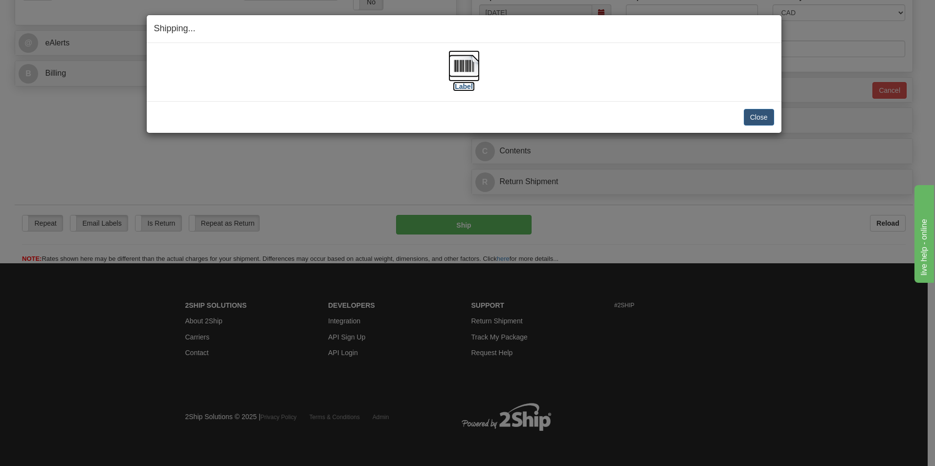
click at [465, 71] on img at bounding box center [463, 65] width 31 height 31
click at [751, 110] on button "Close" at bounding box center [759, 117] width 30 height 17
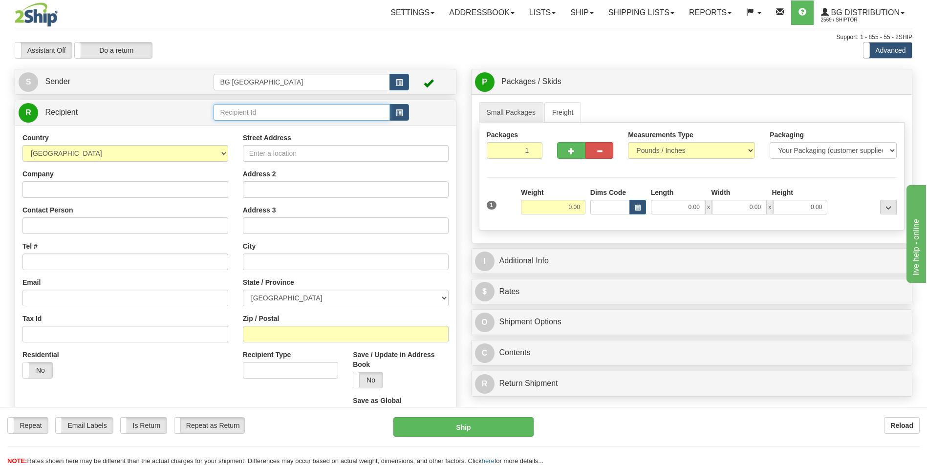
click at [261, 111] on input "text" at bounding box center [302, 112] width 176 height 17
type input "60894"
click at [240, 128] on div "Country AFGHANISTAN ALAND ISLANDS ALBANIA ALGERIA AMERICAN SAMOA ANDORRA ANGOLA…" at bounding box center [235, 282] width 441 height 314
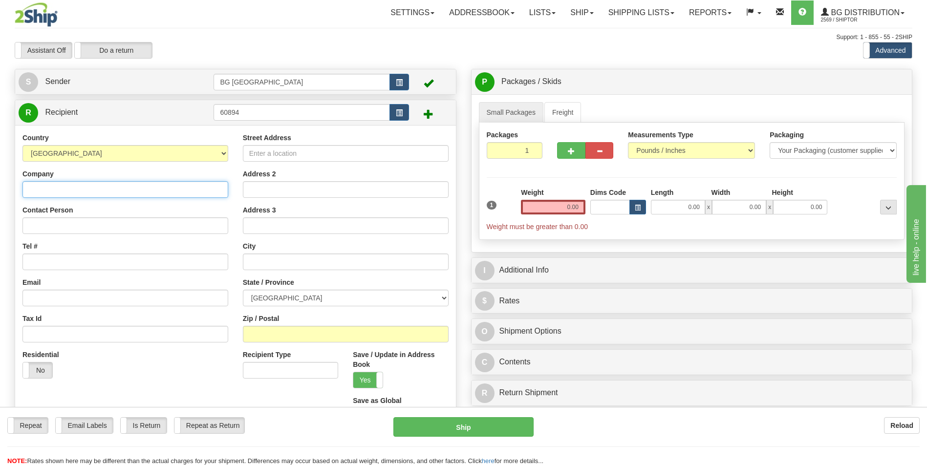
click at [100, 193] on input "Company" at bounding box center [125, 189] width 206 height 17
paste input "WYECROFT TRIM & DOORS GROUP"
type input "WYECROFT TRIM & DOORS GROUP"
click at [330, 153] on input "Street Address" at bounding box center [346, 153] width 206 height 17
paste input "260 AMBASSADOR DRIVE"
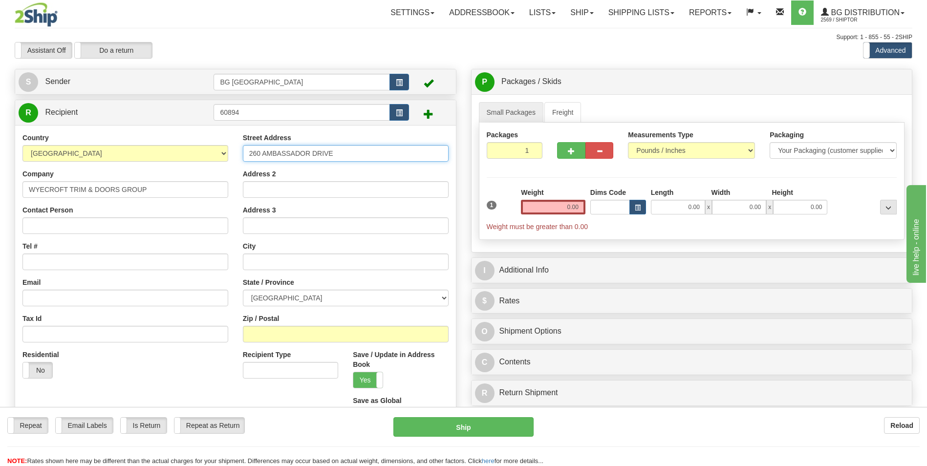
type input "260 AMBASSADOR DRIVE"
click at [120, 227] on input "Contact Person" at bounding box center [125, 226] width 206 height 17
paste input "ATTN:SIOBHAN BLAKE"
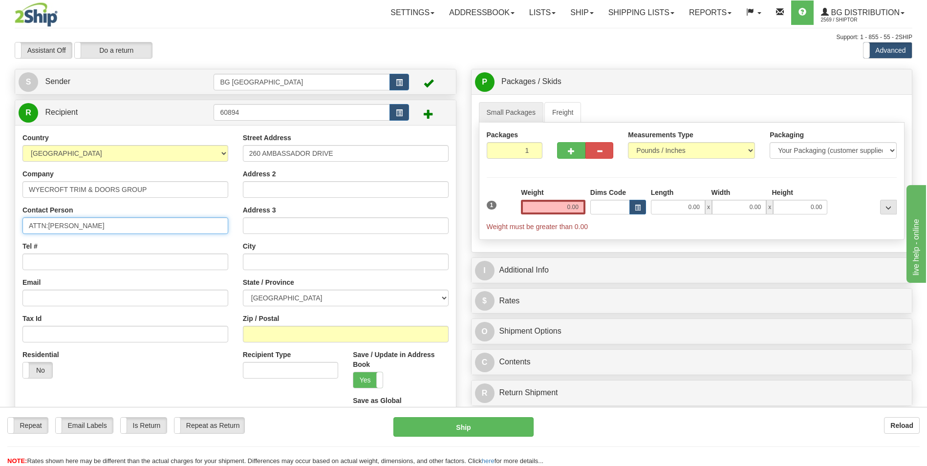
type input "ATTN:SIOBHAN BLAKE"
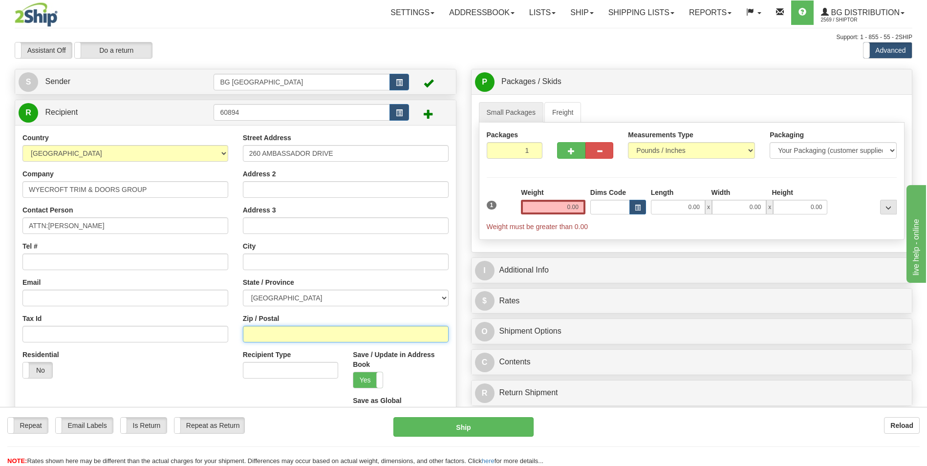
click at [296, 333] on input "Zip / Postal" at bounding box center [346, 334] width 206 height 17
paste input "L5T 2J2"
type input "L5T 2J2"
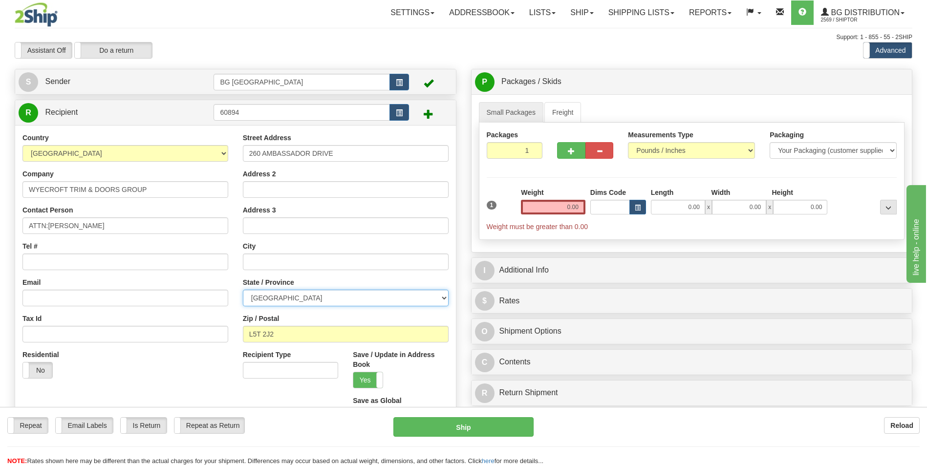
click at [298, 298] on select "ALBERTA BRITISH COLUMBIA MANITOBA NEW BRUNSWICK NEWFOUNDLAND NOVA SCOTIA NUNAVU…" at bounding box center [346, 298] width 206 height 17
select select "ON"
click at [243, 290] on select "ALBERTA BRITISH COLUMBIA MANITOBA NEW BRUNSWICK NEWFOUNDLAND NOVA SCOTIA NUNAVU…" at bounding box center [346, 298] width 206 height 17
click at [264, 270] on input "text" at bounding box center [346, 262] width 206 height 17
paste input "[GEOGRAPHIC_DATA]"
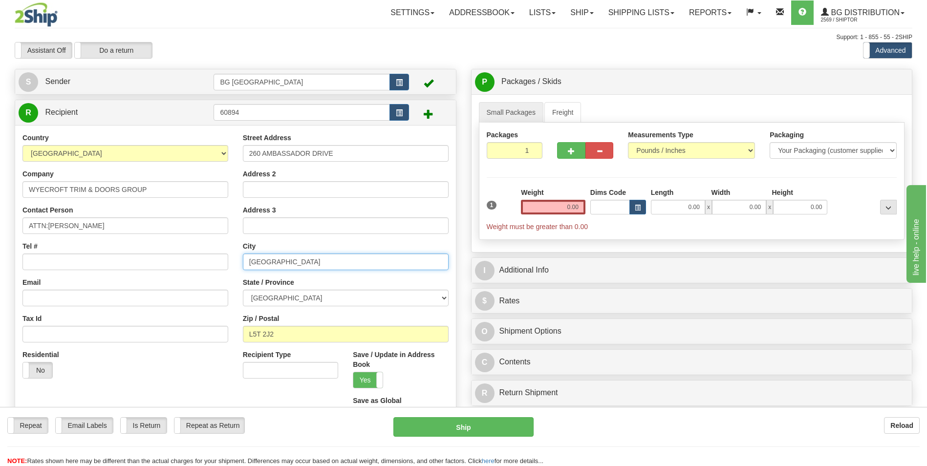
type input "[GEOGRAPHIC_DATA]"
click at [73, 263] on input "Tel #" at bounding box center [125, 262] width 206 height 17
paste input "(905)677-4291"
type input "(905)677-4291"
click at [552, 207] on input "0.00" at bounding box center [553, 207] width 65 height 15
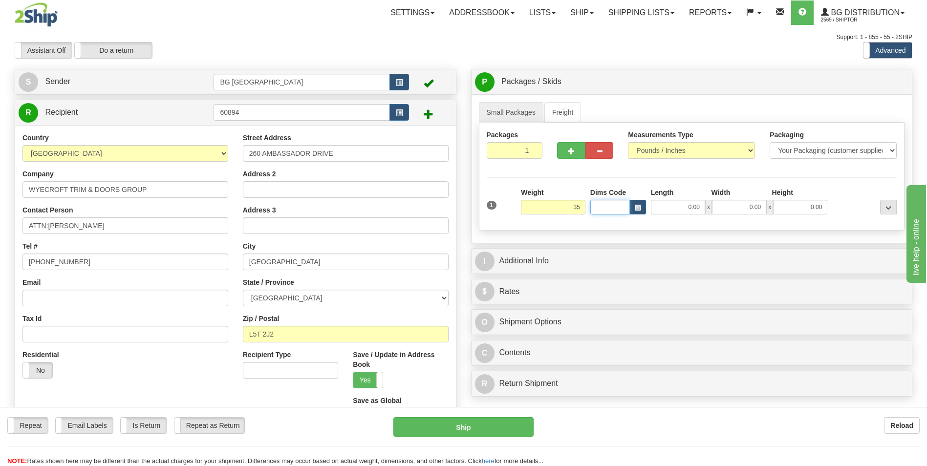
type input "35.00"
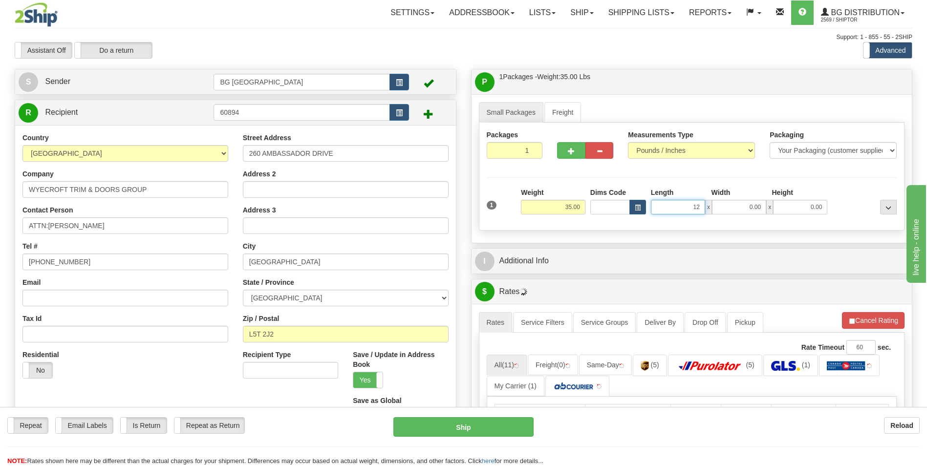
type input "12.00"
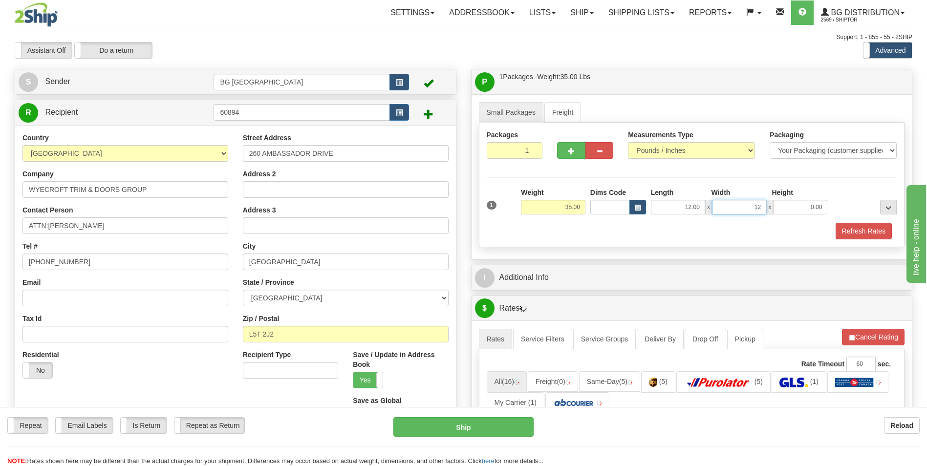
type input "12.00"
type input "6.00"
click at [574, 150] on span "button" at bounding box center [571, 151] width 7 height 6
type input "2"
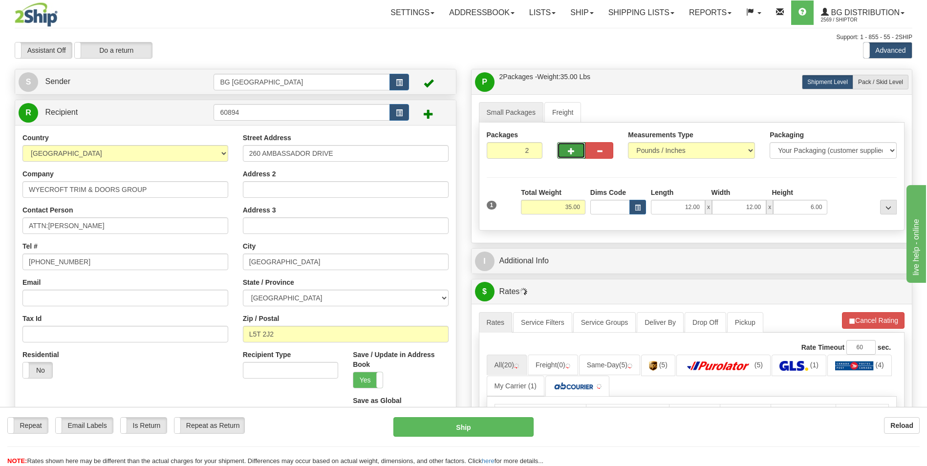
click at [867, 92] on div "P Packages / Skids 2 Packages - Weight: 35.00 Lbs 1 Skids - Weight: NaN Lbs Shi…" at bounding box center [692, 81] width 441 height 25
click at [869, 85] on span "Pack / Skid Level" at bounding box center [880, 82] width 45 height 7
radio input "true"
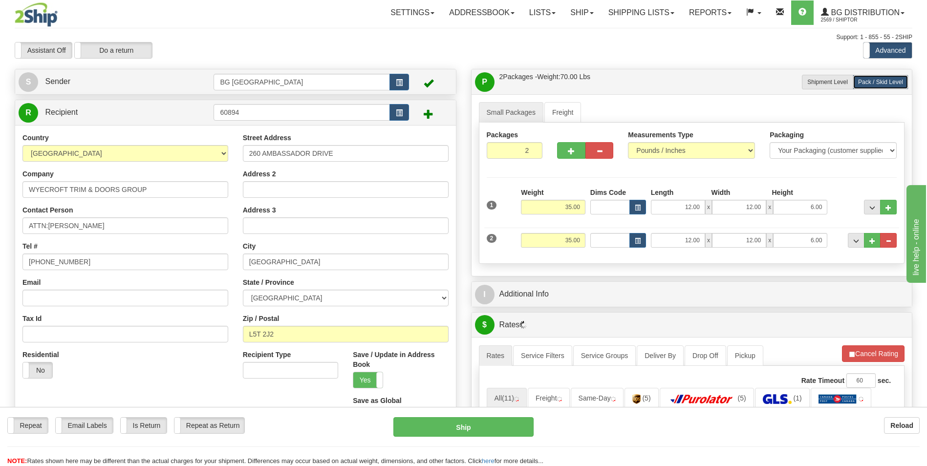
click at [577, 305] on div "I Additional Info" at bounding box center [692, 294] width 441 height 25
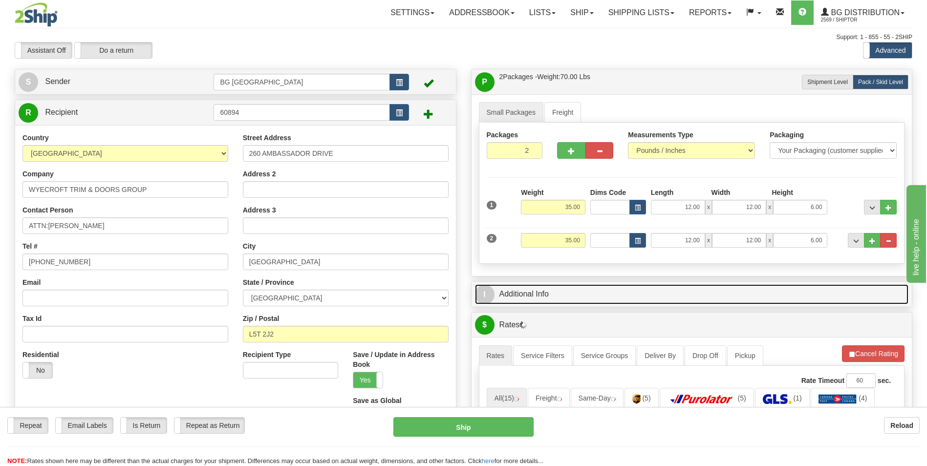
click at [577, 299] on link "I Additional Info" at bounding box center [692, 295] width 434 height 20
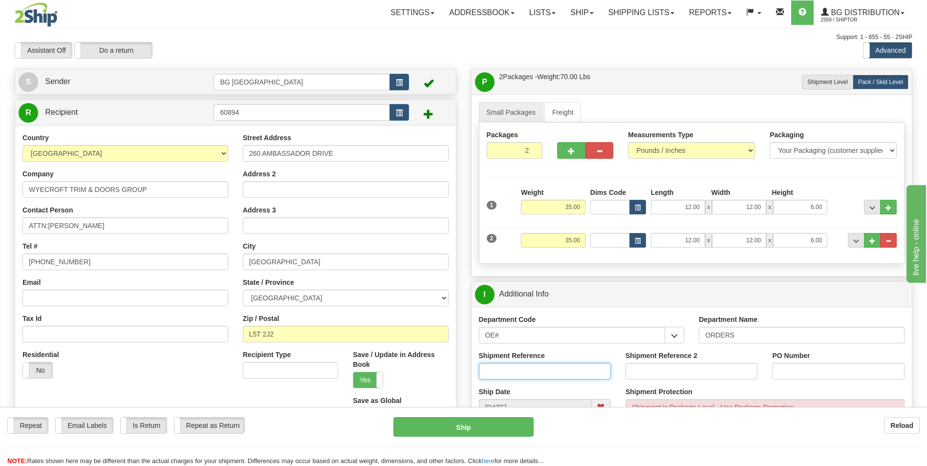
click at [523, 375] on input "Shipment Reference" at bounding box center [545, 371] width 132 height 17
type input "70181383-00"
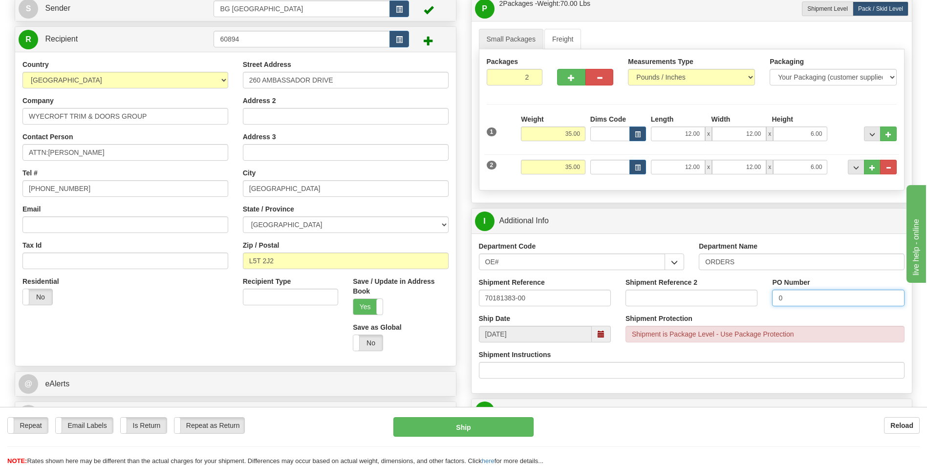
scroll to position [244, 0]
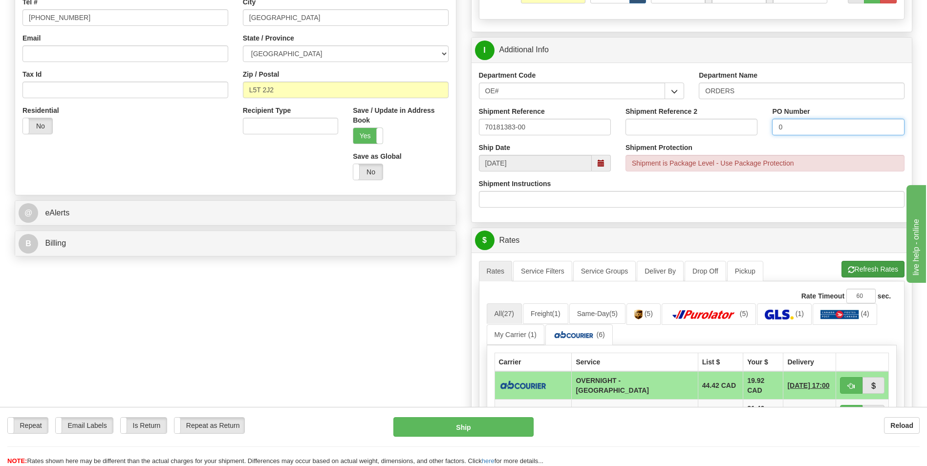
type input "0"
click at [842, 268] on button "Refresh Rates" at bounding box center [873, 269] width 63 height 17
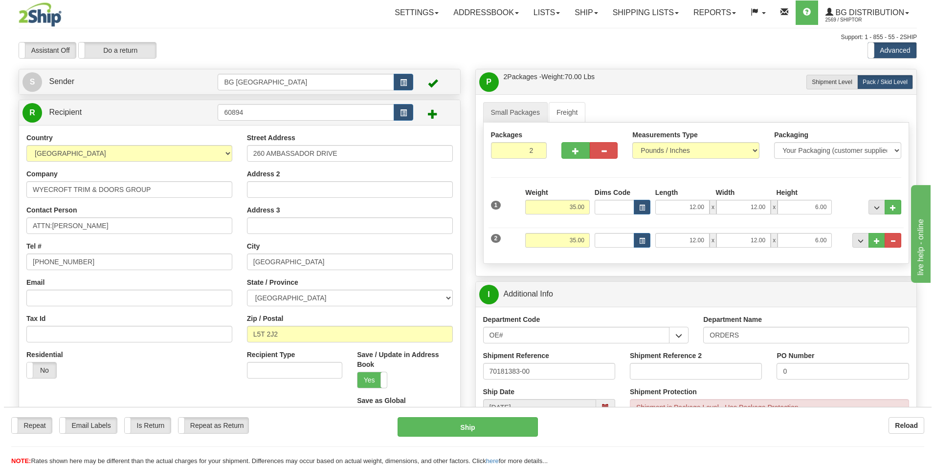
scroll to position [342, 0]
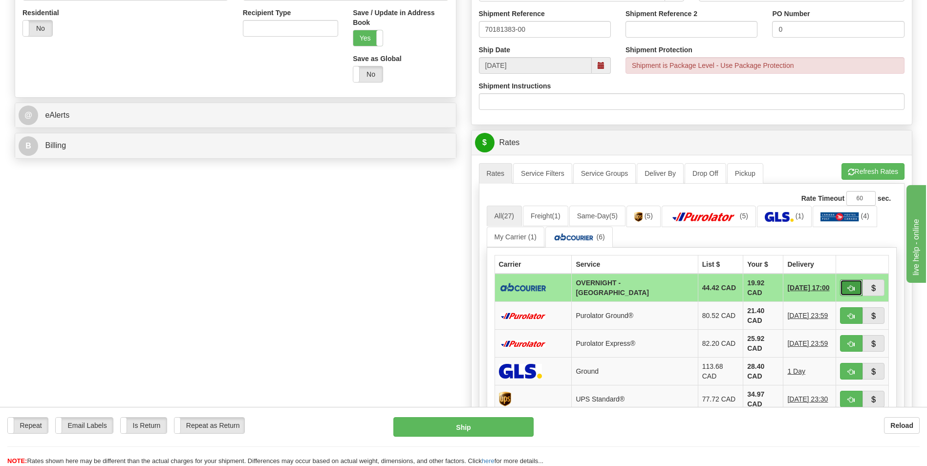
click at [851, 289] on span "button" at bounding box center [851, 288] width 7 height 6
type input "4"
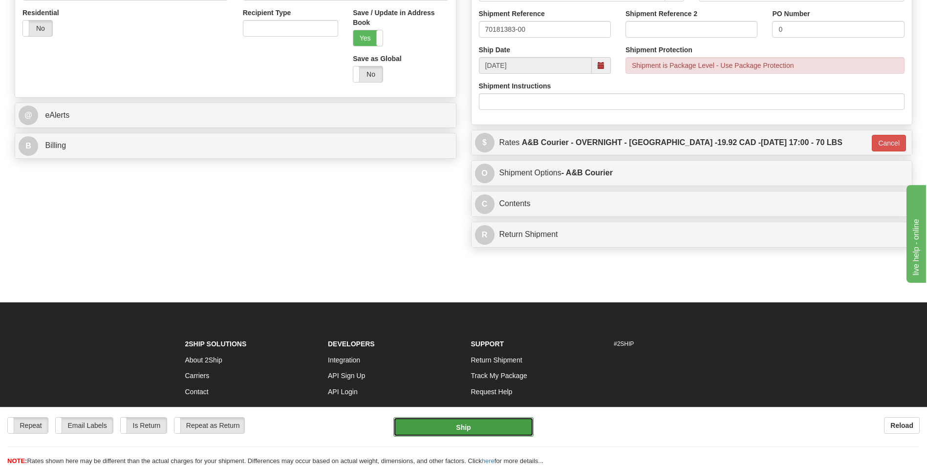
click at [505, 428] on button "Ship" at bounding box center [464, 427] width 140 height 20
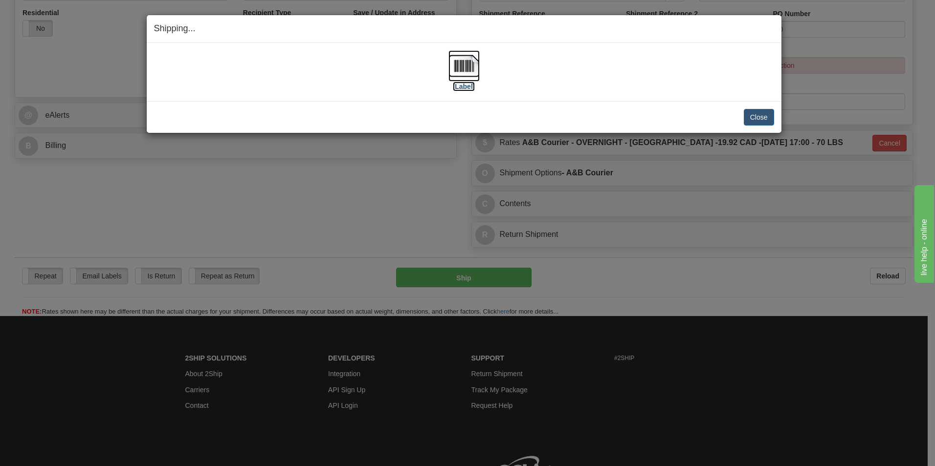
click at [461, 69] on img at bounding box center [463, 65] width 31 height 31
click at [756, 108] on div "Close Cancel Cancel Shipment and Quit Pickup Quit Pickup ONLY" at bounding box center [464, 117] width 635 height 32
click at [752, 117] on button "Close" at bounding box center [759, 117] width 30 height 17
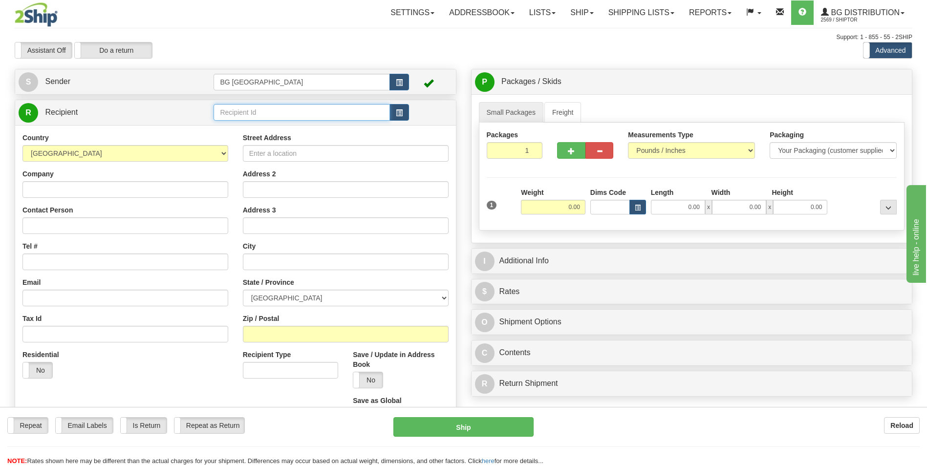
click at [244, 110] on input "text" at bounding box center [302, 112] width 176 height 17
click at [237, 128] on div "60128" at bounding box center [300, 127] width 167 height 11
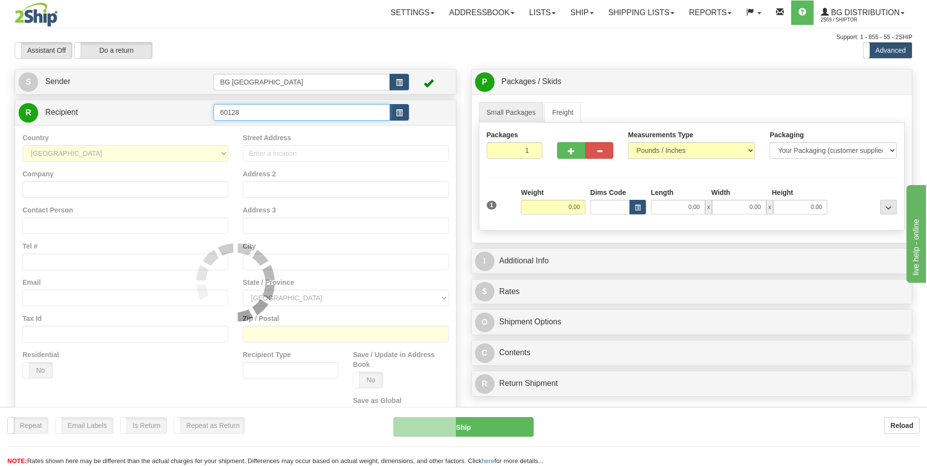
type input "60128"
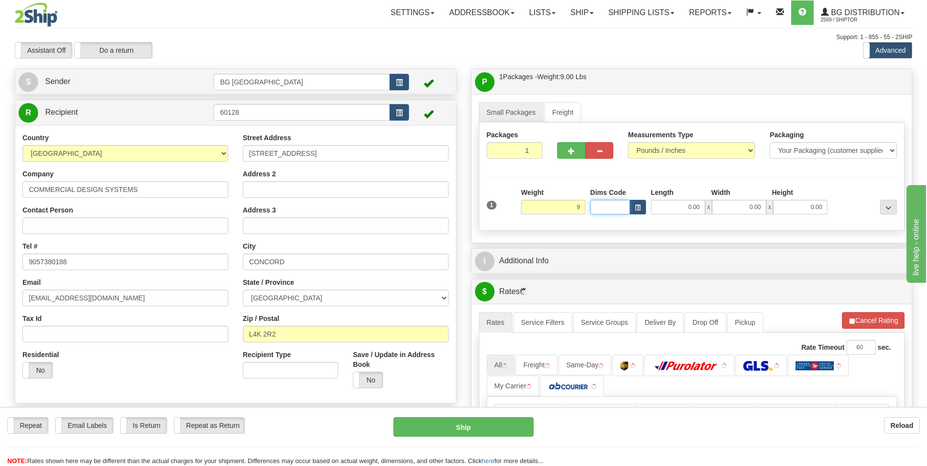
type input "9.00"
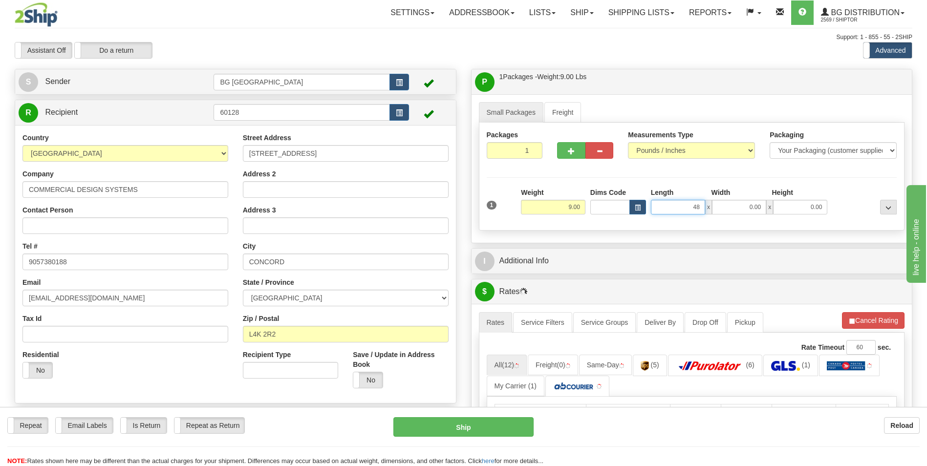
type input "48.00"
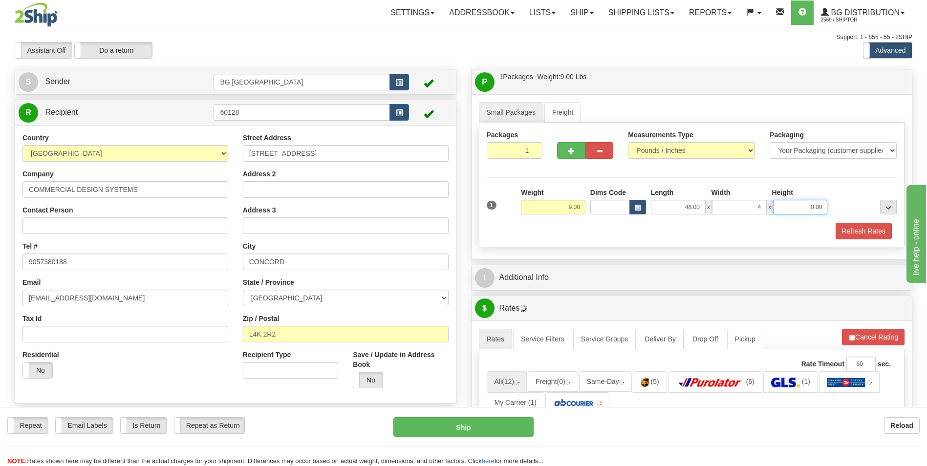
type input "4.00"
click at [570, 265] on div "I Additional Info" at bounding box center [692, 277] width 441 height 25
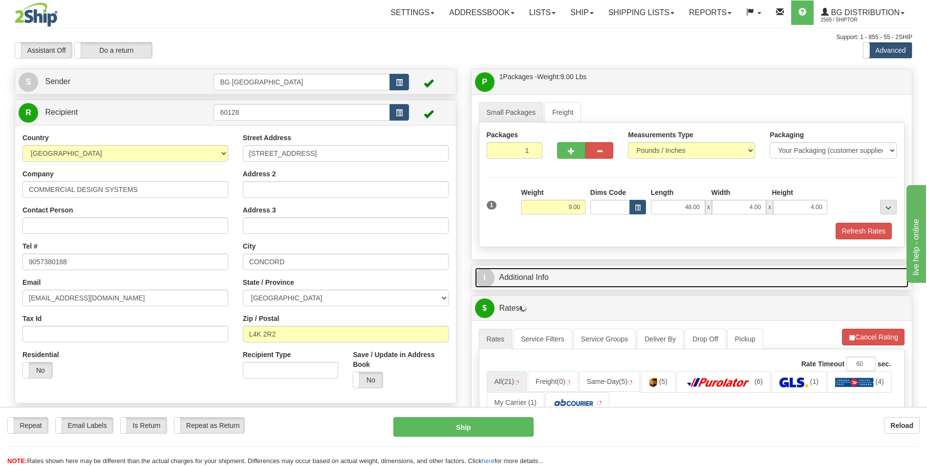
click at [568, 272] on link "I Additional Info" at bounding box center [692, 278] width 434 height 20
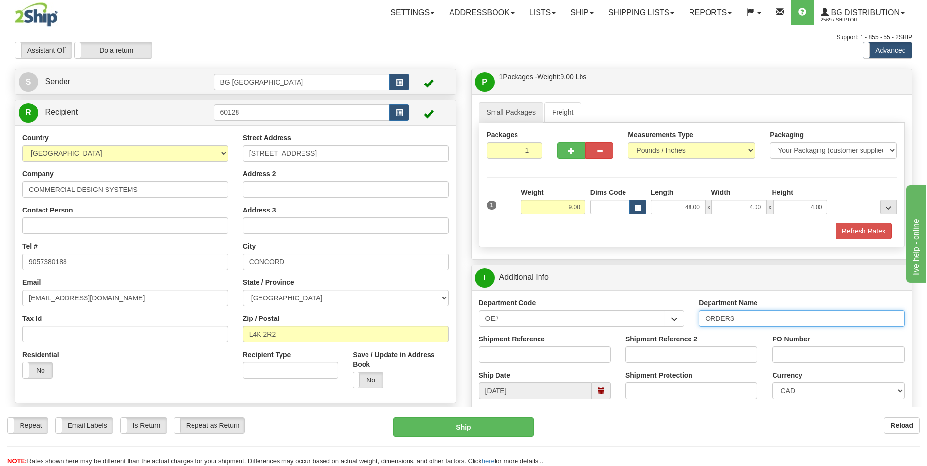
click at [751, 323] on input "ORDERS" at bounding box center [802, 318] width 206 height 17
type input "70181937-00"
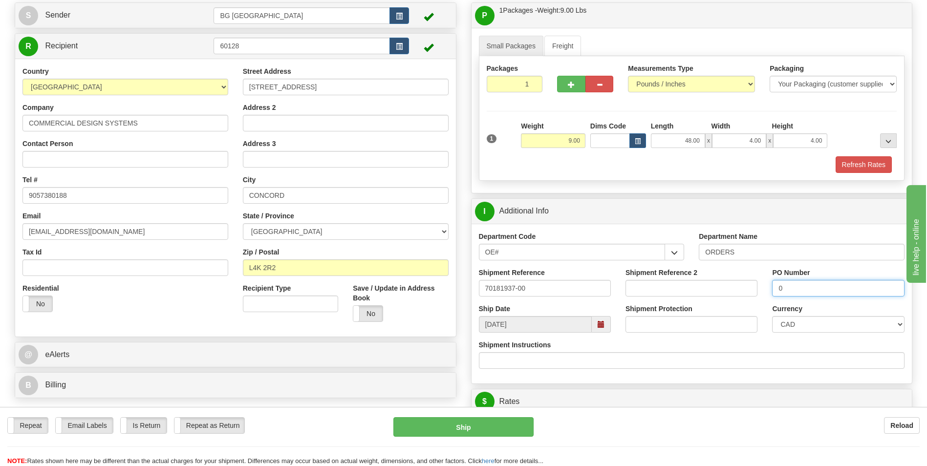
scroll to position [244, 0]
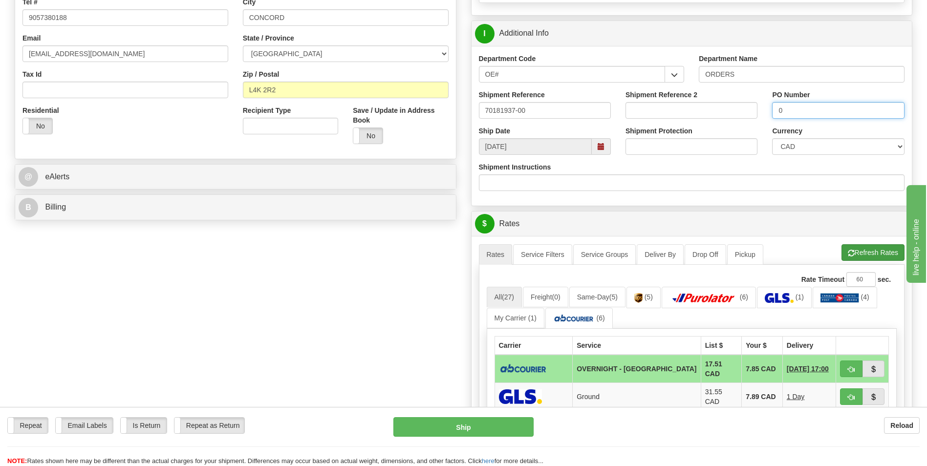
type input "0"
click at [873, 255] on button "Refresh Rates" at bounding box center [873, 252] width 63 height 17
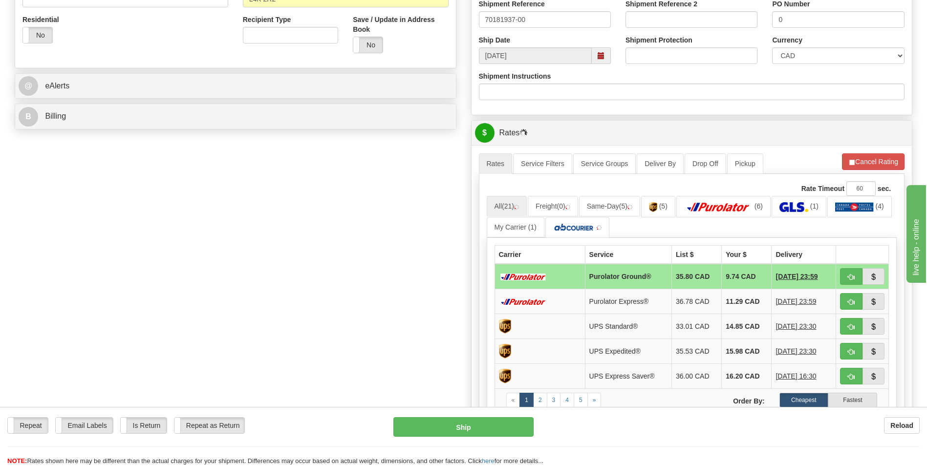
scroll to position [489, 0]
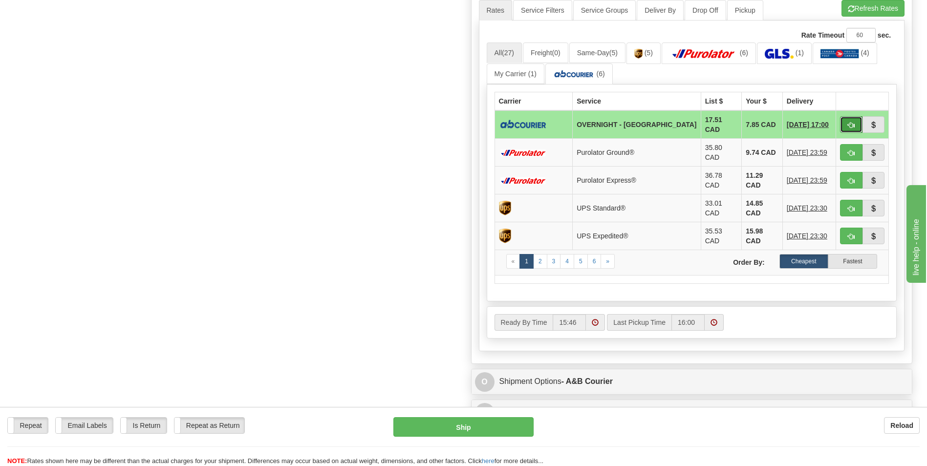
click at [845, 121] on button "button" at bounding box center [851, 124] width 22 height 17
type input "4"
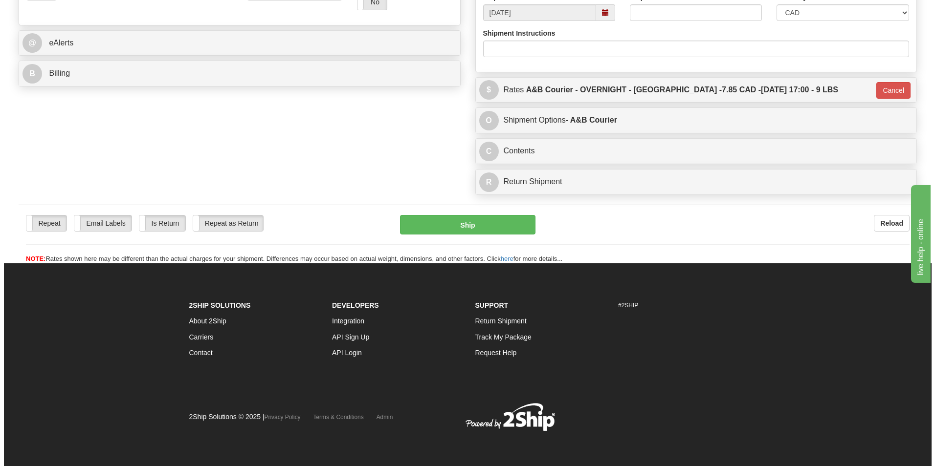
scroll to position [378, 0]
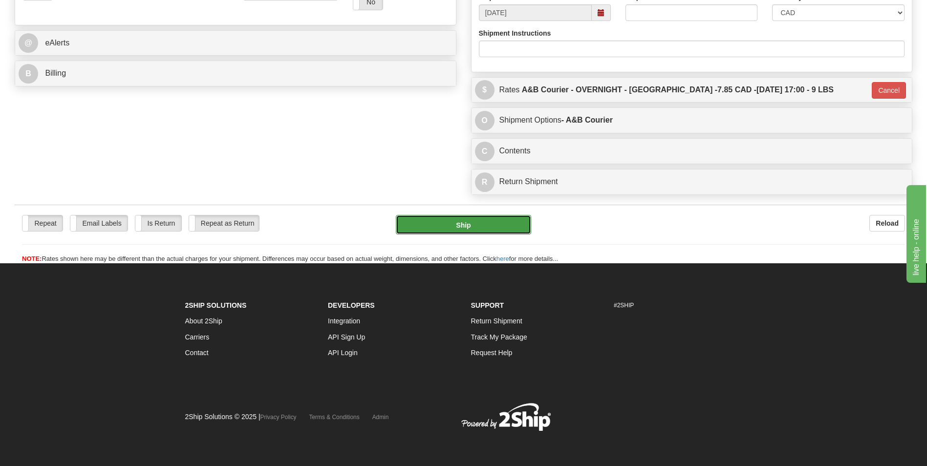
click at [496, 222] on button "Ship" at bounding box center [463, 225] width 135 height 20
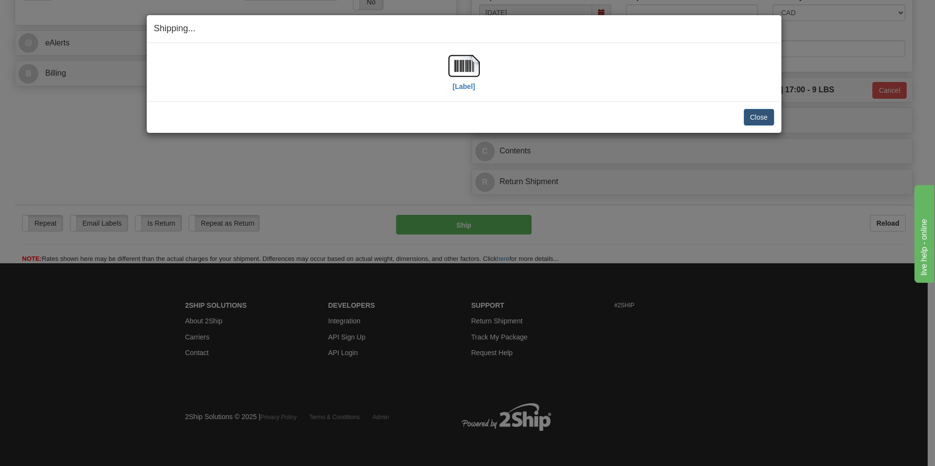
click at [446, 65] on div "[Label]" at bounding box center [464, 72] width 620 height 44
click at [463, 64] on img at bounding box center [463, 65] width 31 height 31
click at [758, 122] on button "Close" at bounding box center [759, 117] width 30 height 17
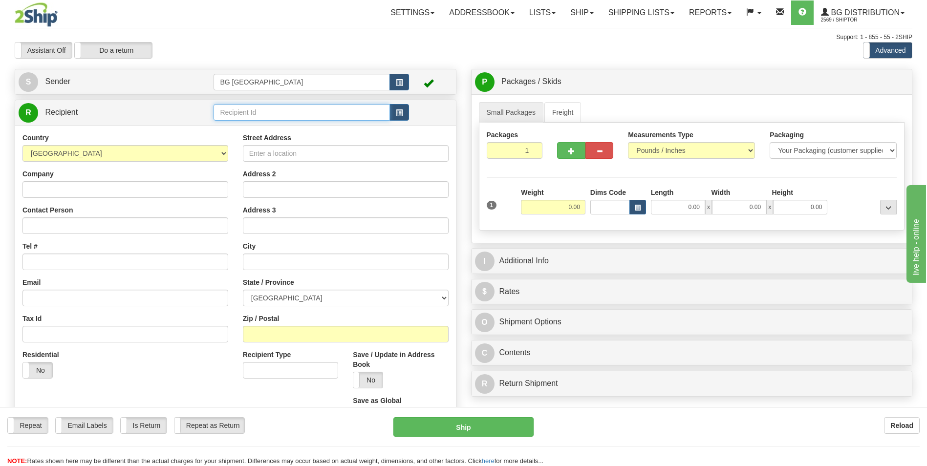
click at [259, 111] on input "text" at bounding box center [302, 112] width 176 height 17
click at [244, 123] on div "60419" at bounding box center [300, 127] width 167 height 11
type input "60419"
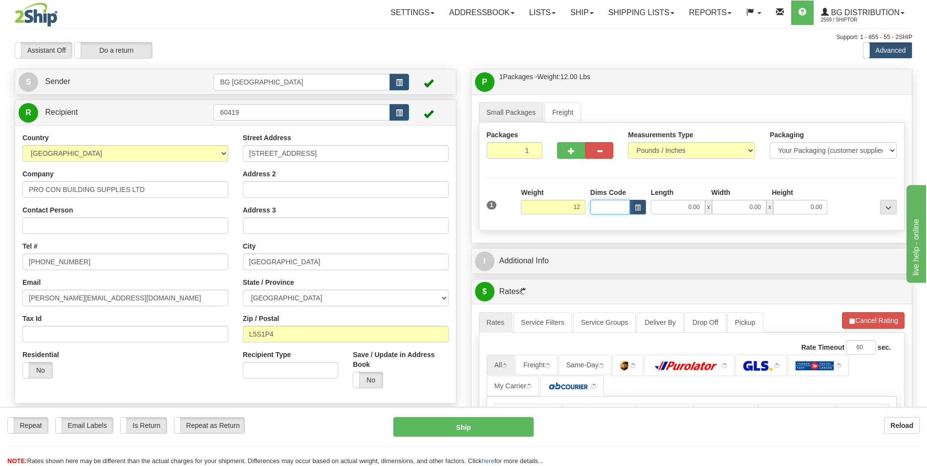
type input "12.00"
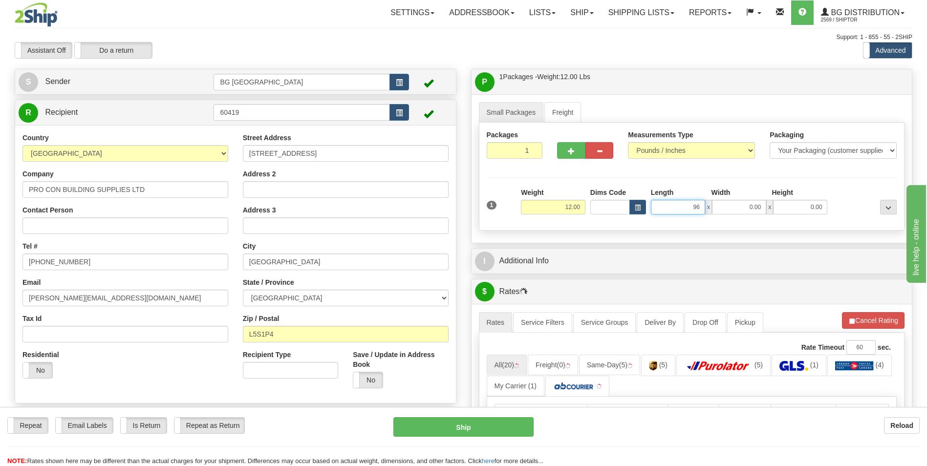
type input "96.00"
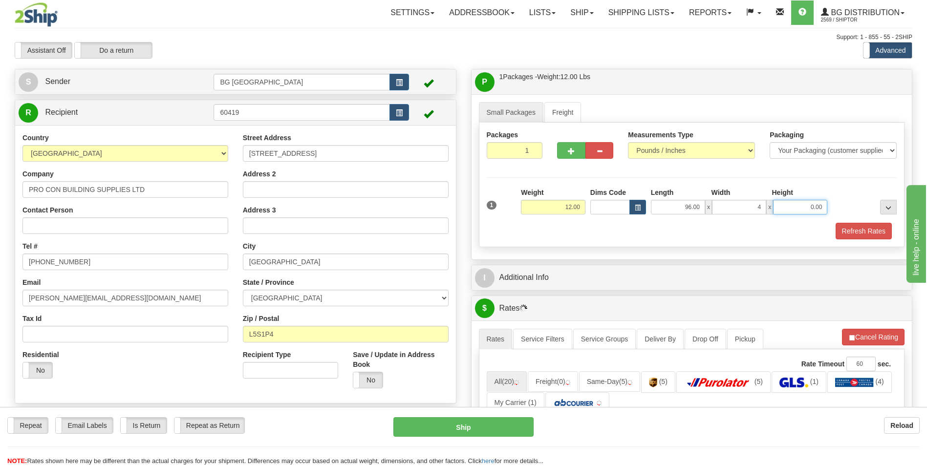
type input "4.00"
type input "2.00"
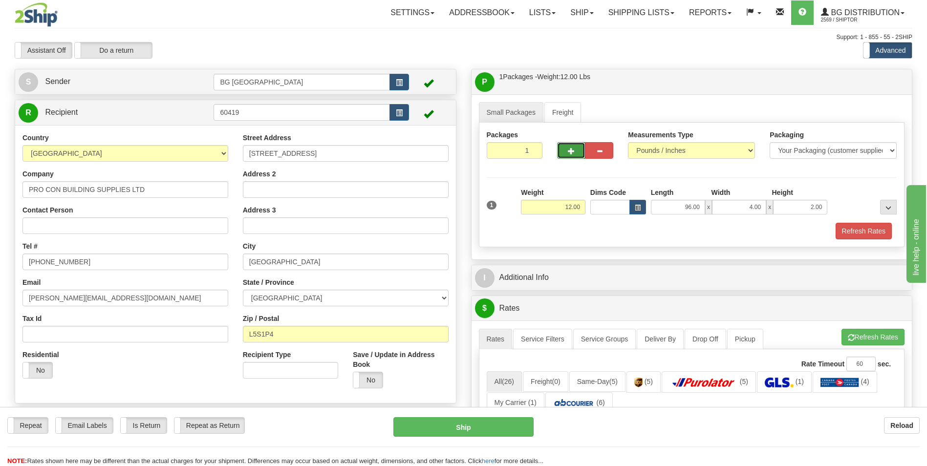
click at [564, 149] on button "button" at bounding box center [571, 150] width 28 height 17
type input "2"
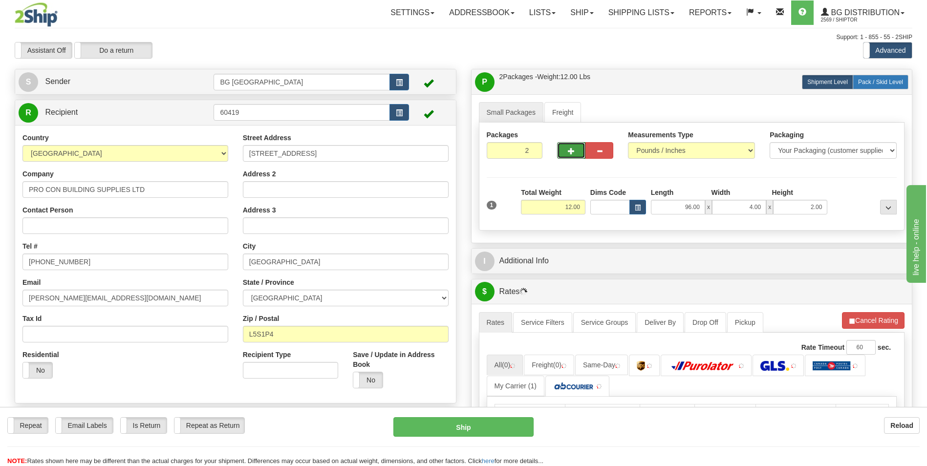
click at [874, 79] on span "Pack / Skid Level" at bounding box center [880, 82] width 45 height 7
radio input "true"
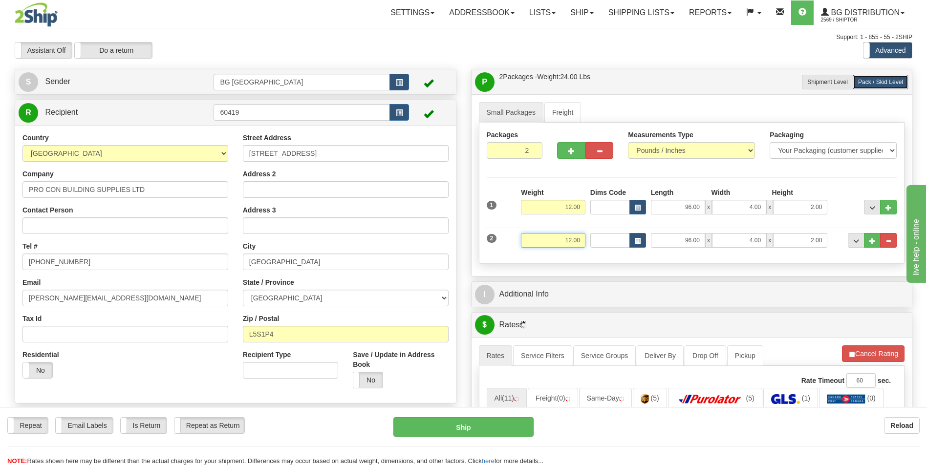
click at [549, 241] on input "12.00" at bounding box center [553, 240] width 65 height 15
type input "9.00"
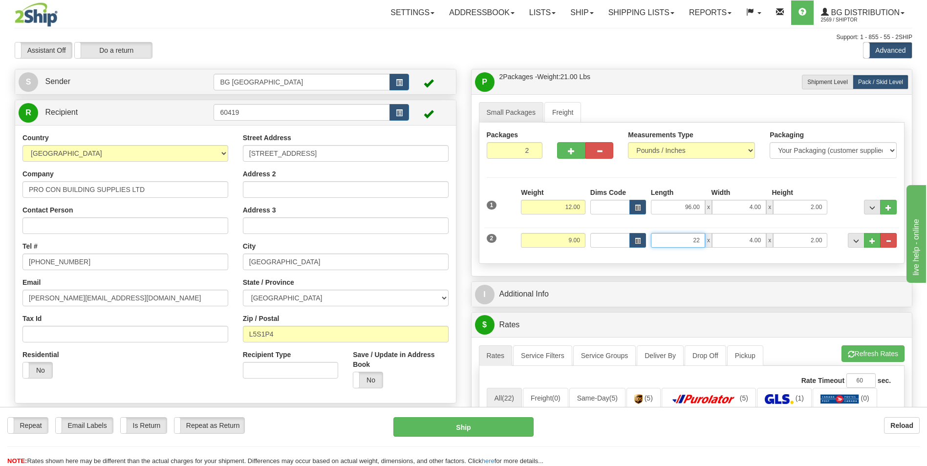
type input "22.00"
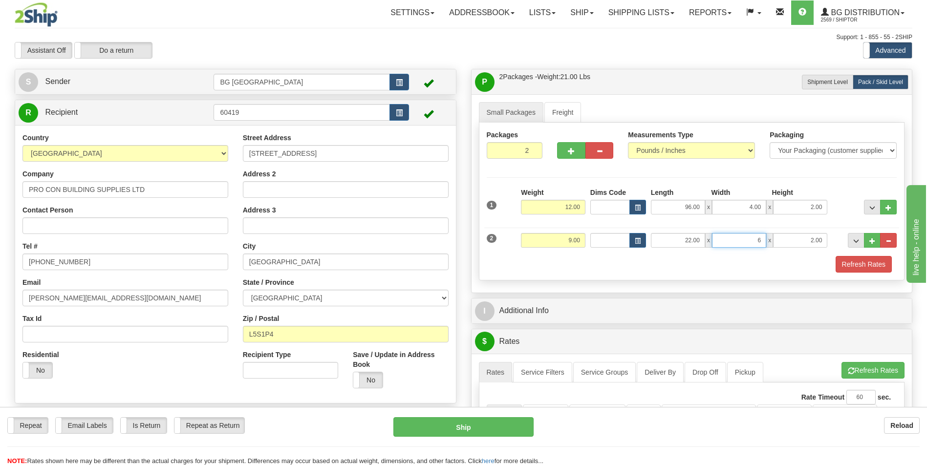
type input "6.00"
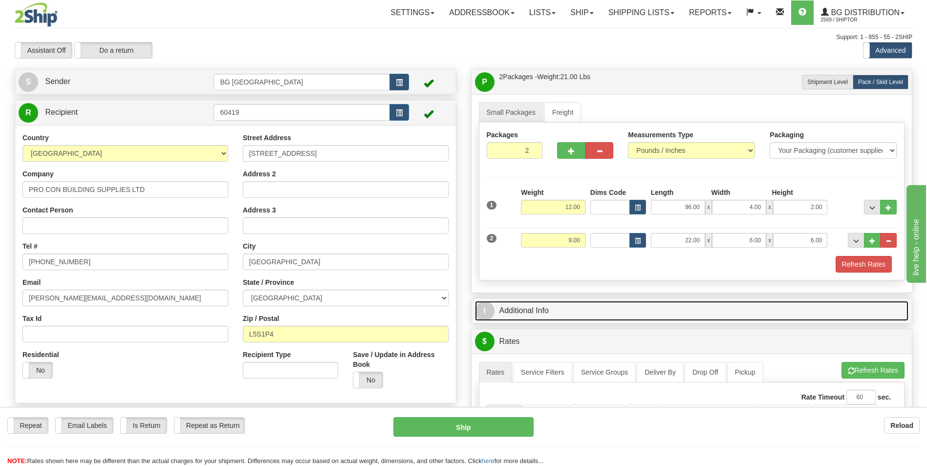
click at [545, 307] on link "I Additional Info" at bounding box center [692, 311] width 434 height 20
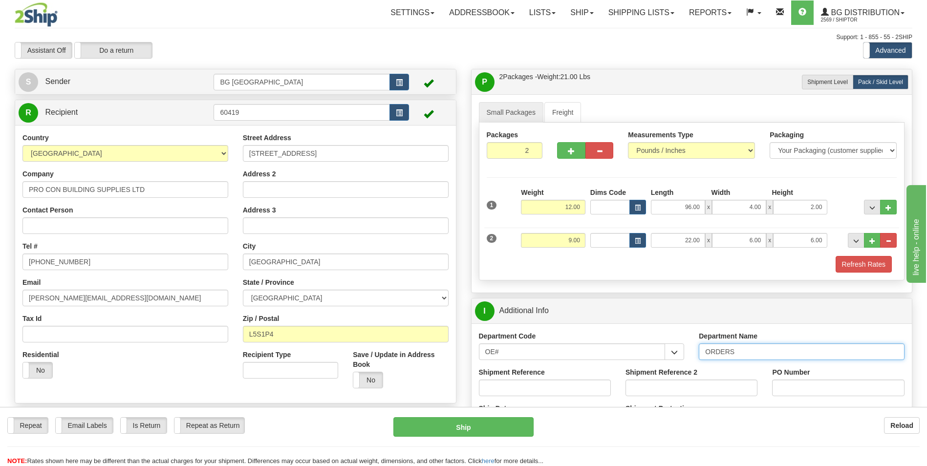
click at [765, 356] on input "ORDERS" at bounding box center [802, 352] width 206 height 17
type input "70182682-00"
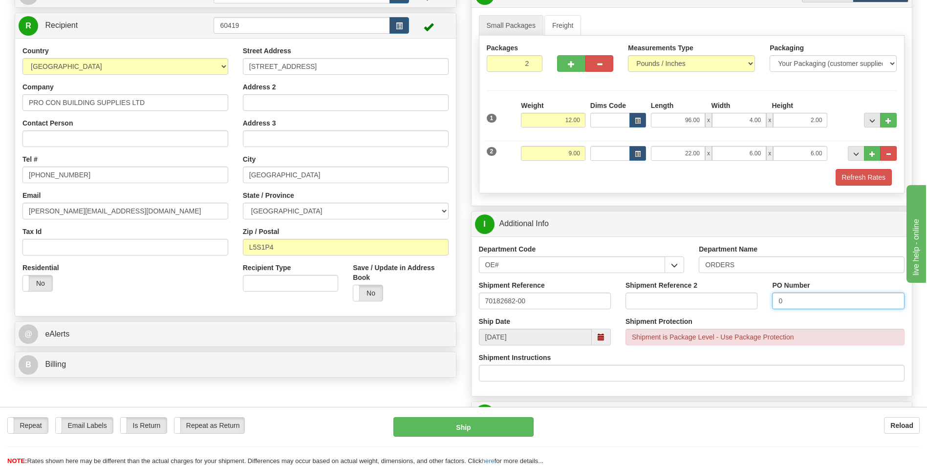
scroll to position [196, 0]
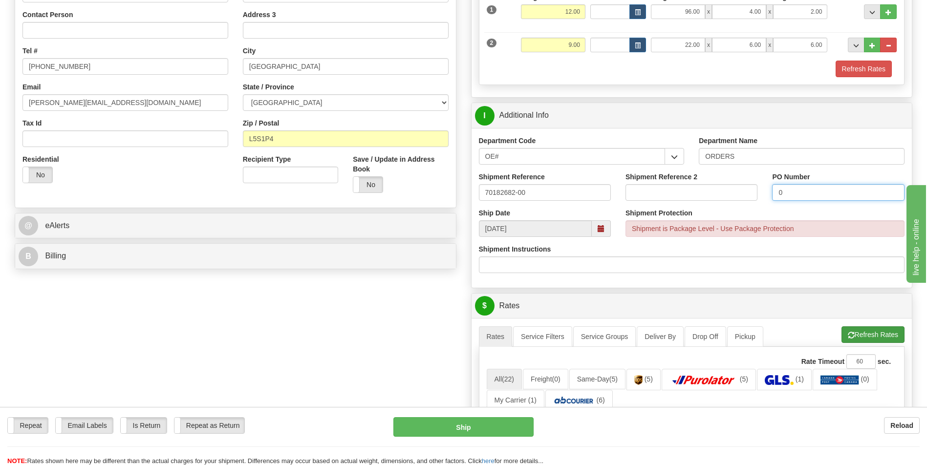
type input "0"
click at [858, 329] on button "Refresh Rates" at bounding box center [873, 335] width 63 height 17
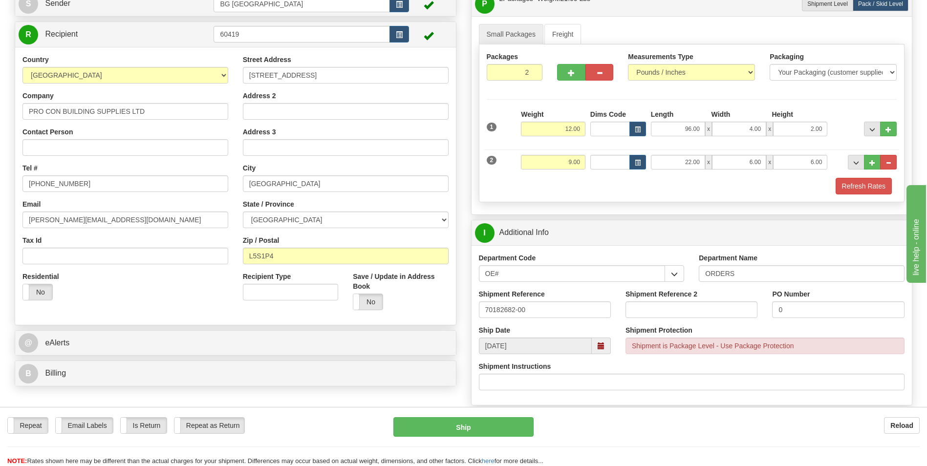
scroll to position [342, 0]
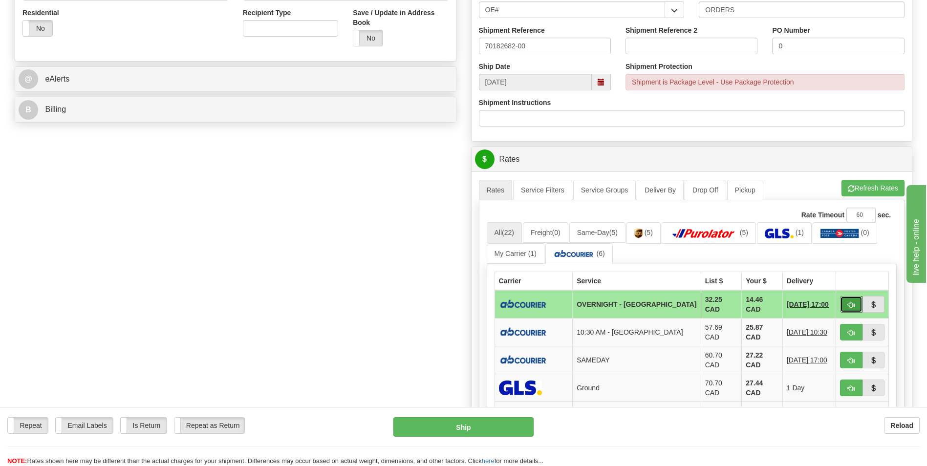
click at [857, 308] on button "button" at bounding box center [851, 304] width 22 height 17
type input "4"
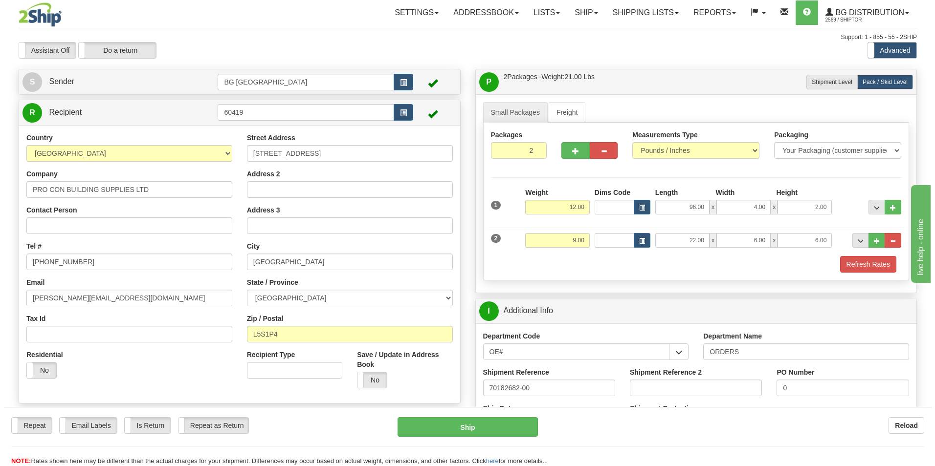
scroll to position [196, 0]
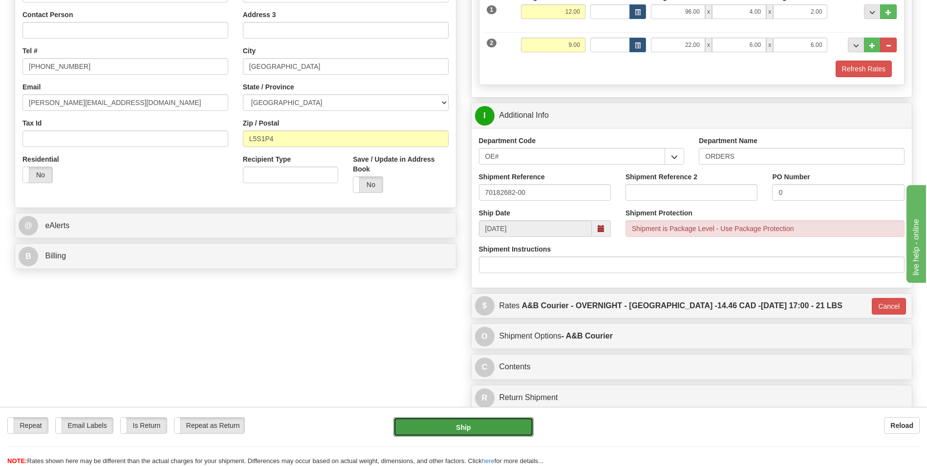
click at [460, 427] on button "Ship" at bounding box center [464, 427] width 140 height 20
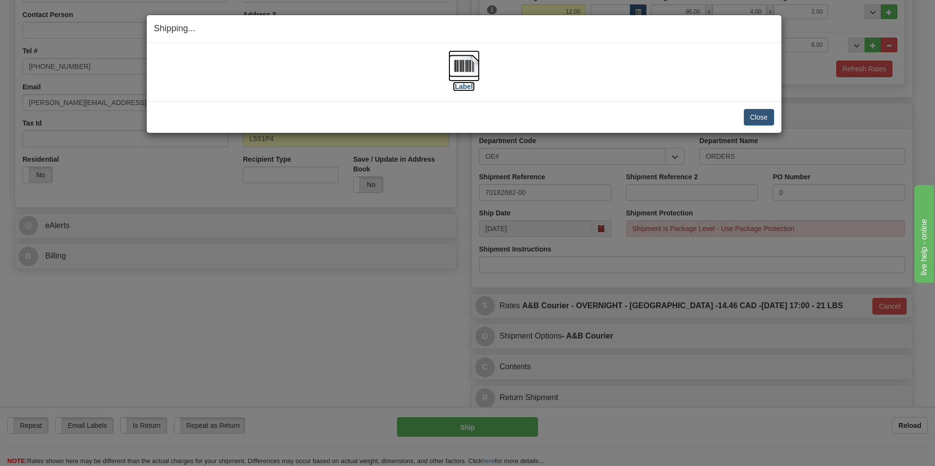
click at [448, 57] on img at bounding box center [463, 65] width 31 height 31
click at [747, 112] on button "Close" at bounding box center [759, 117] width 30 height 17
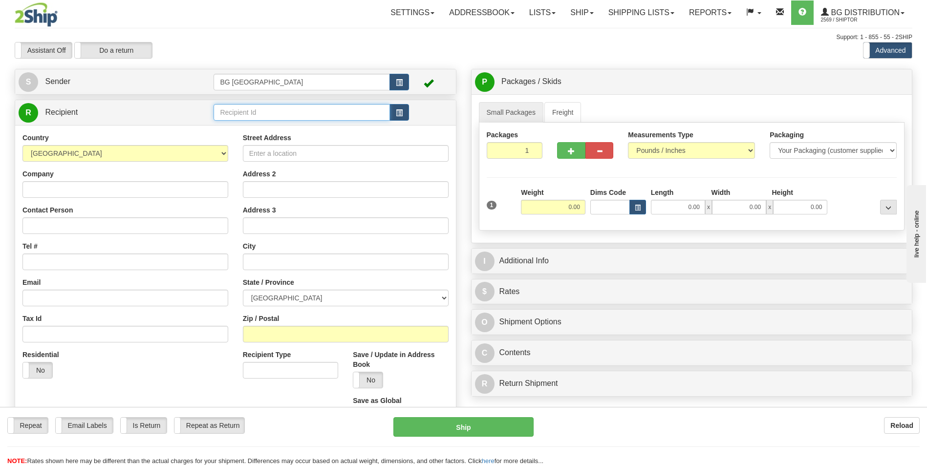
click at [250, 118] on input "text" at bounding box center [302, 112] width 176 height 17
click at [247, 127] on div "60635" at bounding box center [300, 127] width 167 height 11
type input "60635"
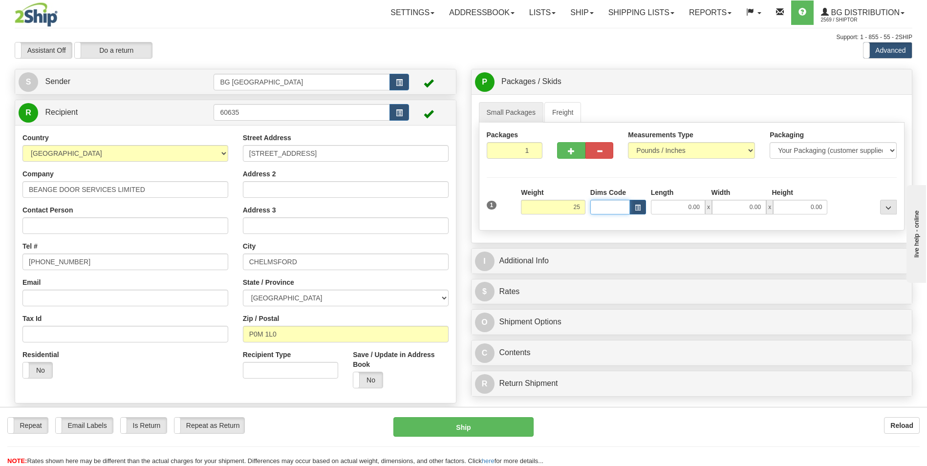
type input "25.00"
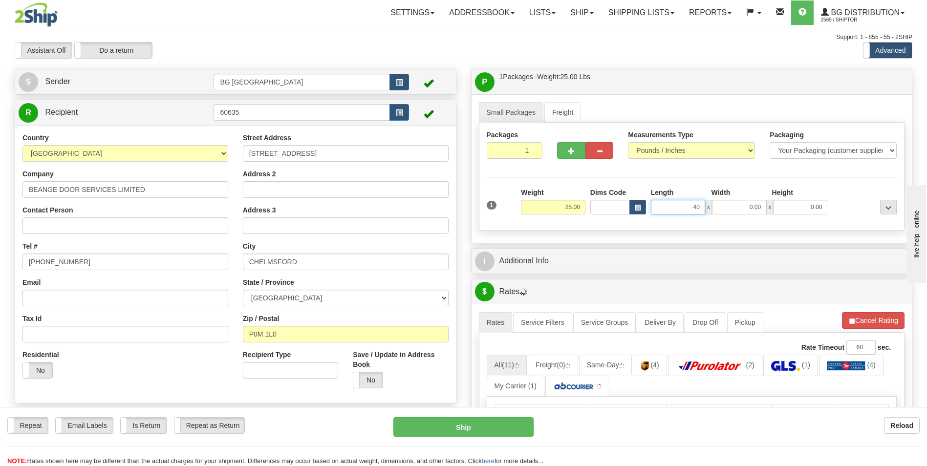
type input "40.00"
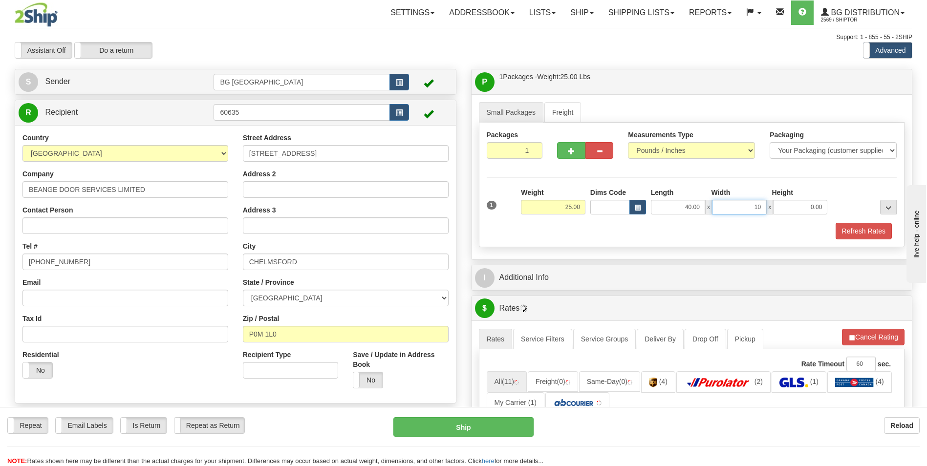
type input "10.00"
click at [570, 149] on span "button" at bounding box center [571, 151] width 7 height 6
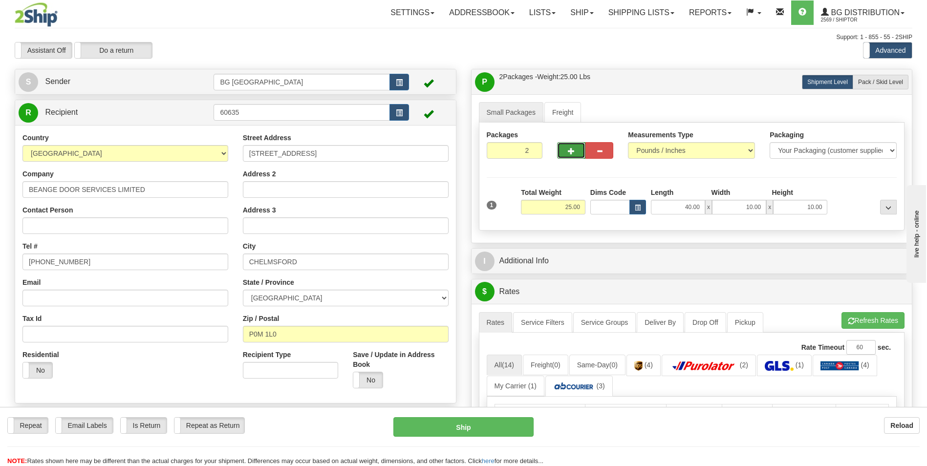
click at [570, 149] on span "button" at bounding box center [571, 151] width 7 height 6
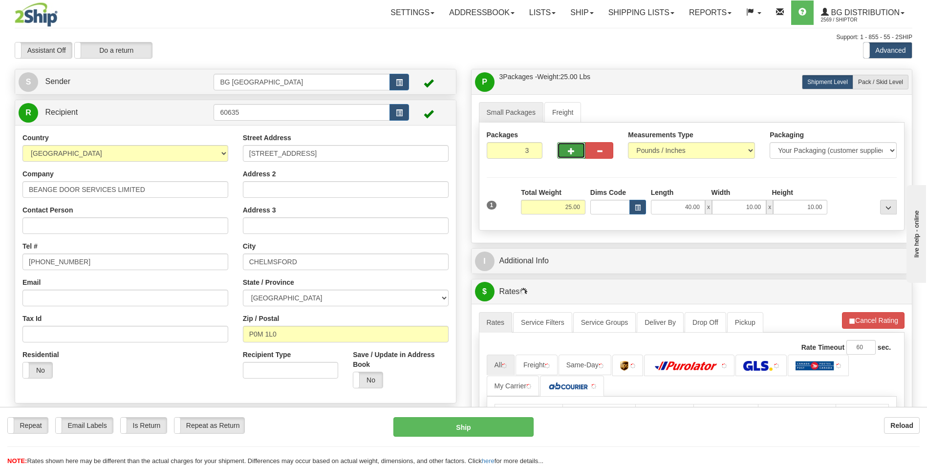
click at [570, 149] on span "button" at bounding box center [571, 151] width 7 height 6
type input "4"
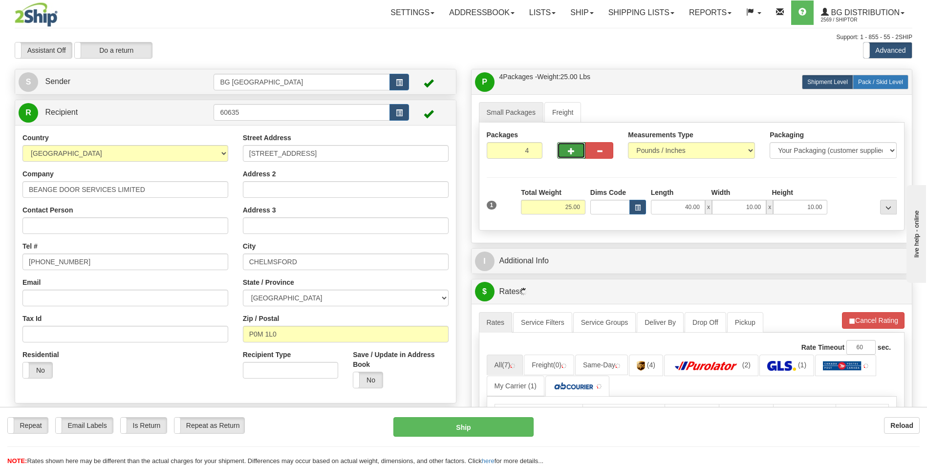
click at [882, 79] on span "Pack / Skid Level" at bounding box center [880, 82] width 45 height 7
radio input "true"
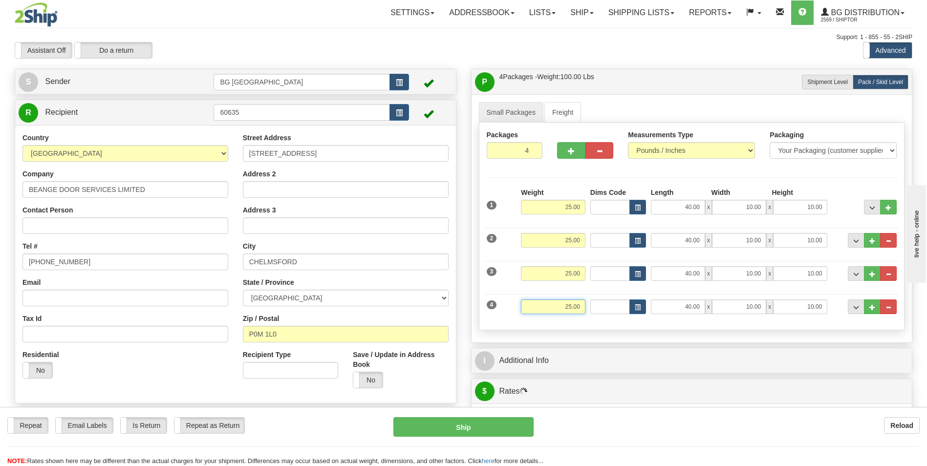
click at [562, 306] on input "25.00" at bounding box center [553, 307] width 65 height 15
type input "15.00"
type input "5.00"
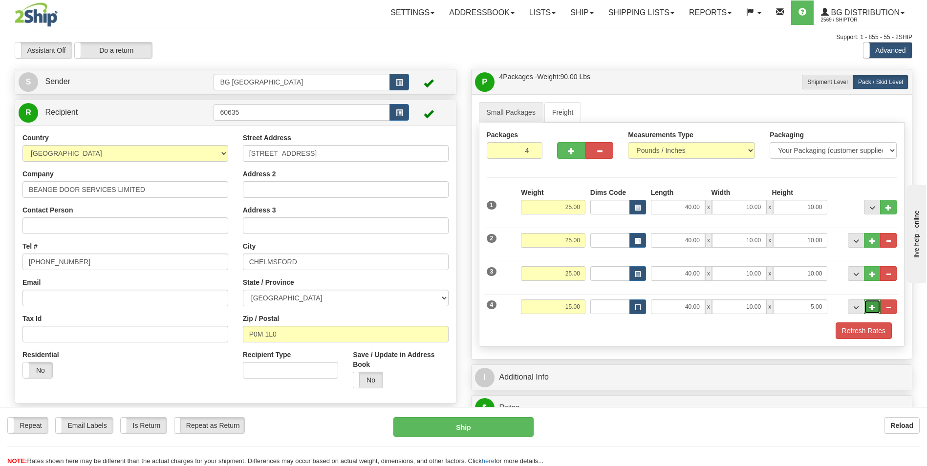
click at [868, 307] on button "..." at bounding box center [872, 307] width 17 height 15
type input "5"
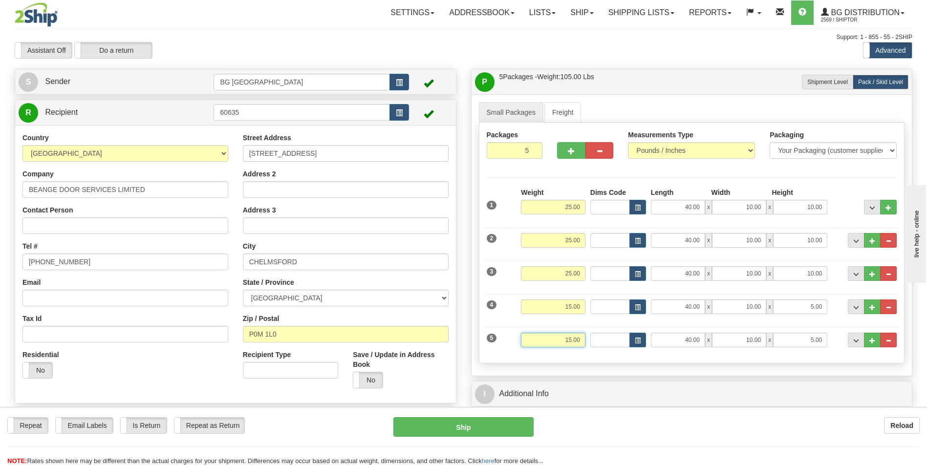
click at [561, 341] on input "15.00" at bounding box center [553, 340] width 65 height 15
type input "30.00"
type input "15.00"
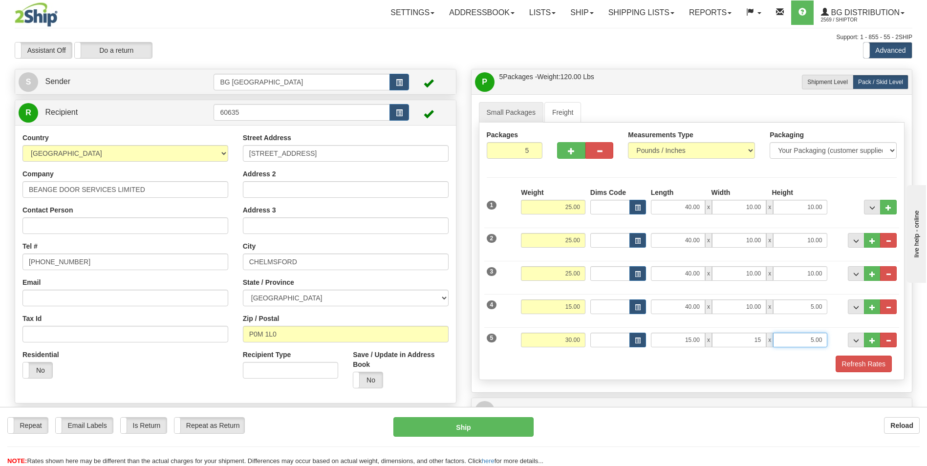
type input "15.00"
type input "10.00"
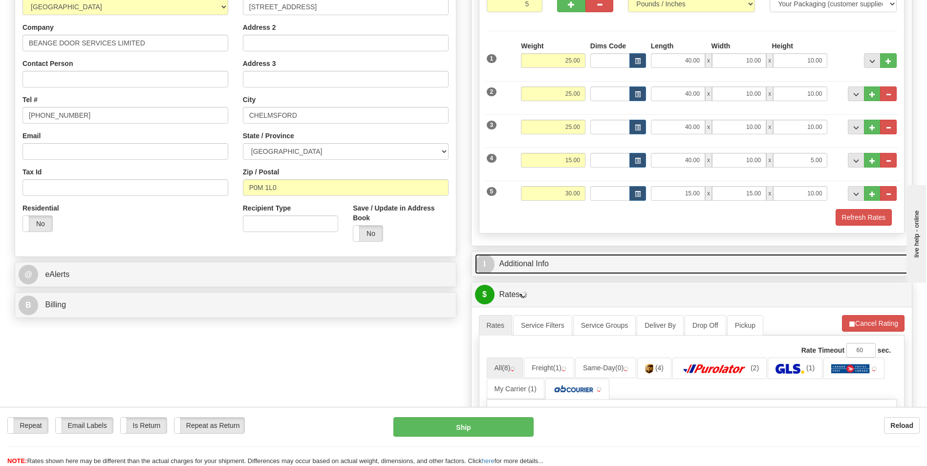
click at [619, 268] on link "I Additional Info" at bounding box center [692, 264] width 434 height 20
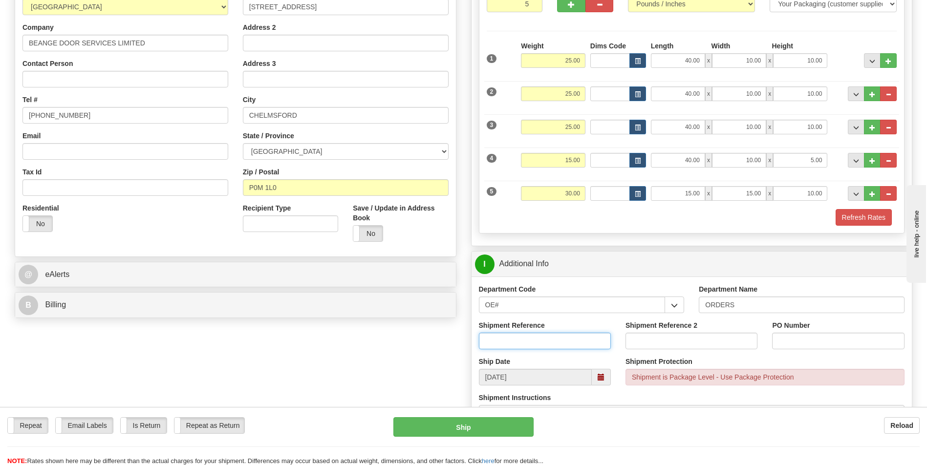
click at [525, 339] on input "Shipment Reference" at bounding box center [545, 341] width 132 height 17
type input "70183275-00"
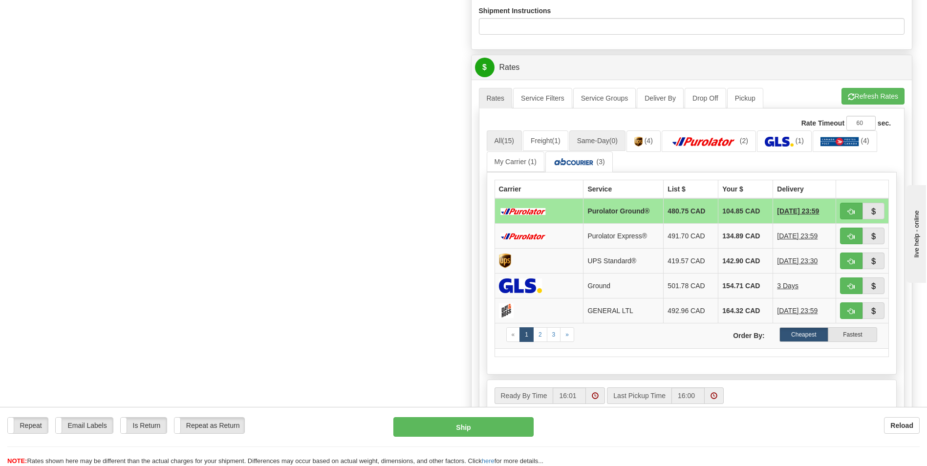
scroll to position [538, 0]
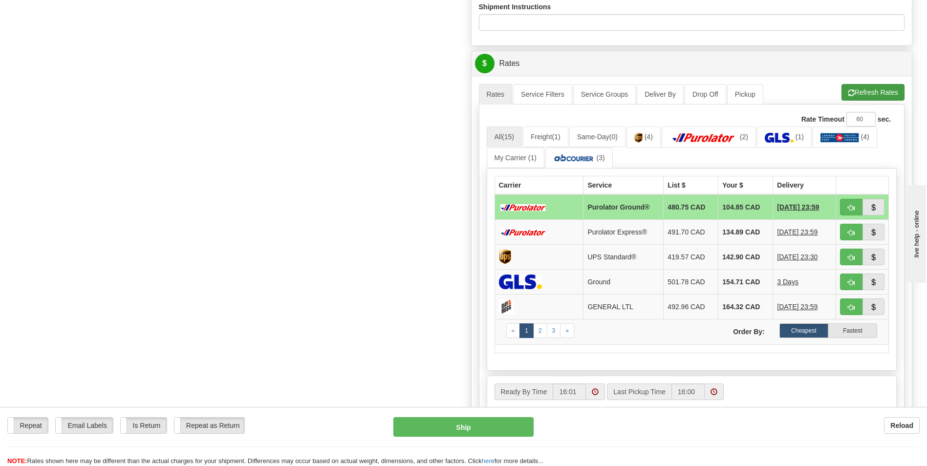
type input "0"
click at [894, 94] on button "Refresh Rates" at bounding box center [873, 92] width 63 height 17
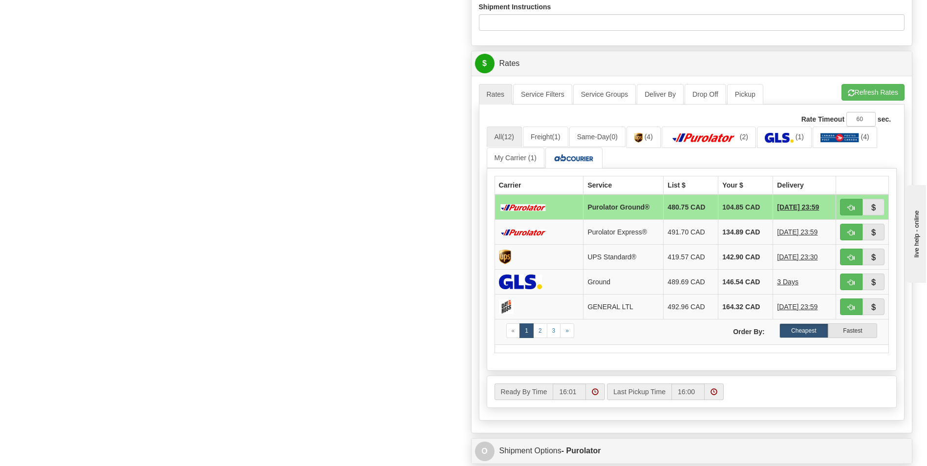
click at [736, 214] on td "104.85 CAD" at bounding box center [746, 207] width 55 height 25
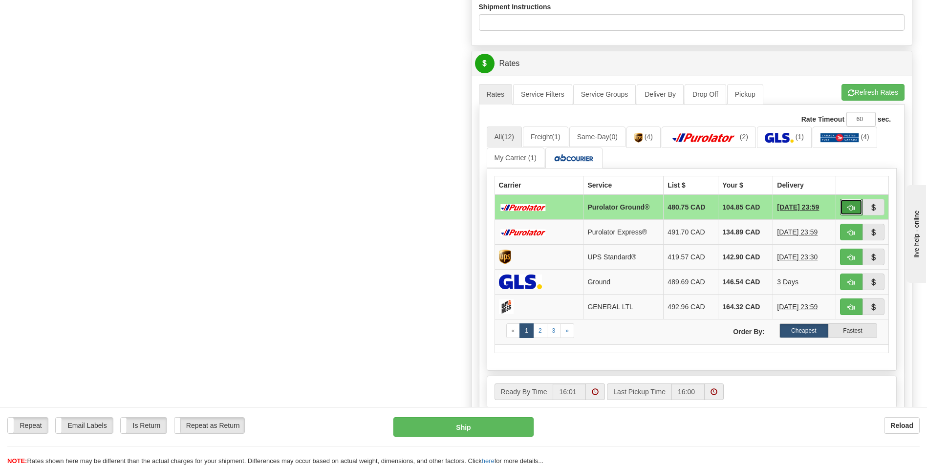
drag, startPoint x: 847, startPoint y: 207, endPoint x: 548, endPoint y: 181, distance: 299.3
click at [847, 207] on button "button" at bounding box center [851, 207] width 22 height 17
type input "260"
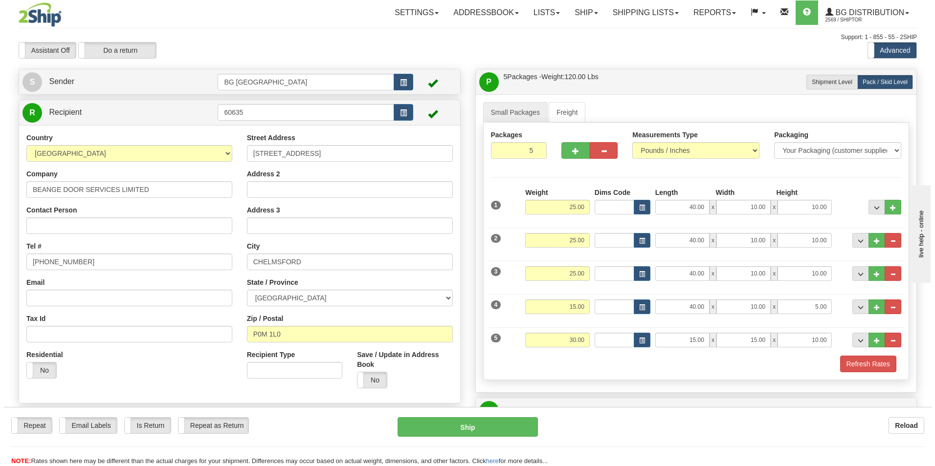
scroll to position [342, 0]
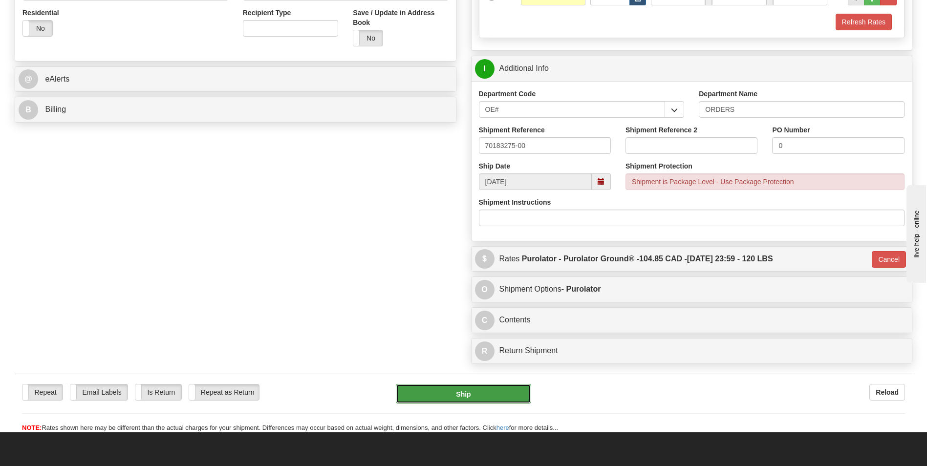
click at [438, 386] on button "Ship" at bounding box center [463, 394] width 135 height 20
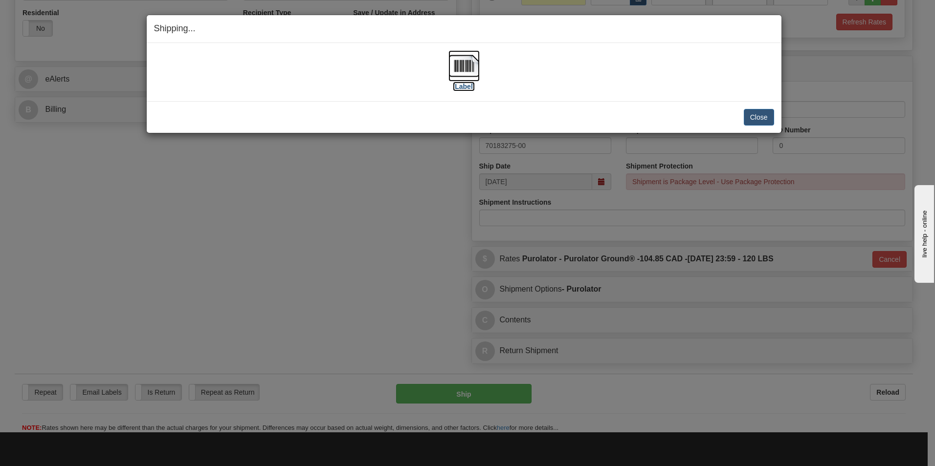
click at [464, 75] on img at bounding box center [463, 65] width 31 height 31
click at [755, 113] on button "Close" at bounding box center [759, 117] width 30 height 17
